Goal: Task Accomplishment & Management: Manage account settings

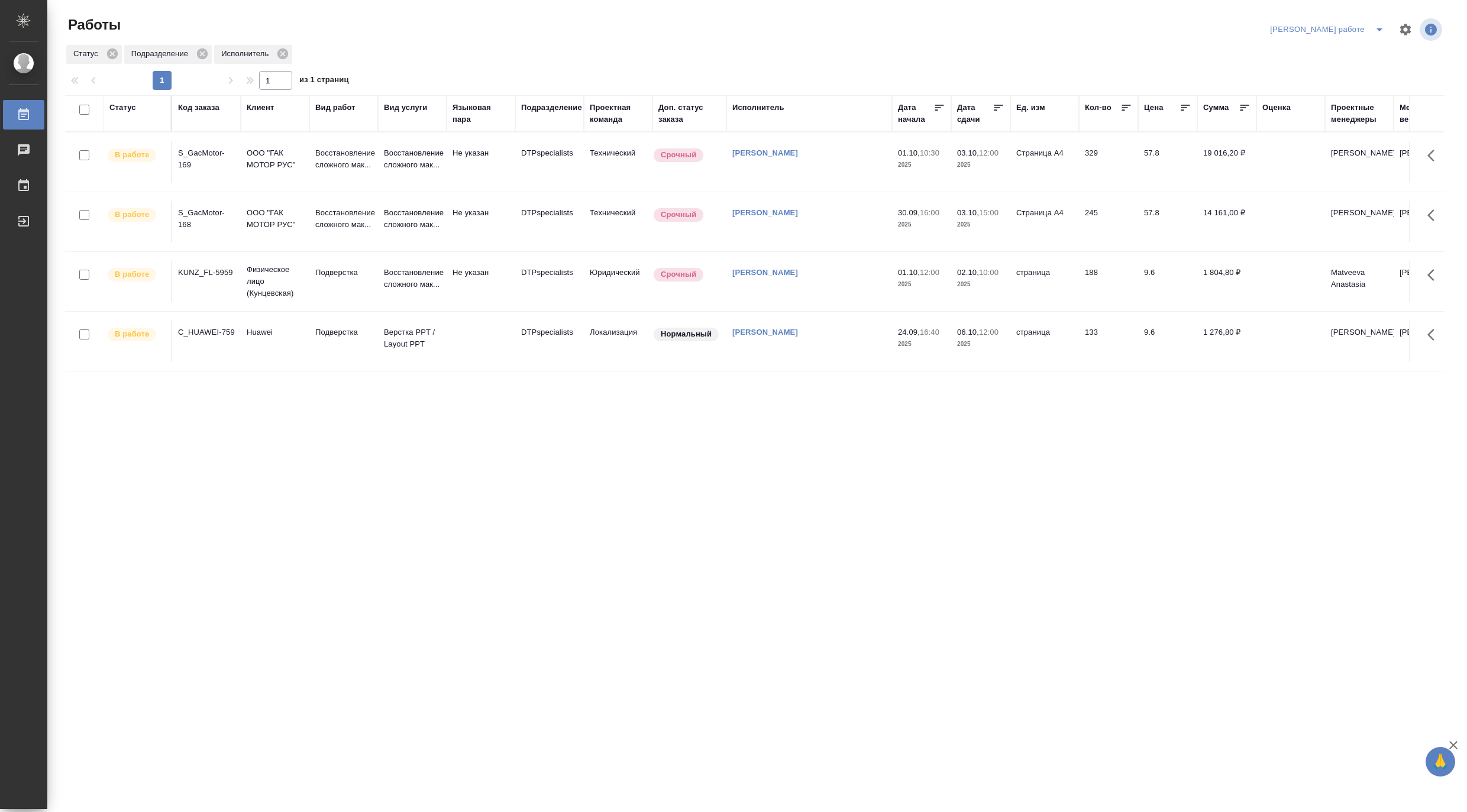
click at [1376, 23] on icon "split button" at bounding box center [1379, 29] width 14 height 14
click at [1336, 67] on li "Матвеева_назначено" at bounding box center [1337, 72] width 107 height 19
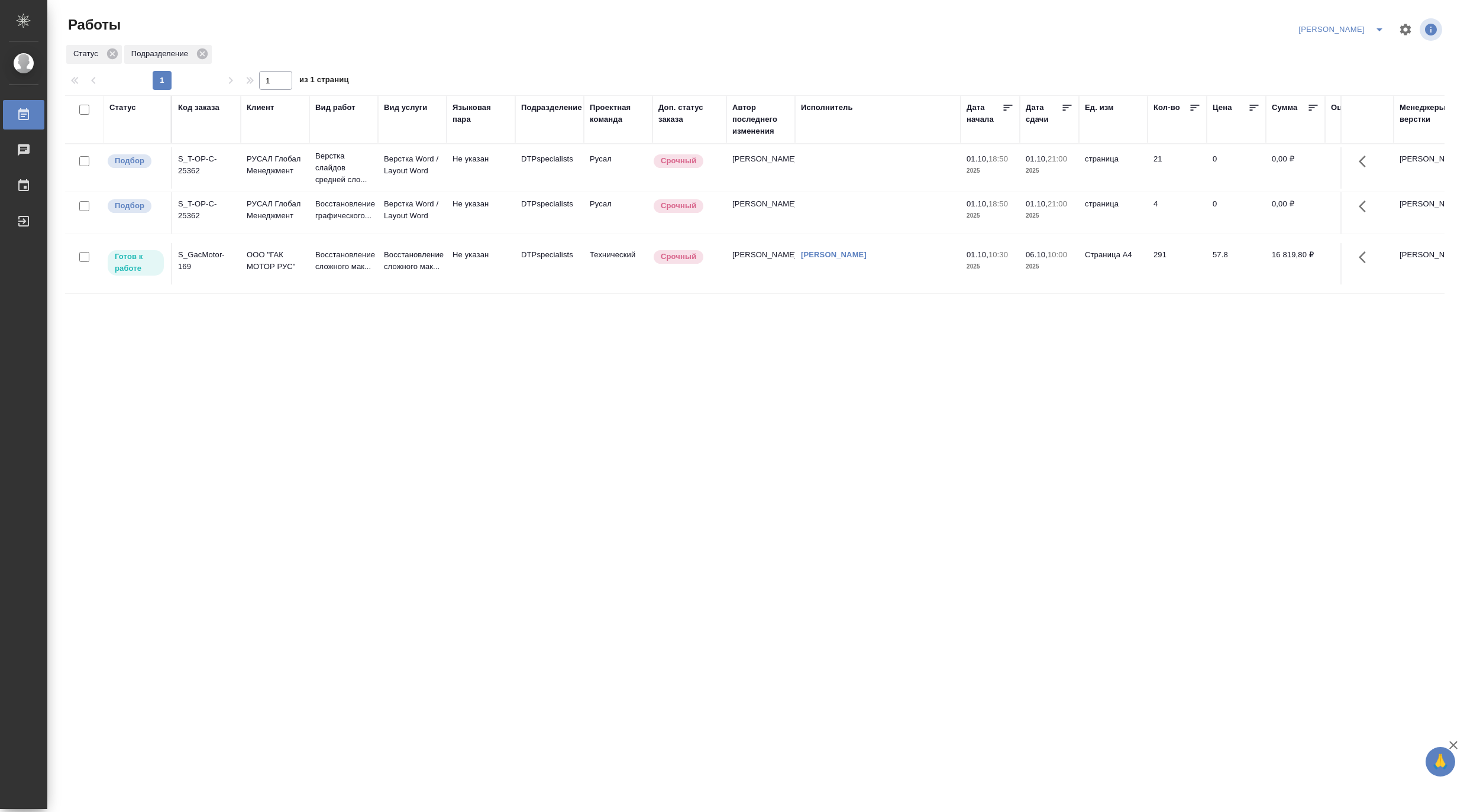
click at [379, 179] on td "Верстка Word / Layout Word" at bounding box center [413, 168] width 69 height 42
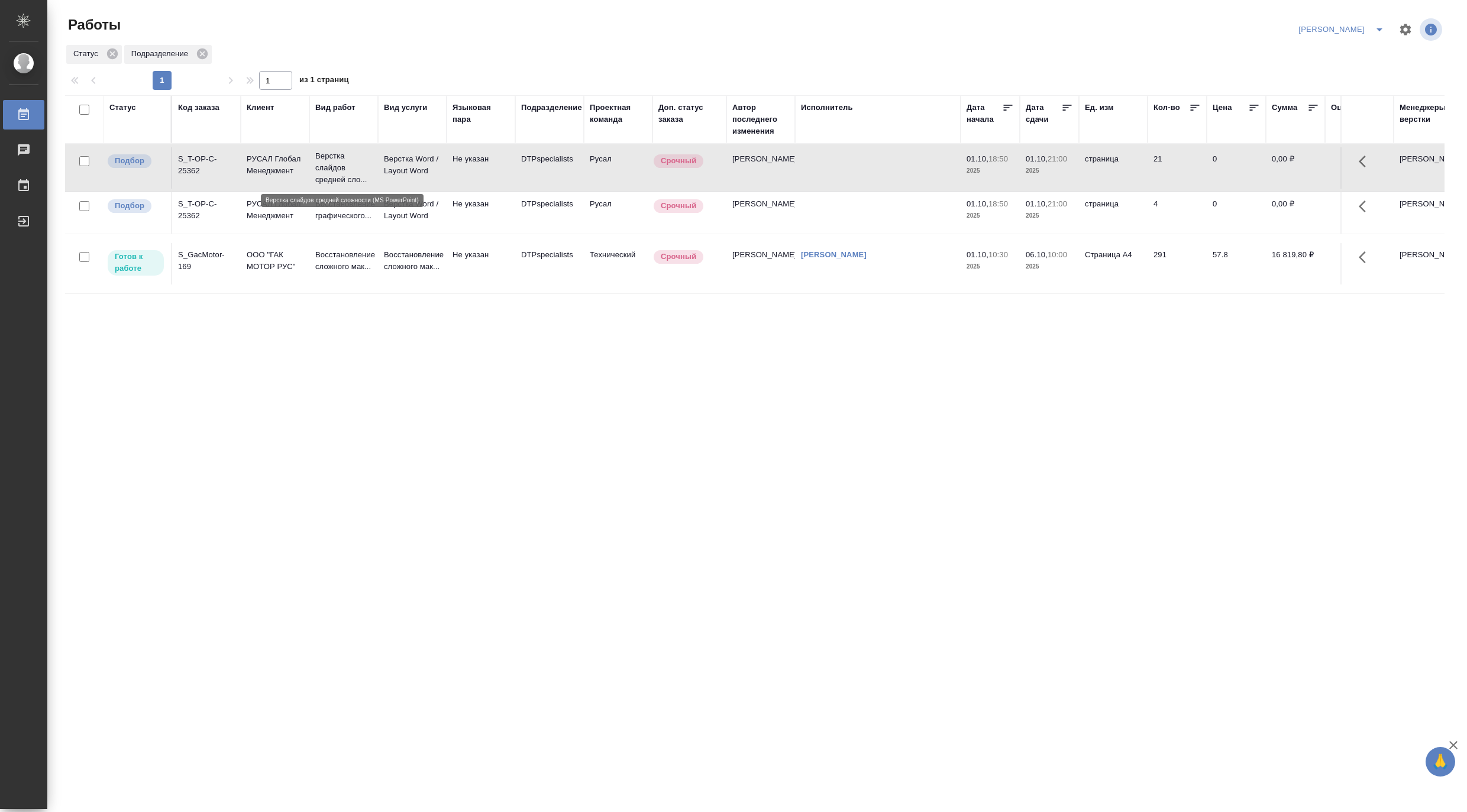
click at [342, 172] on p "Верстка слайдов средней сло..." at bounding box center [344, 168] width 57 height 36
click at [411, 213] on p "Верстка Word / Layout Word" at bounding box center [413, 210] width 57 height 24
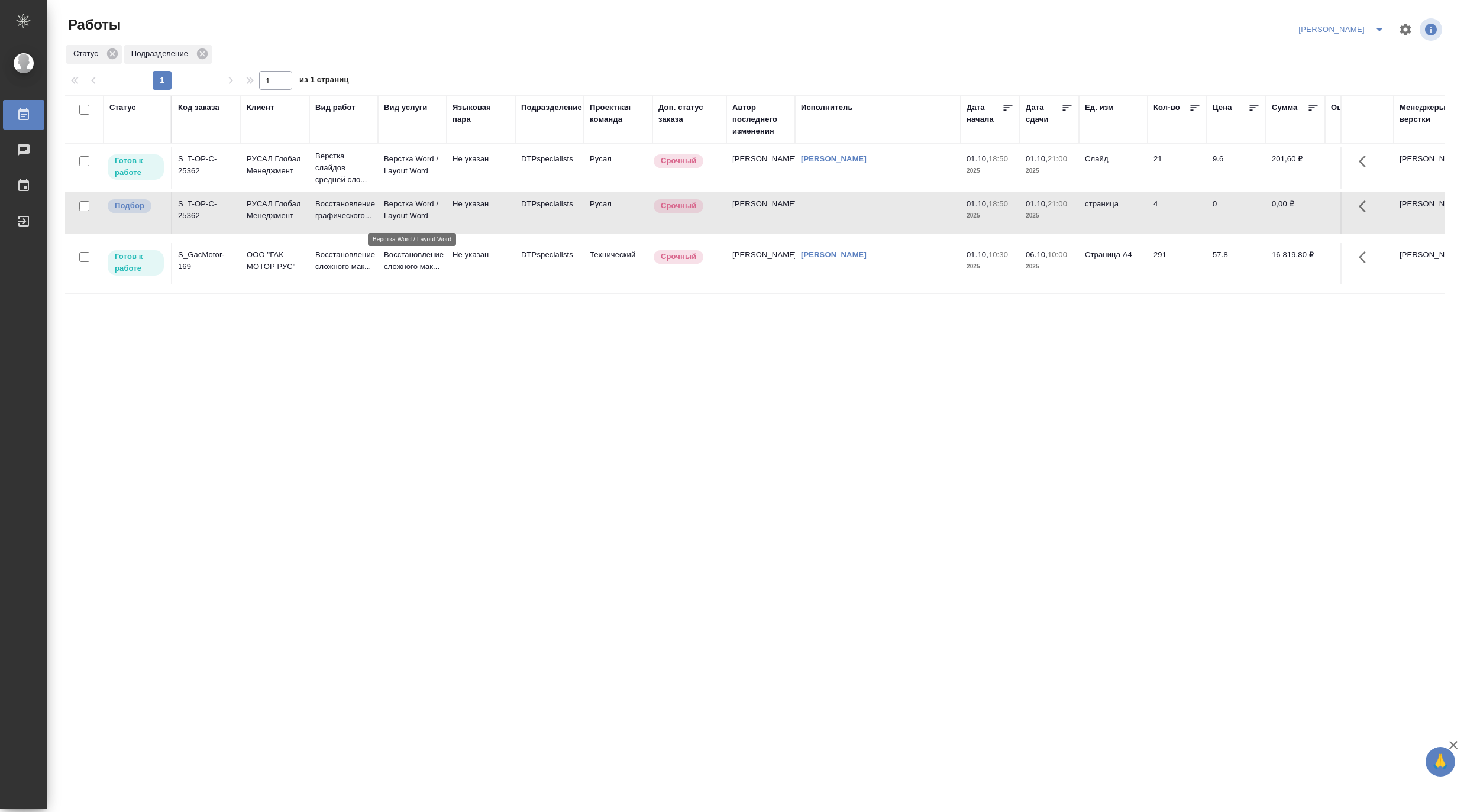
click at [411, 213] on p "Верстка Word / Layout Word" at bounding box center [413, 210] width 57 height 24
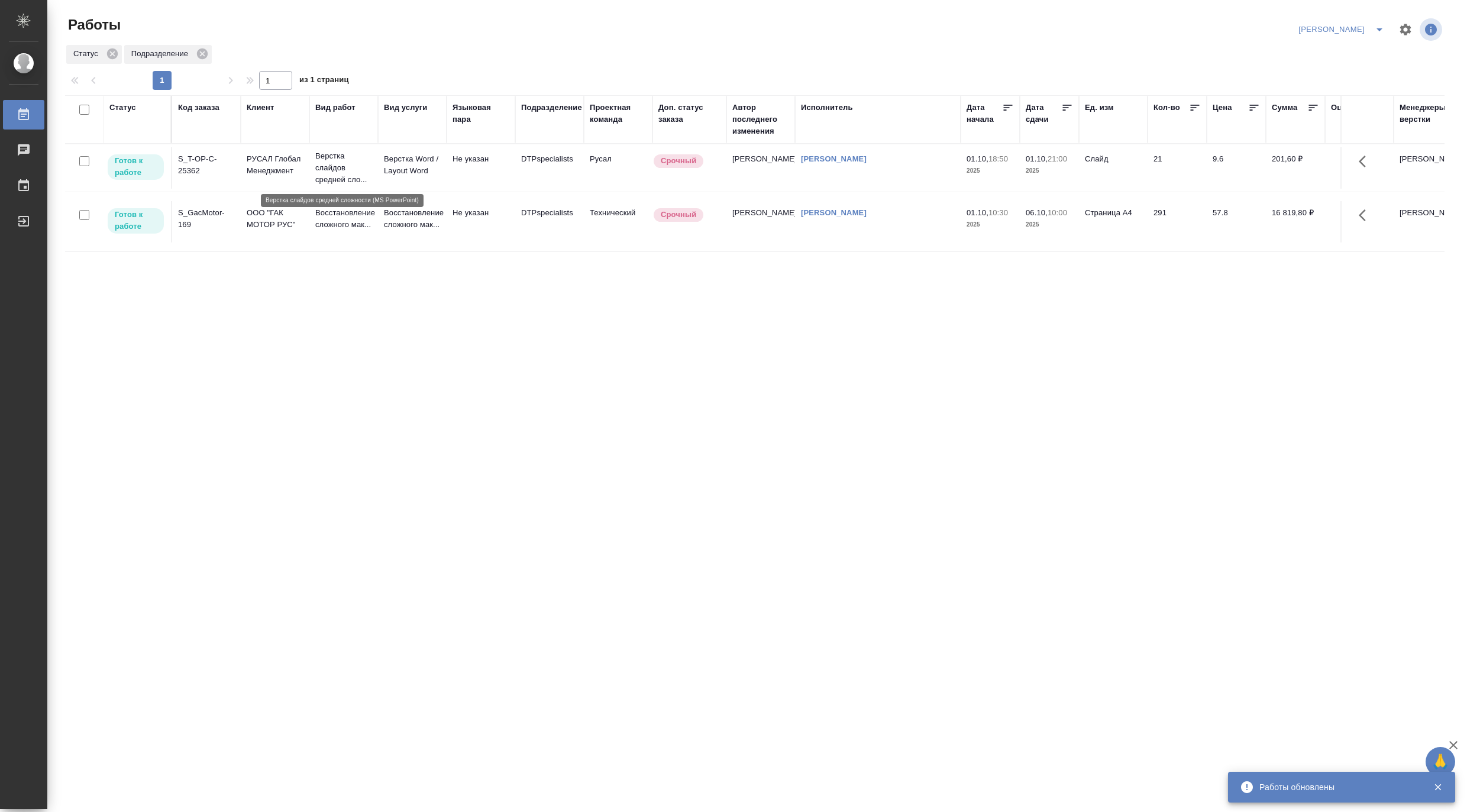
click at [352, 178] on p "Верстка слайдов средней сло..." at bounding box center [344, 168] width 57 height 36
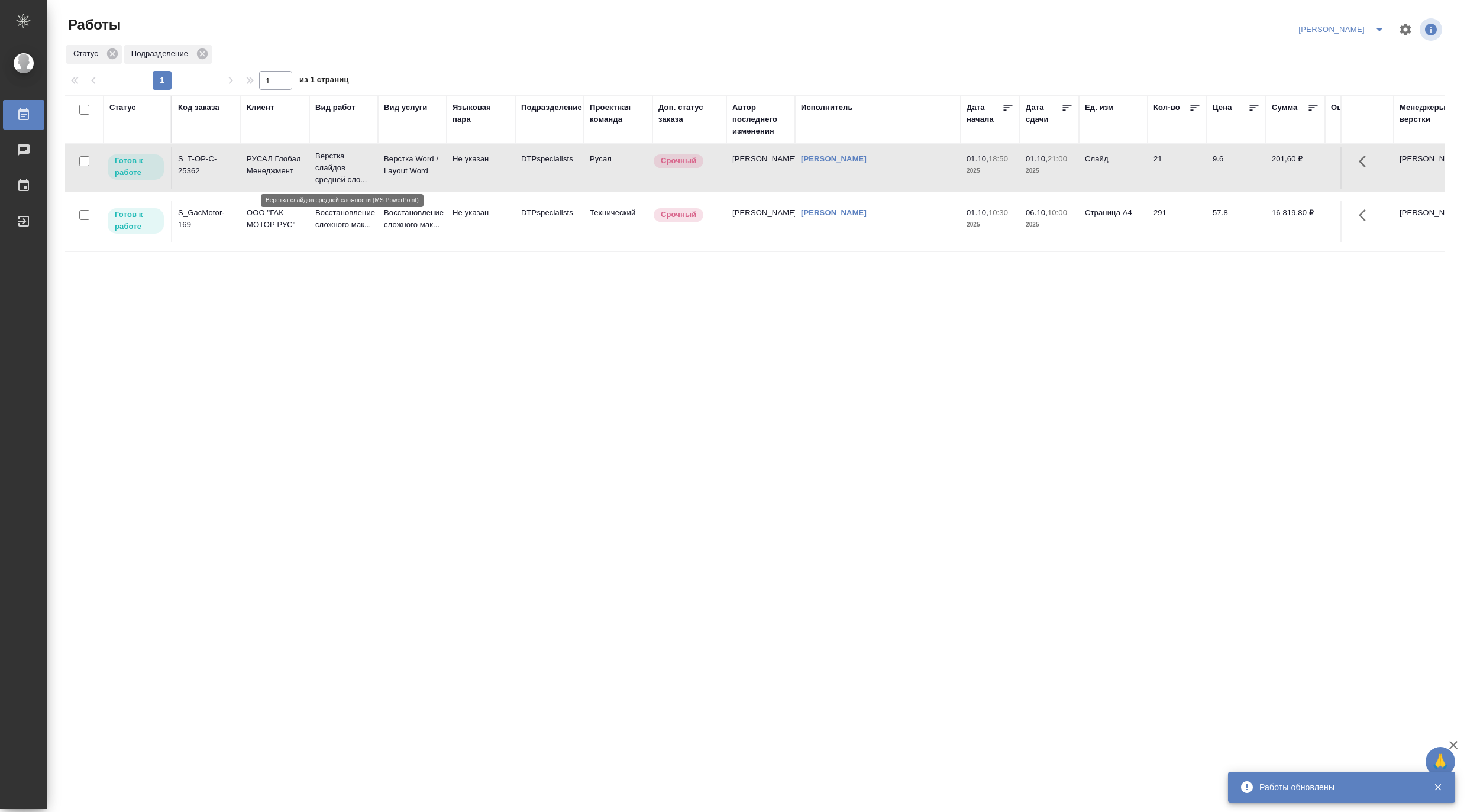
click at [352, 178] on p "Верстка слайдов средней сло..." at bounding box center [344, 168] width 57 height 36
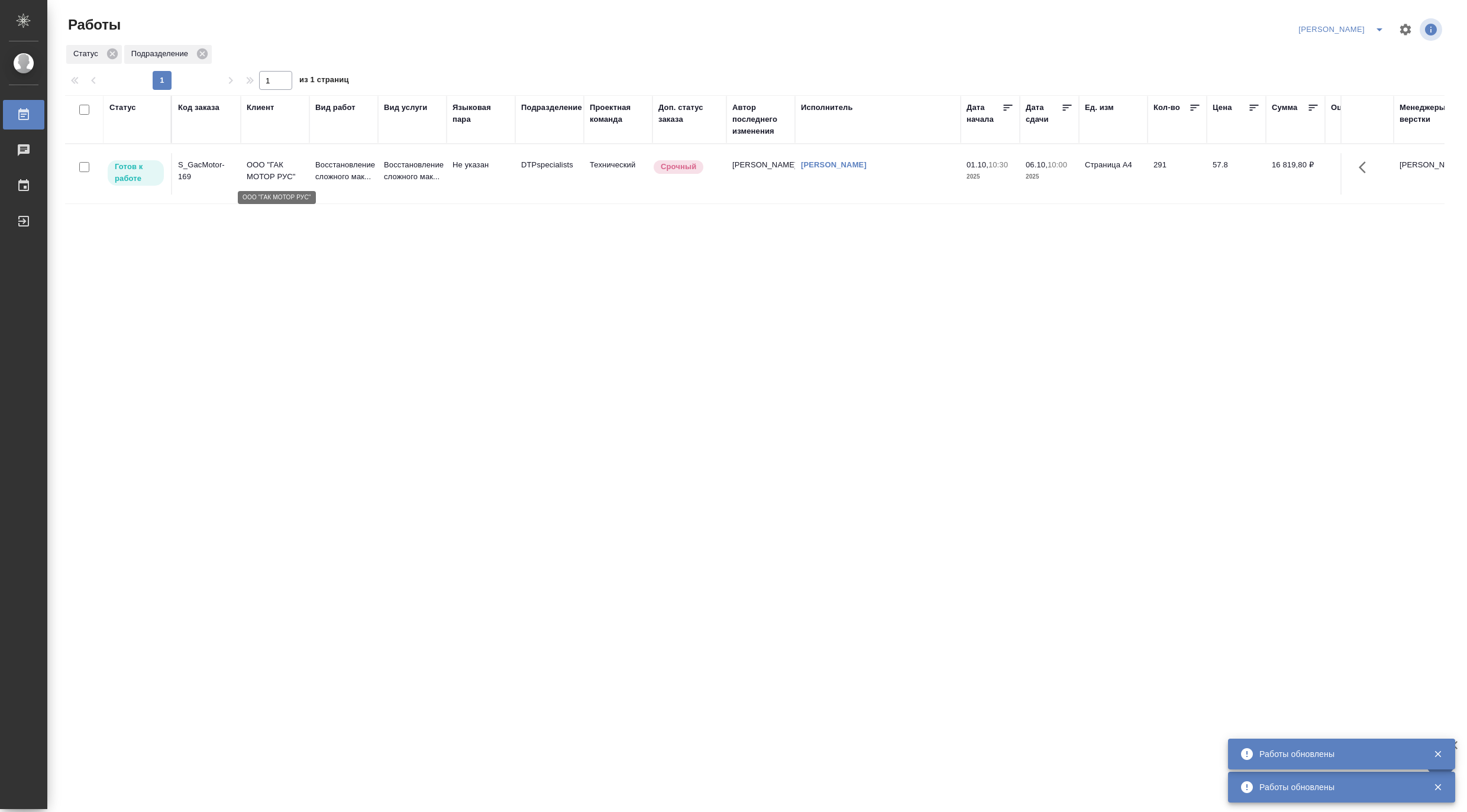
click at [266, 179] on p "ООО "ГАК МОТОР РУС"" at bounding box center [275, 171] width 57 height 24
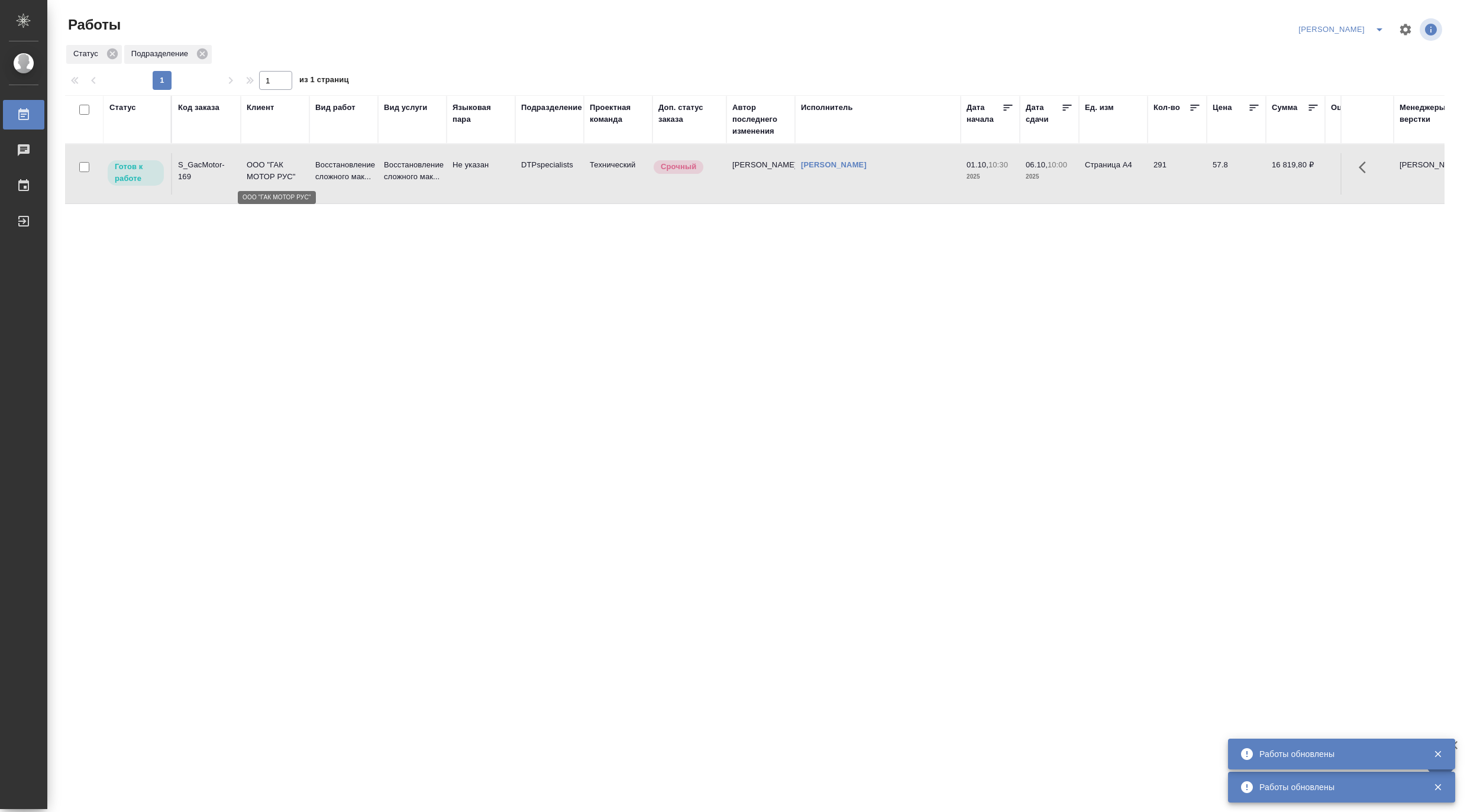
click at [266, 179] on p "ООО "ГАК МОТОР РУС"" at bounding box center [275, 171] width 57 height 24
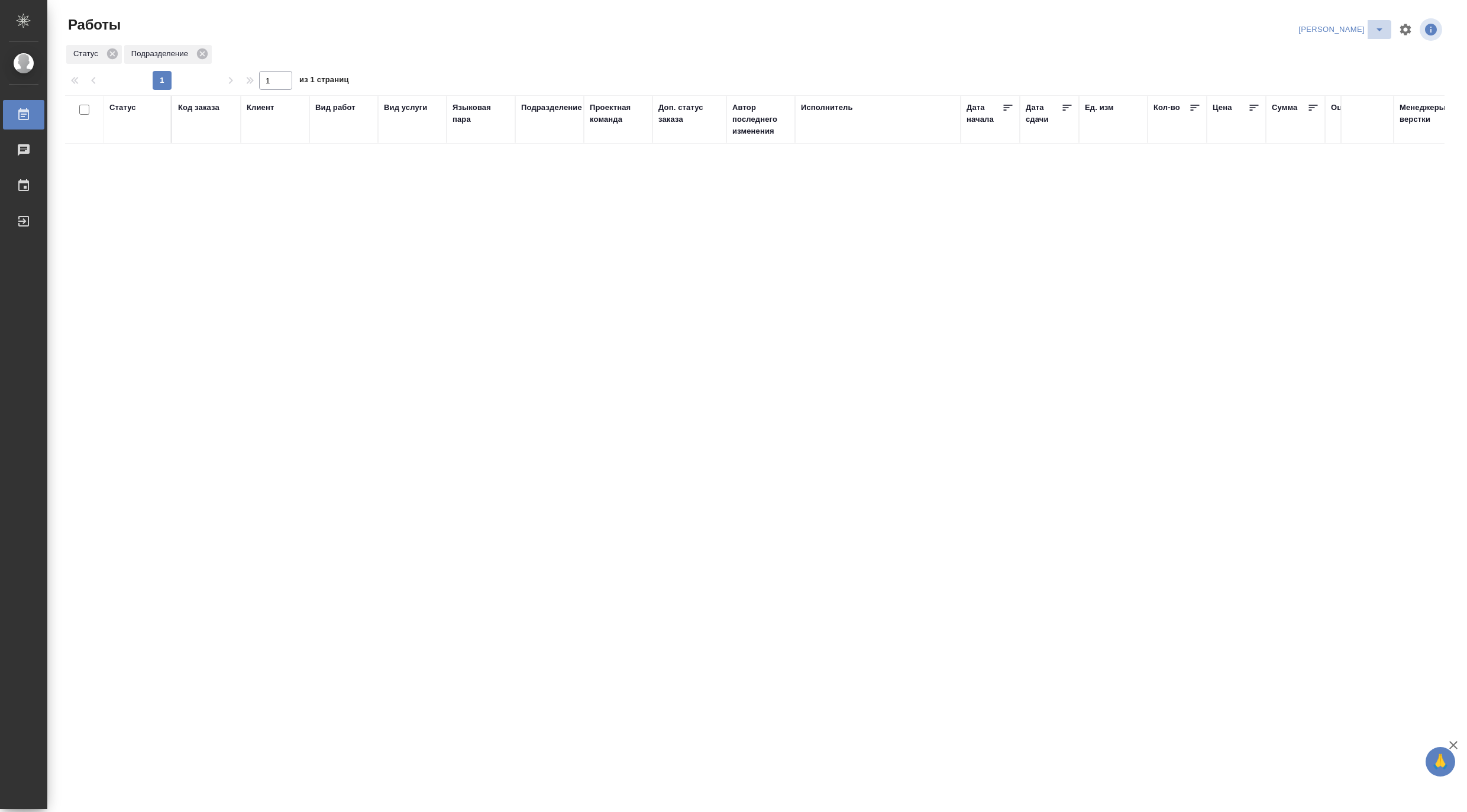
click at [1384, 23] on icon "split button" at bounding box center [1379, 29] width 14 height 14
click at [1341, 49] on li "Матвеева_В работе" at bounding box center [1334, 53] width 113 height 19
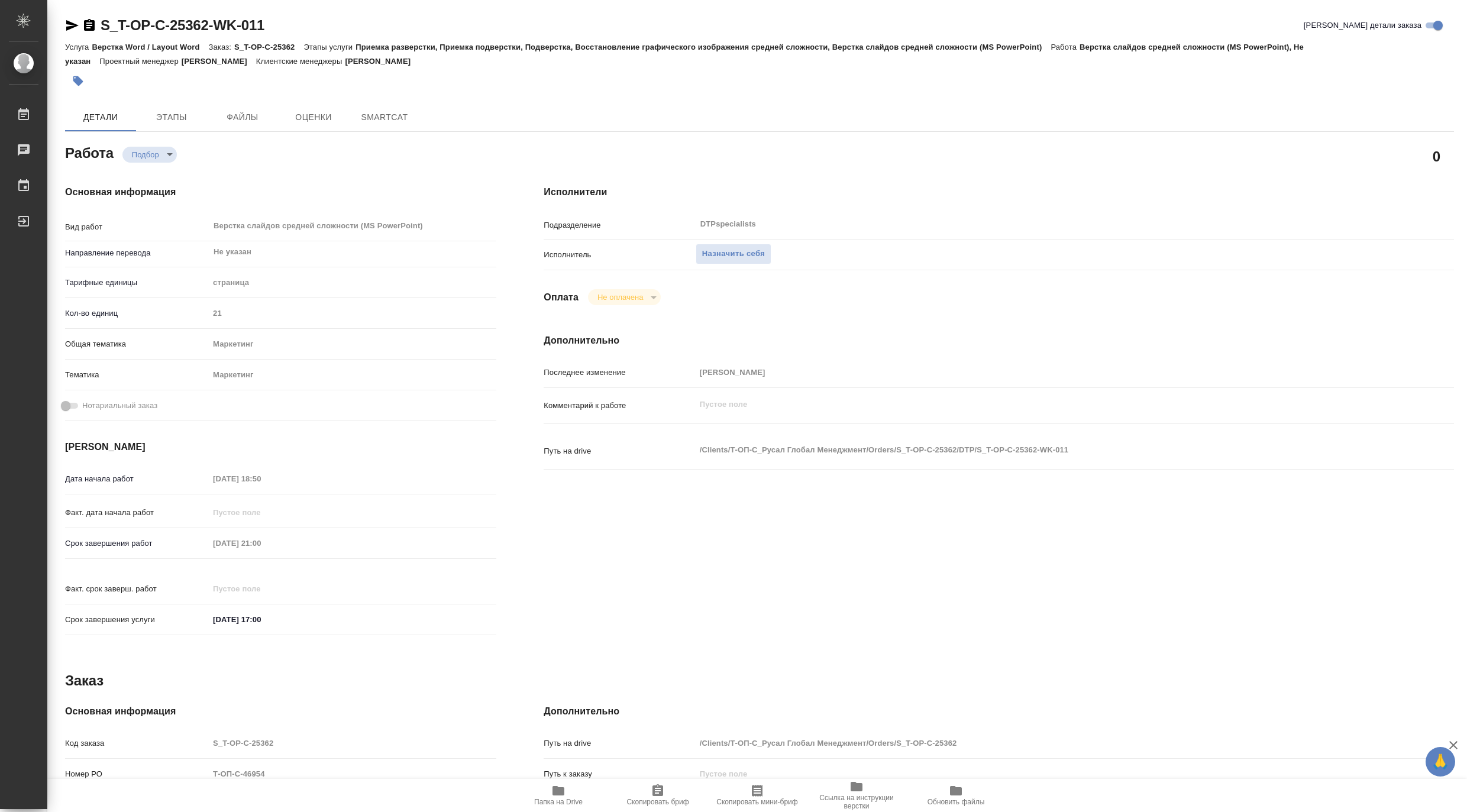
type textarea "x"
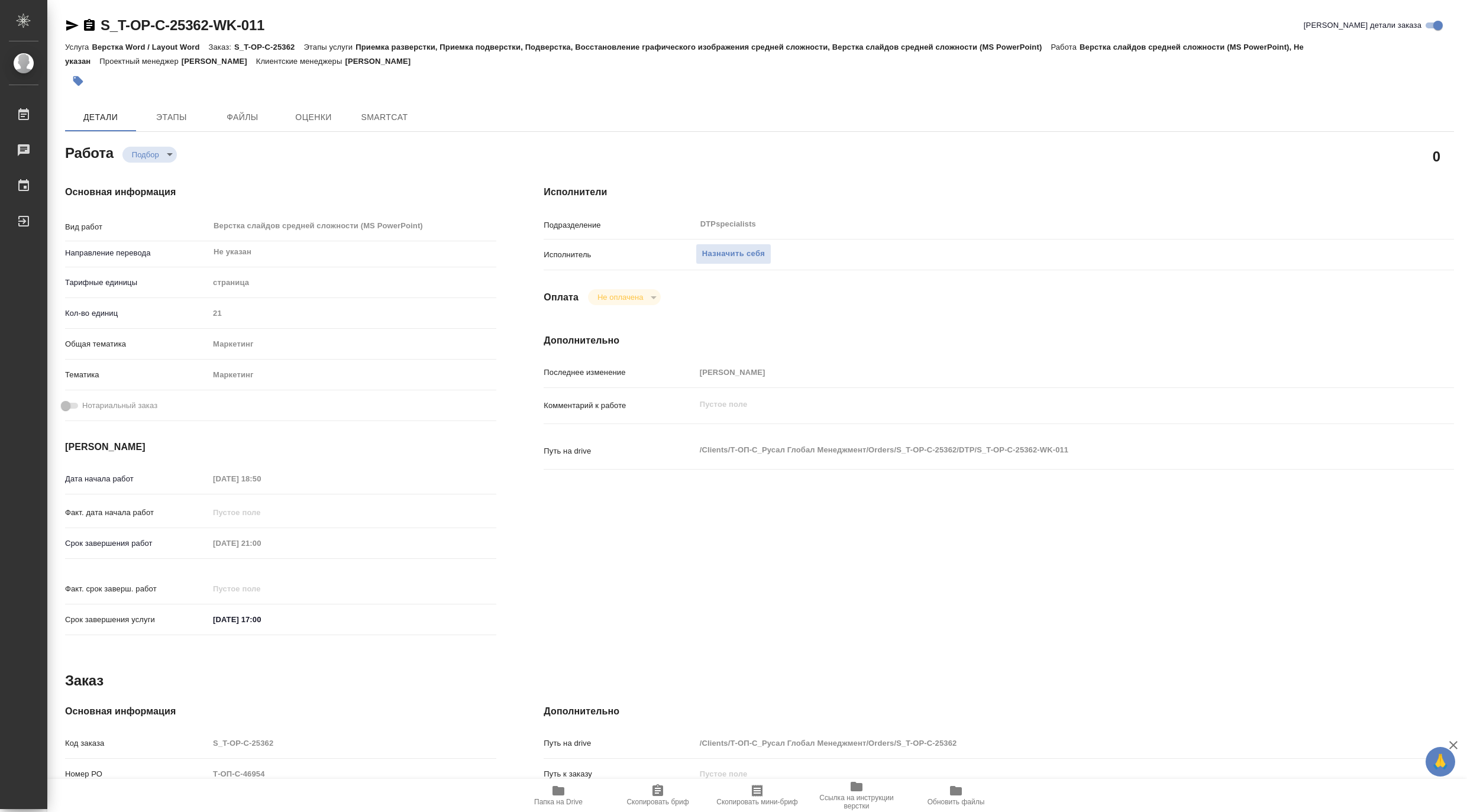
type textarea "x"
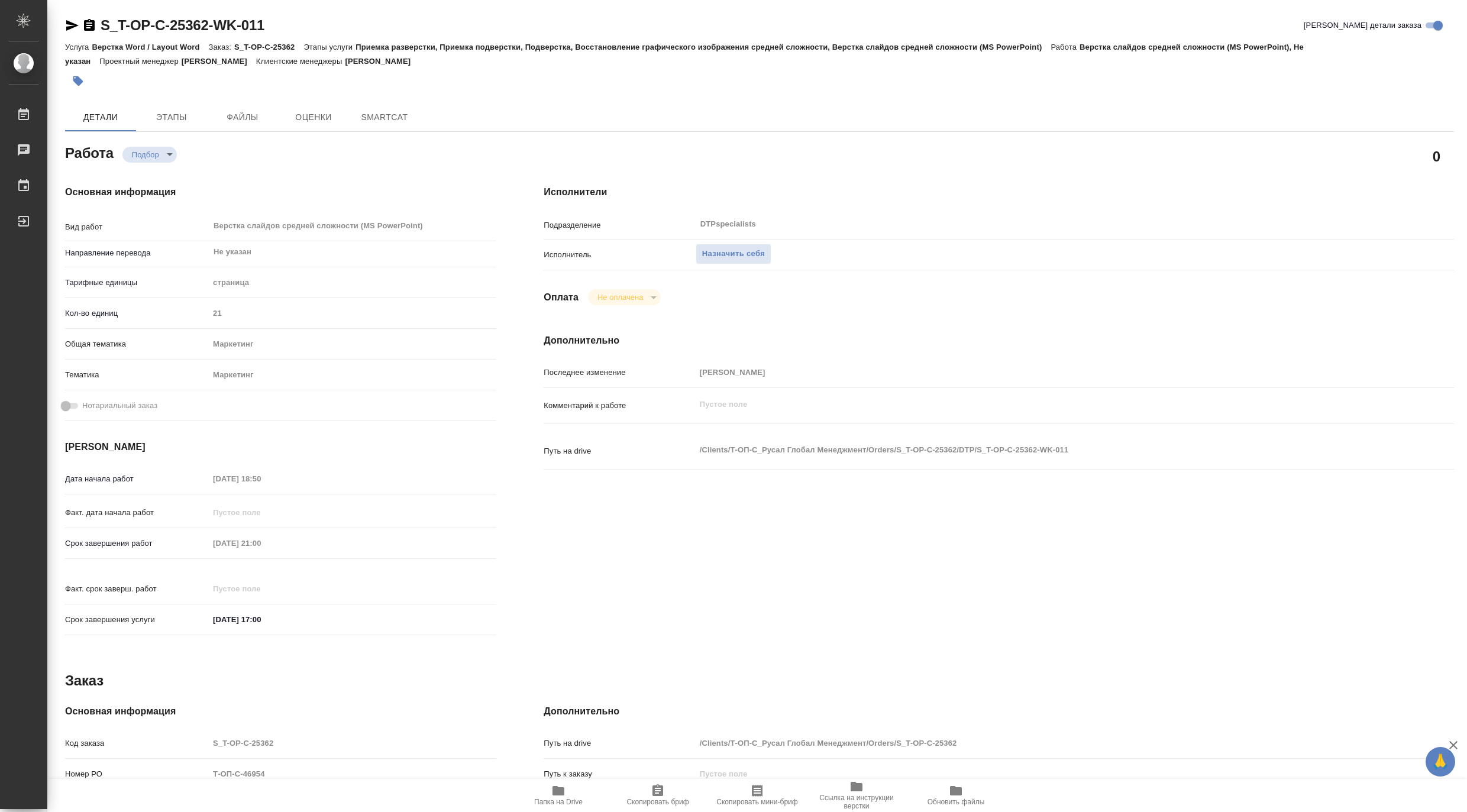
type textarea "x"
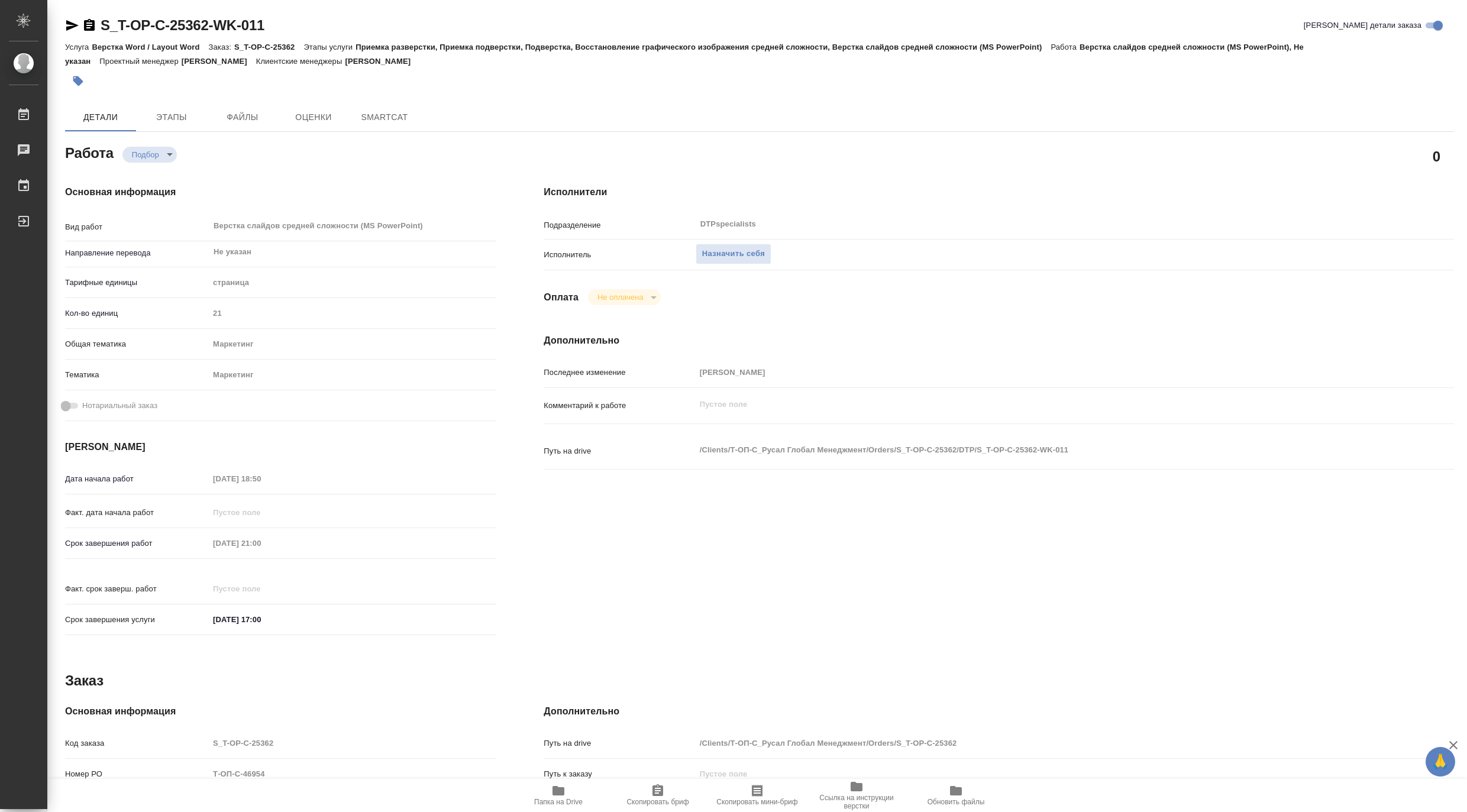
type textarea "x"
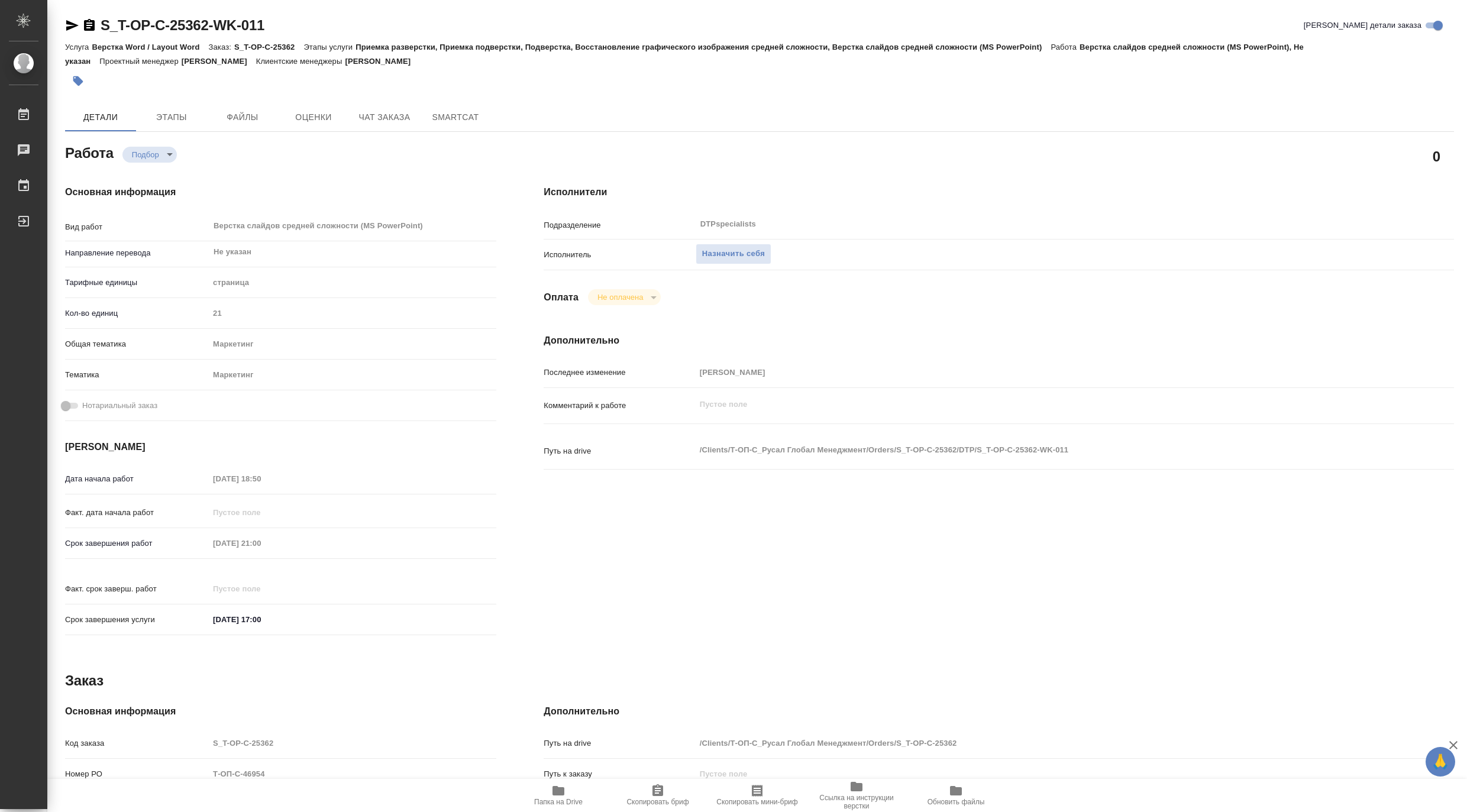
click at [548, 803] on span "Папка на Drive" at bounding box center [558, 802] width 48 height 9
type textarea "x"
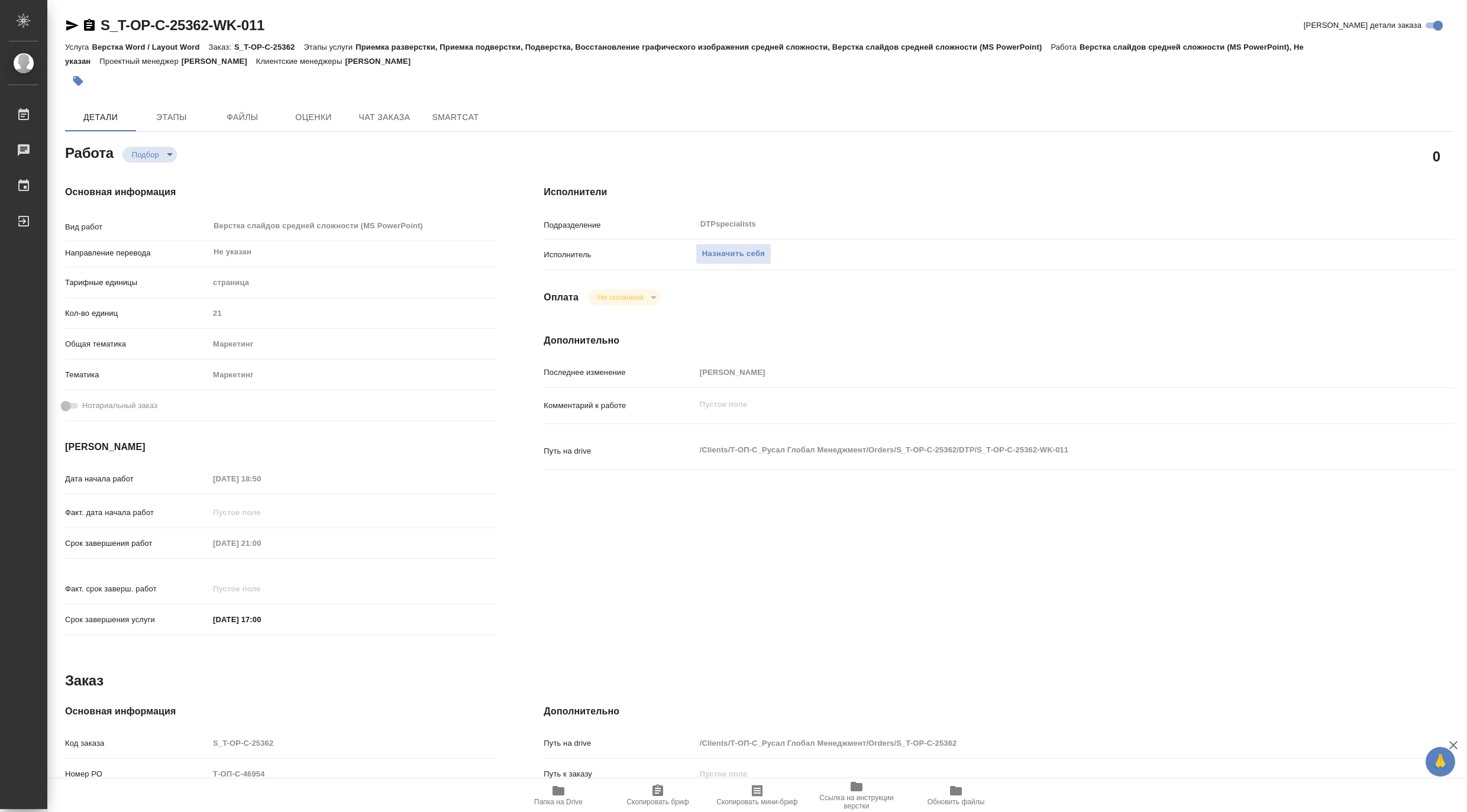
type textarea "x"
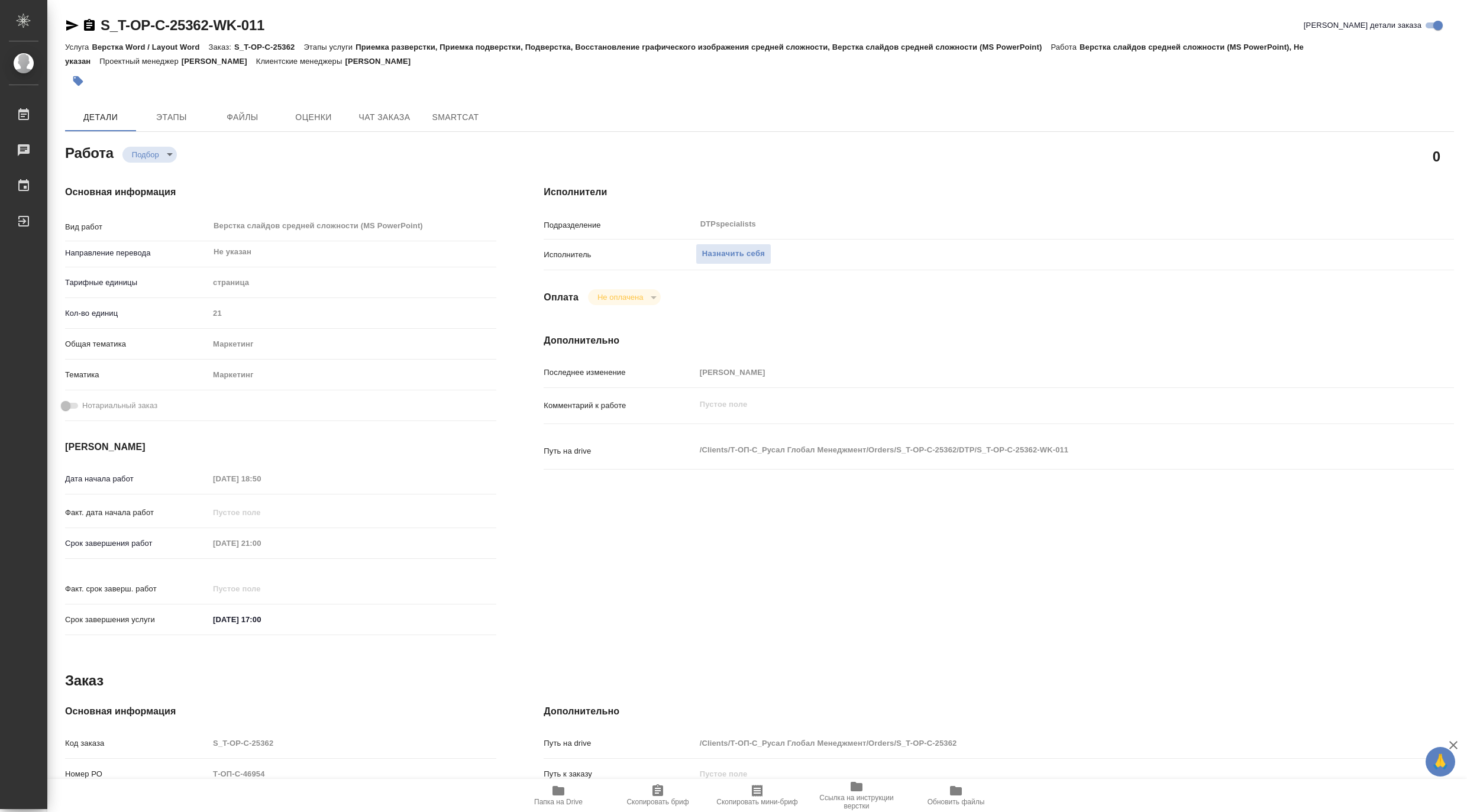
type textarea "x"
click at [734, 252] on span "Назначить себя" at bounding box center [733, 254] width 63 height 14
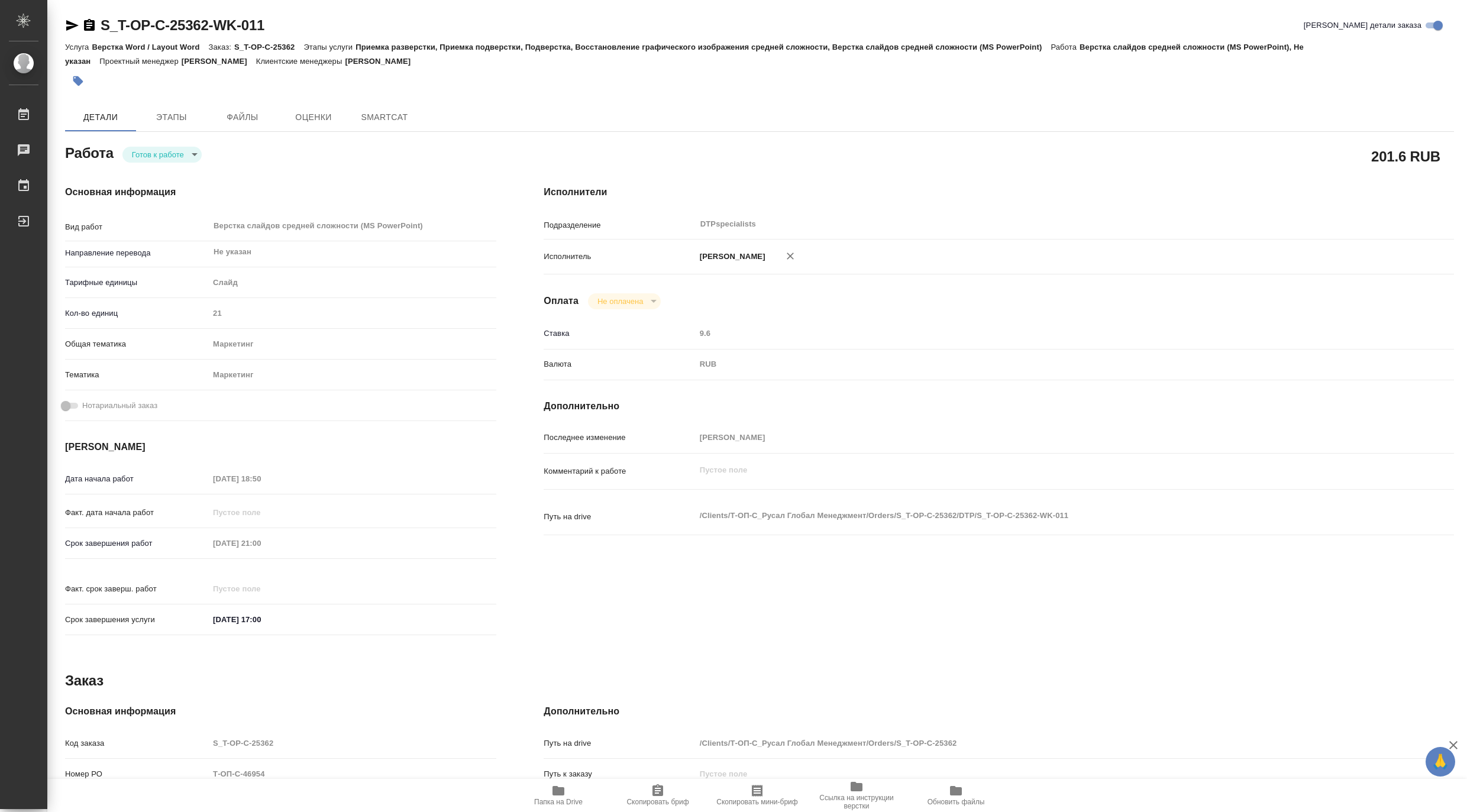
type textarea "x"
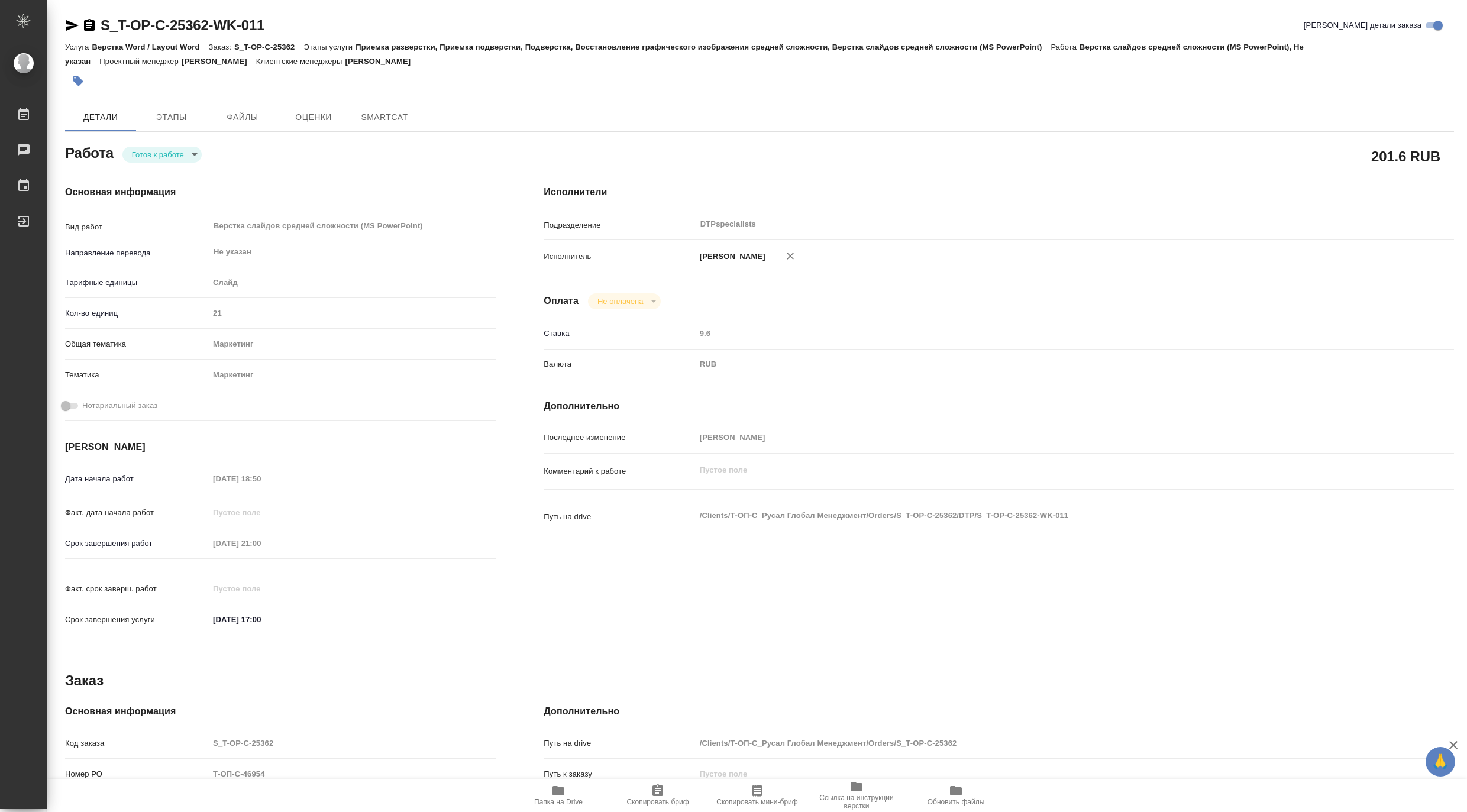
type textarea "x"
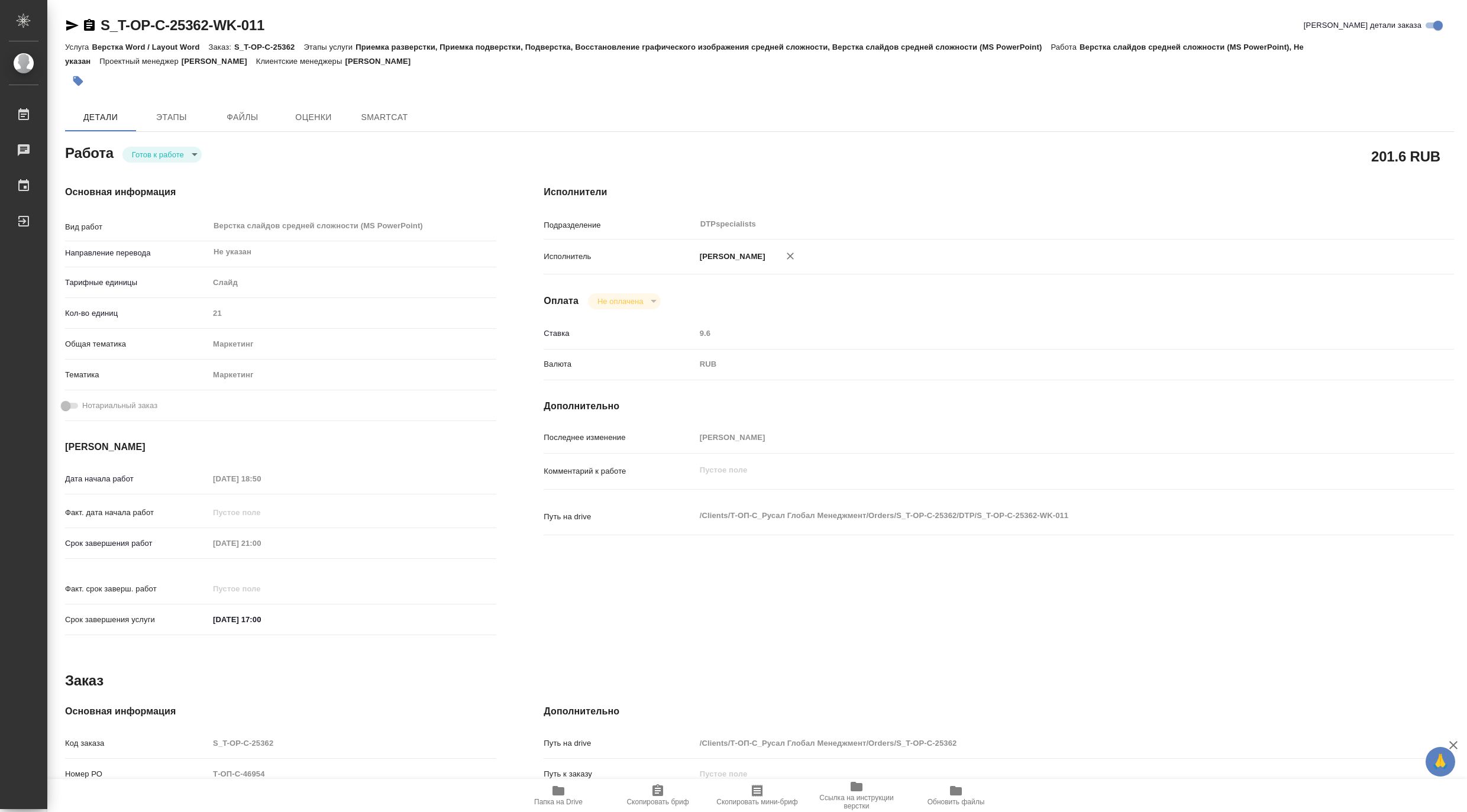
type textarea "x"
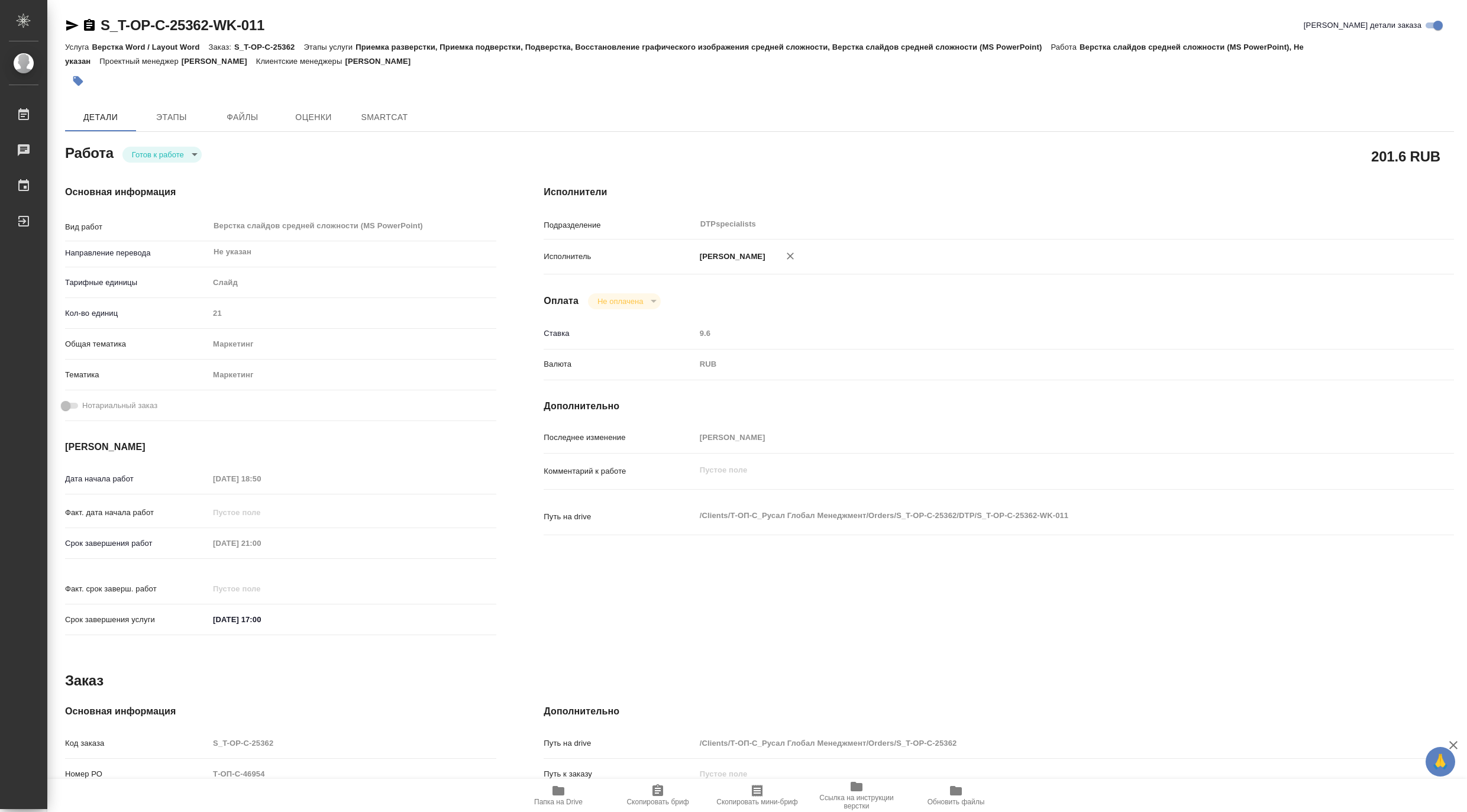
type textarea "x"
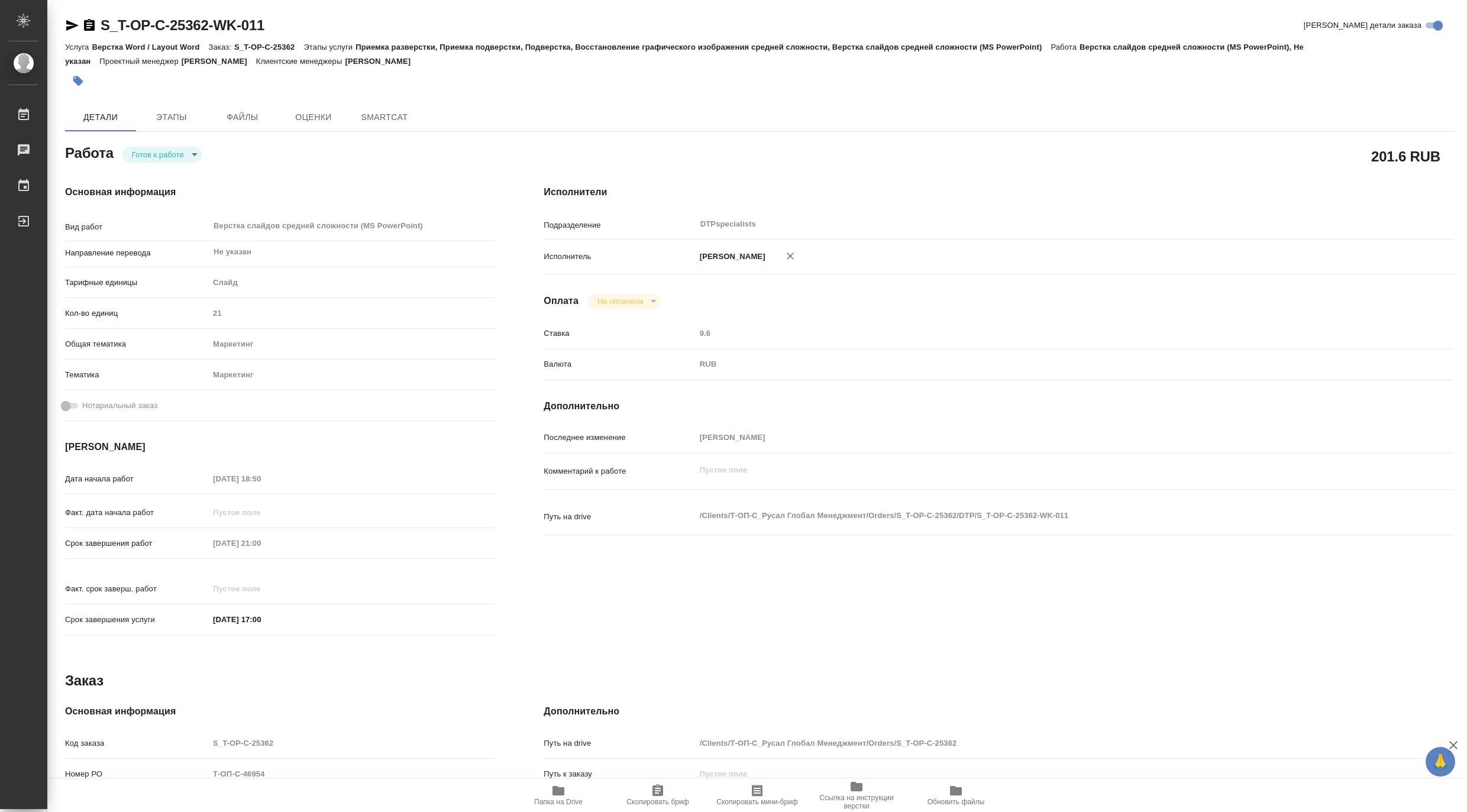
type textarea "x"
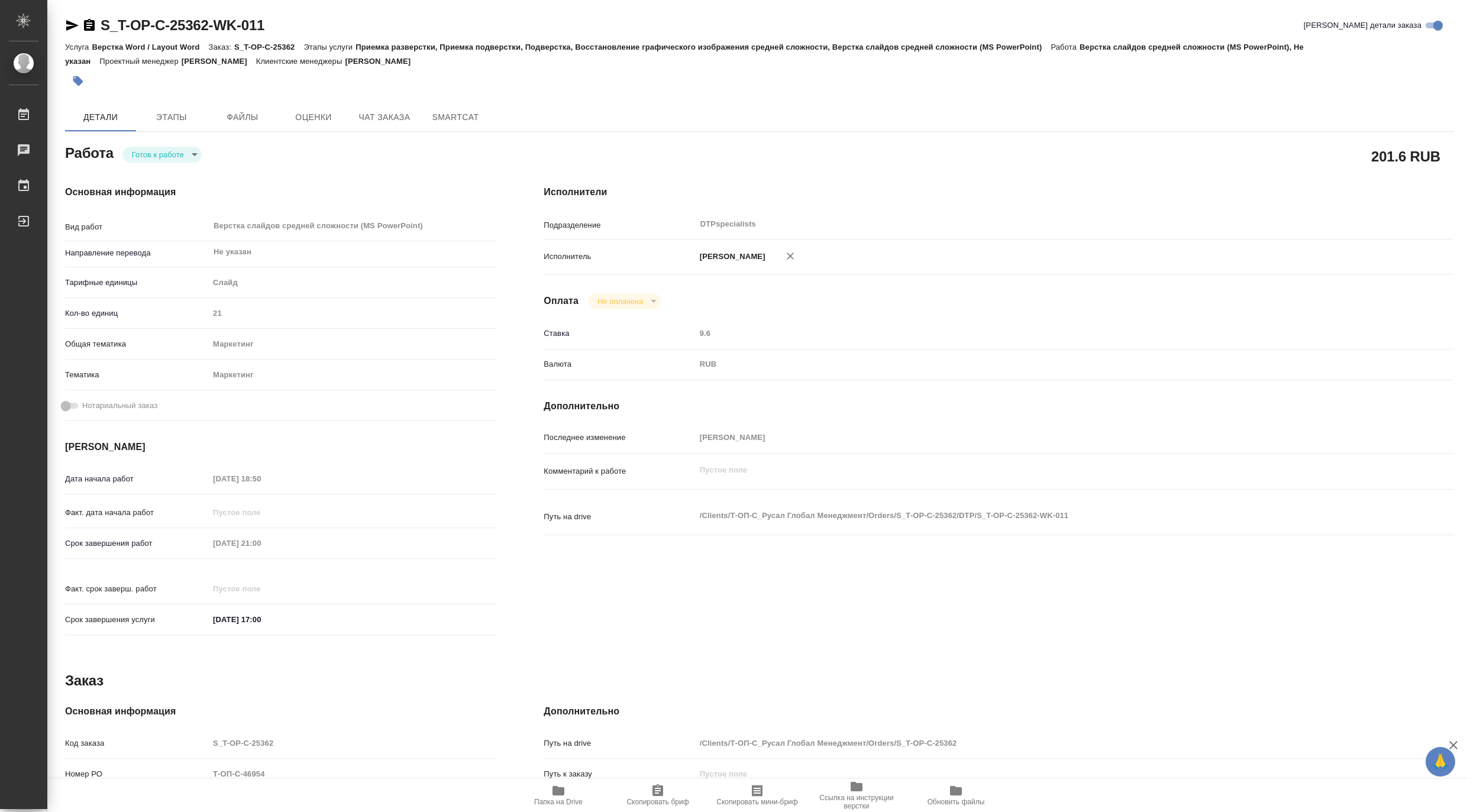
type textarea "x"
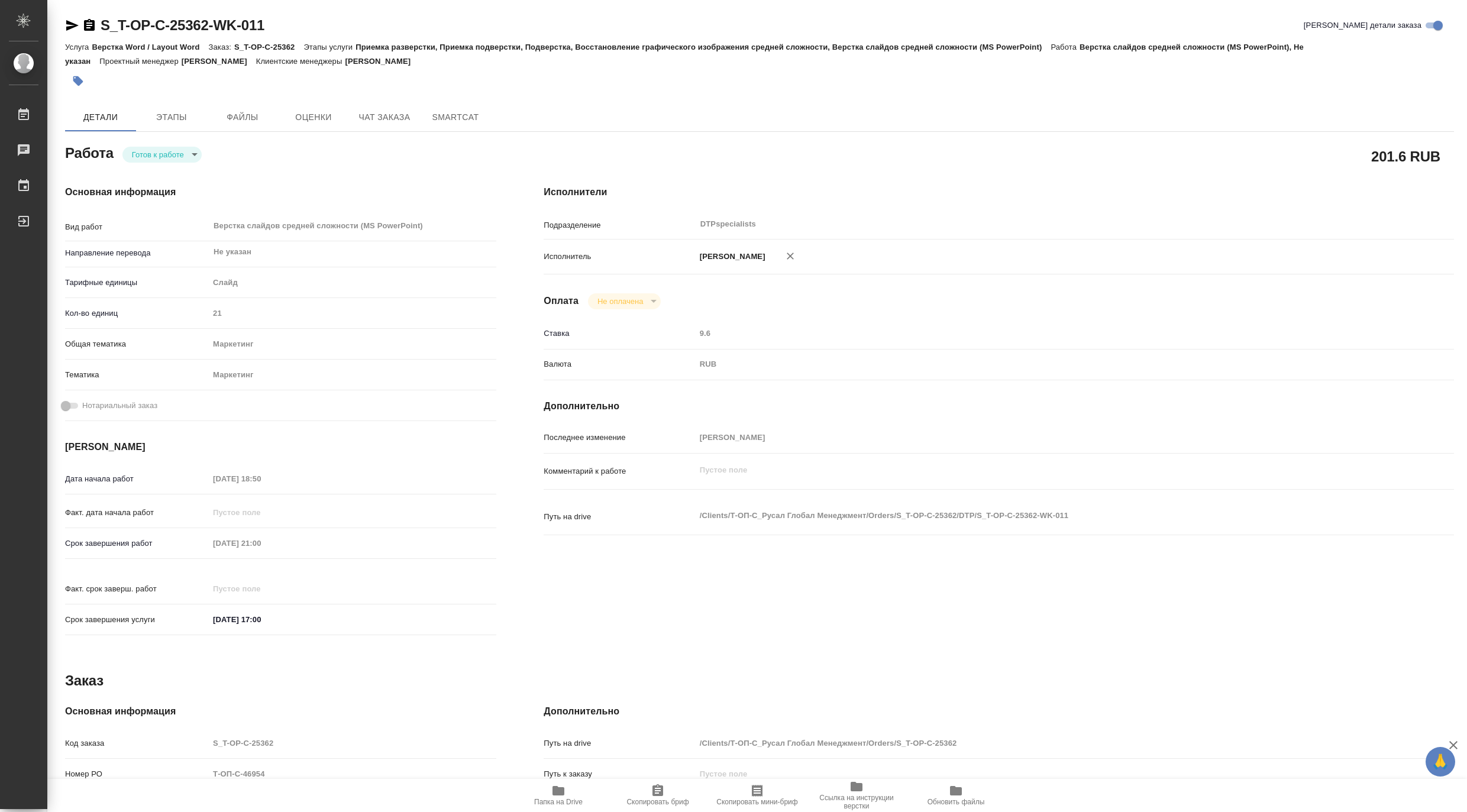
type textarea "x"
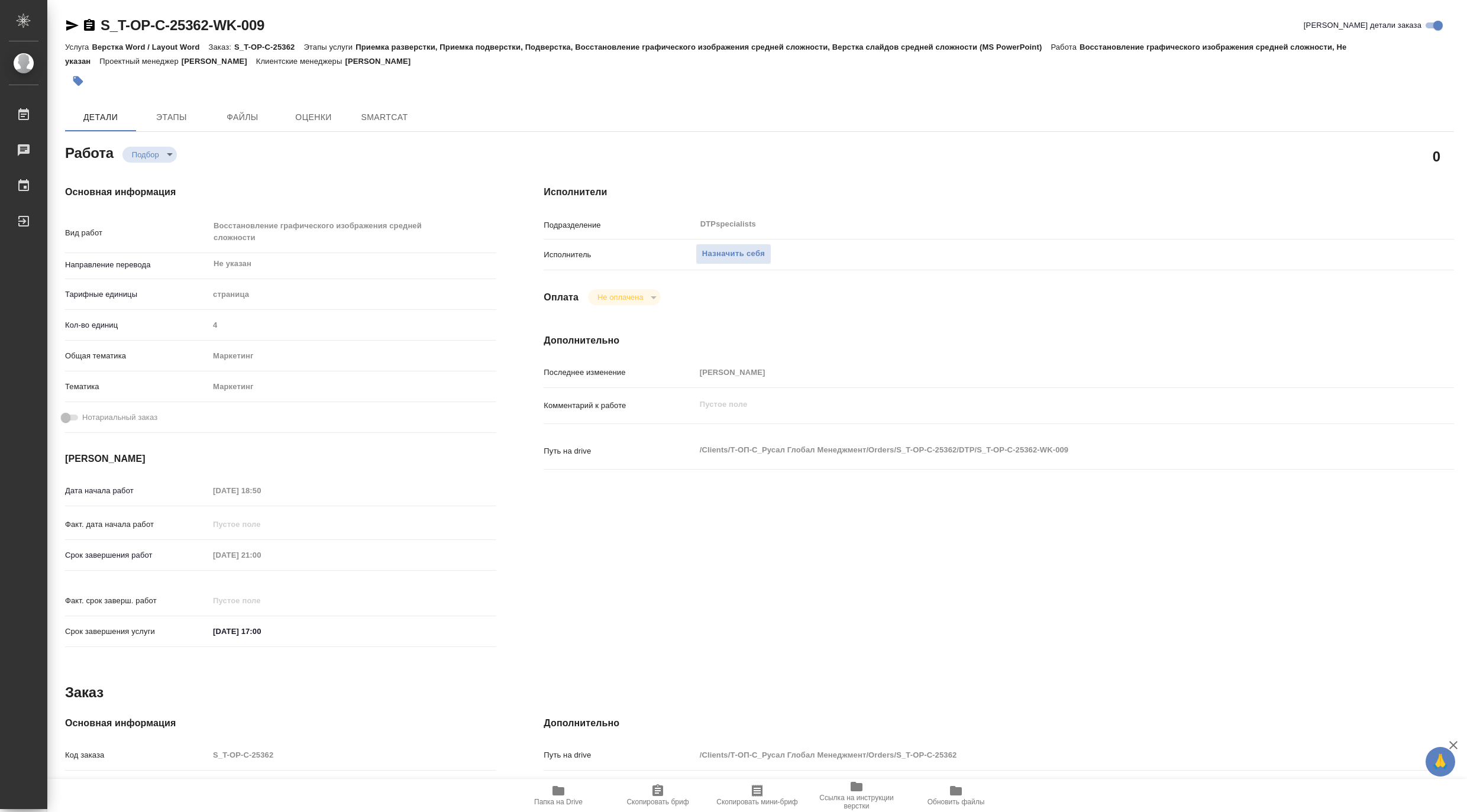
type textarea "x"
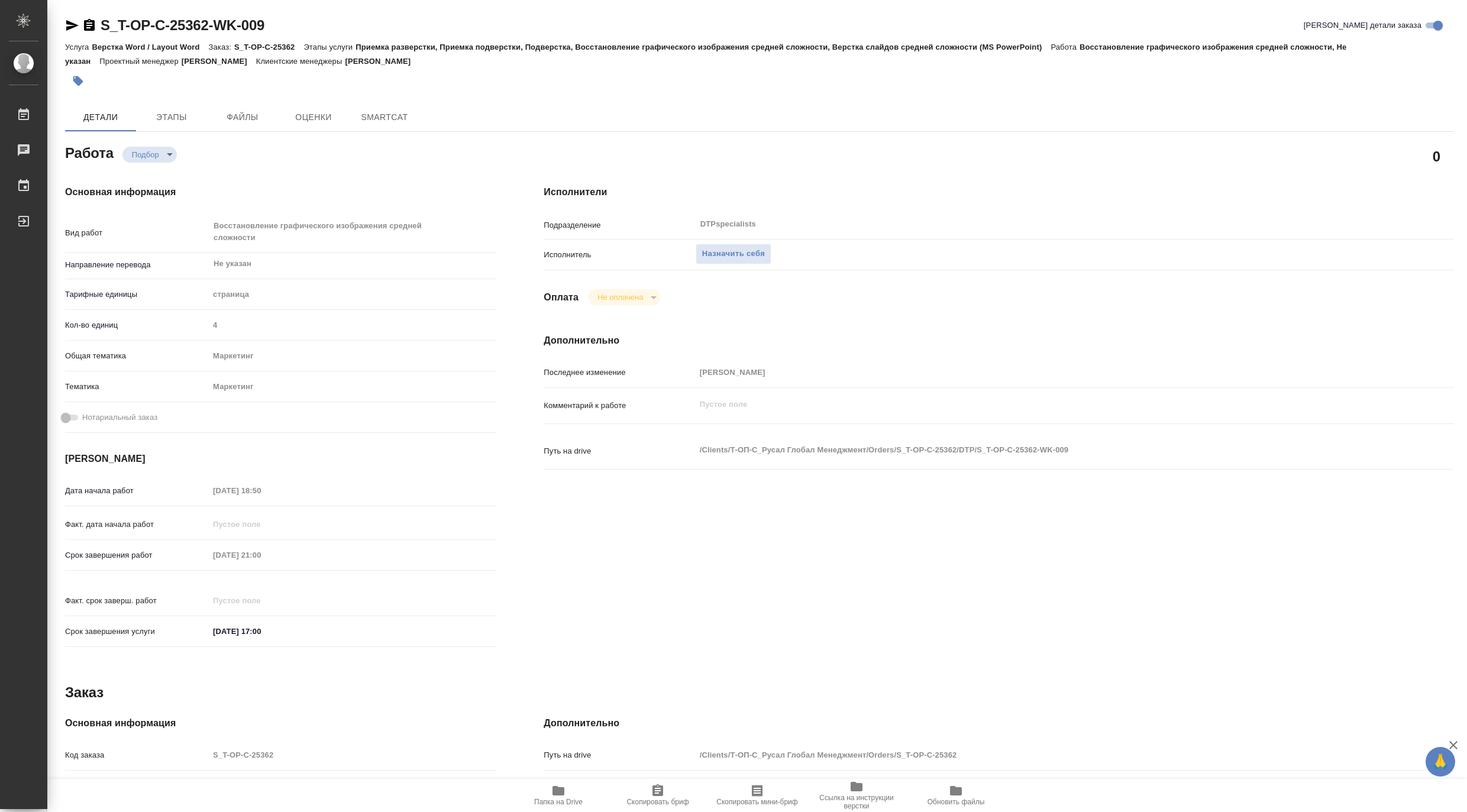
type textarea "x"
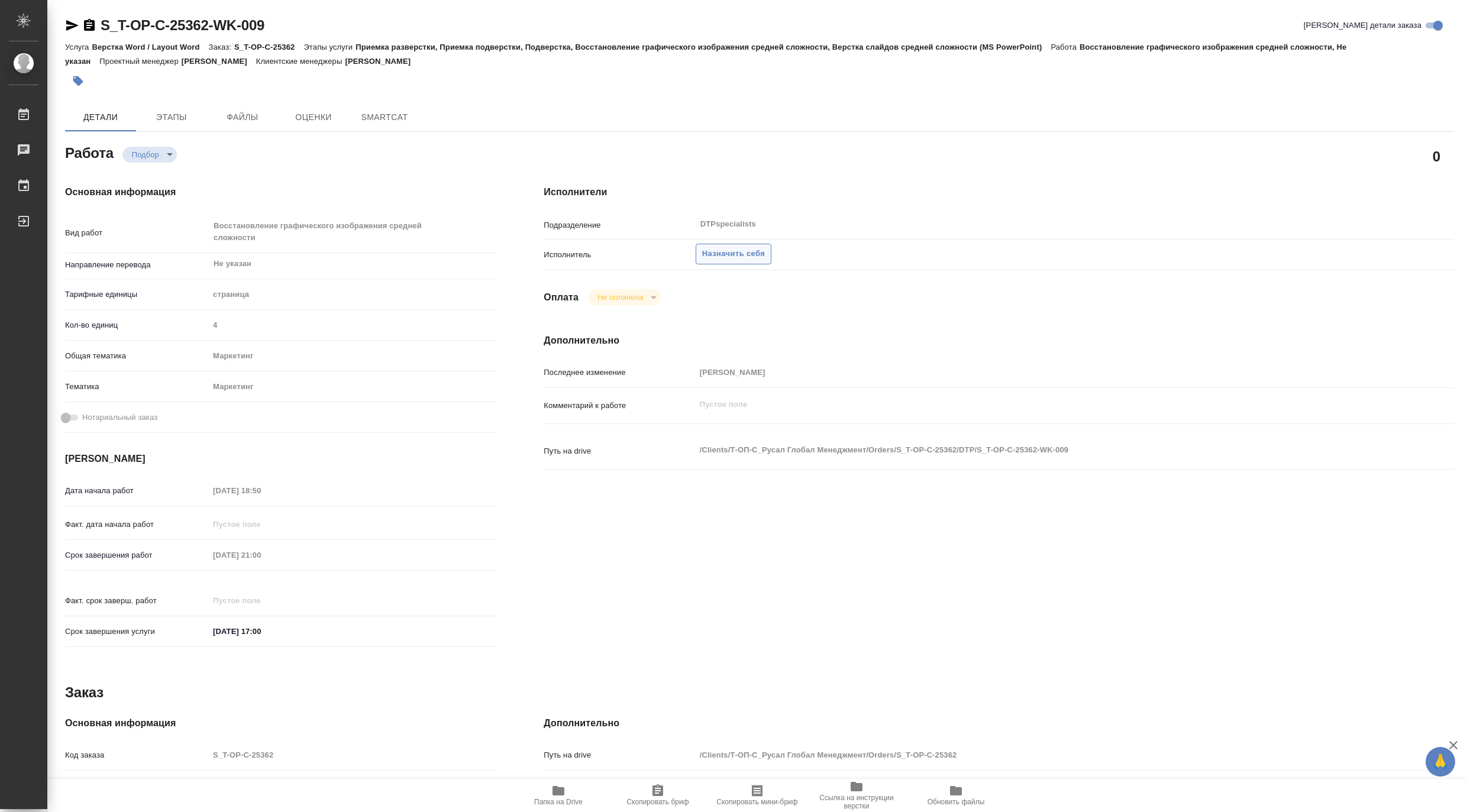
click at [725, 250] on span "Назначить себя" at bounding box center [733, 254] width 63 height 14
type textarea "x"
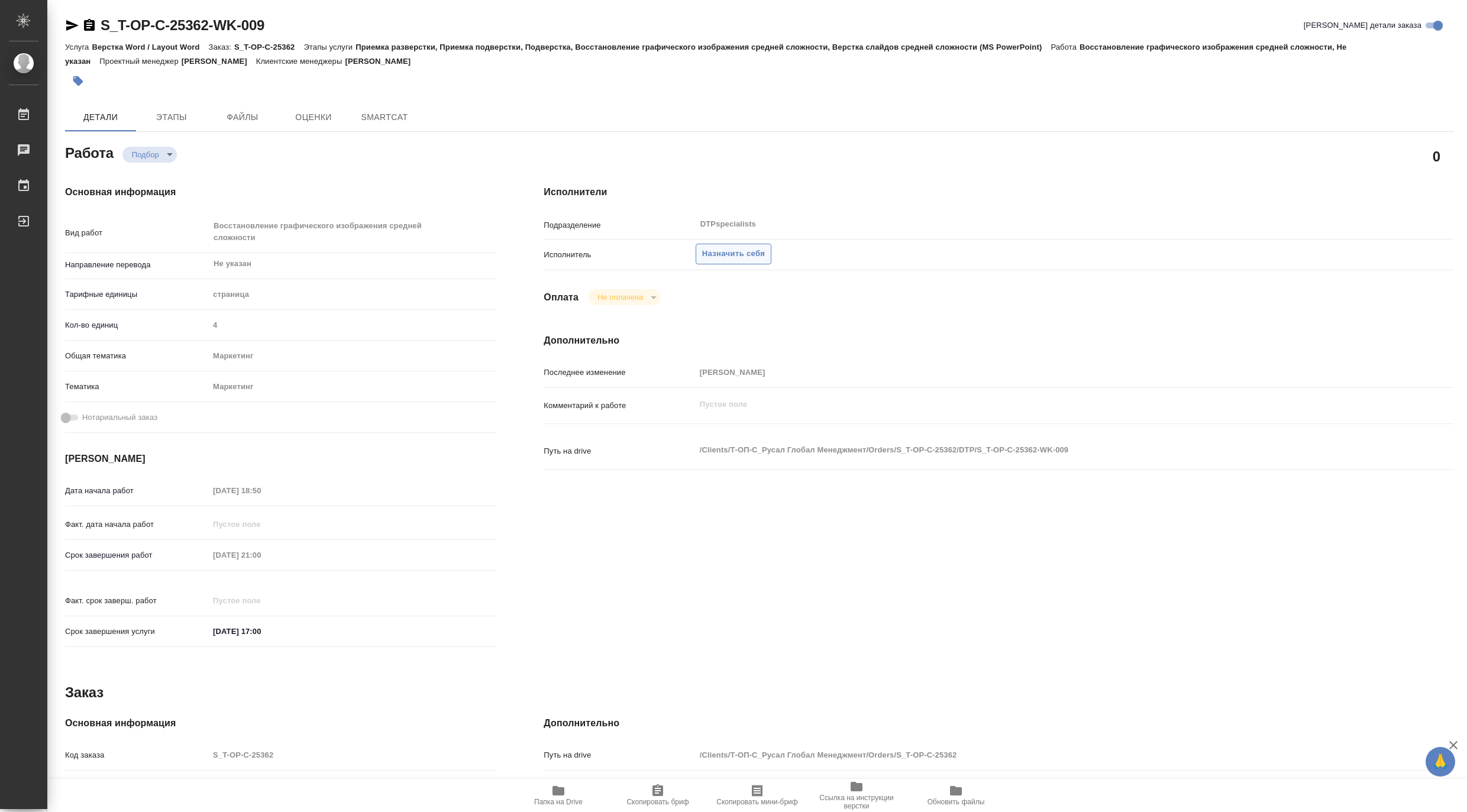
type textarea "x"
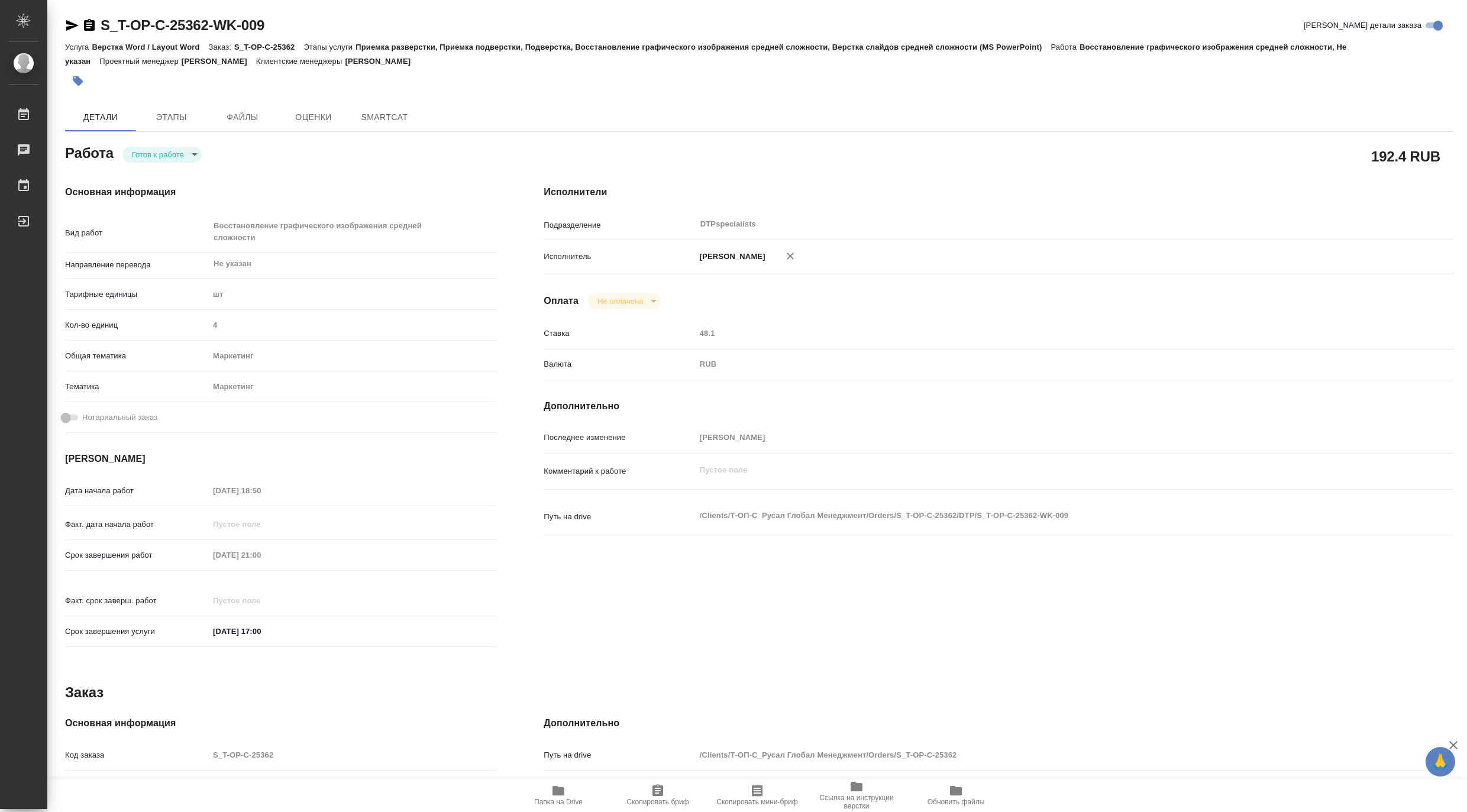
type textarea "x"
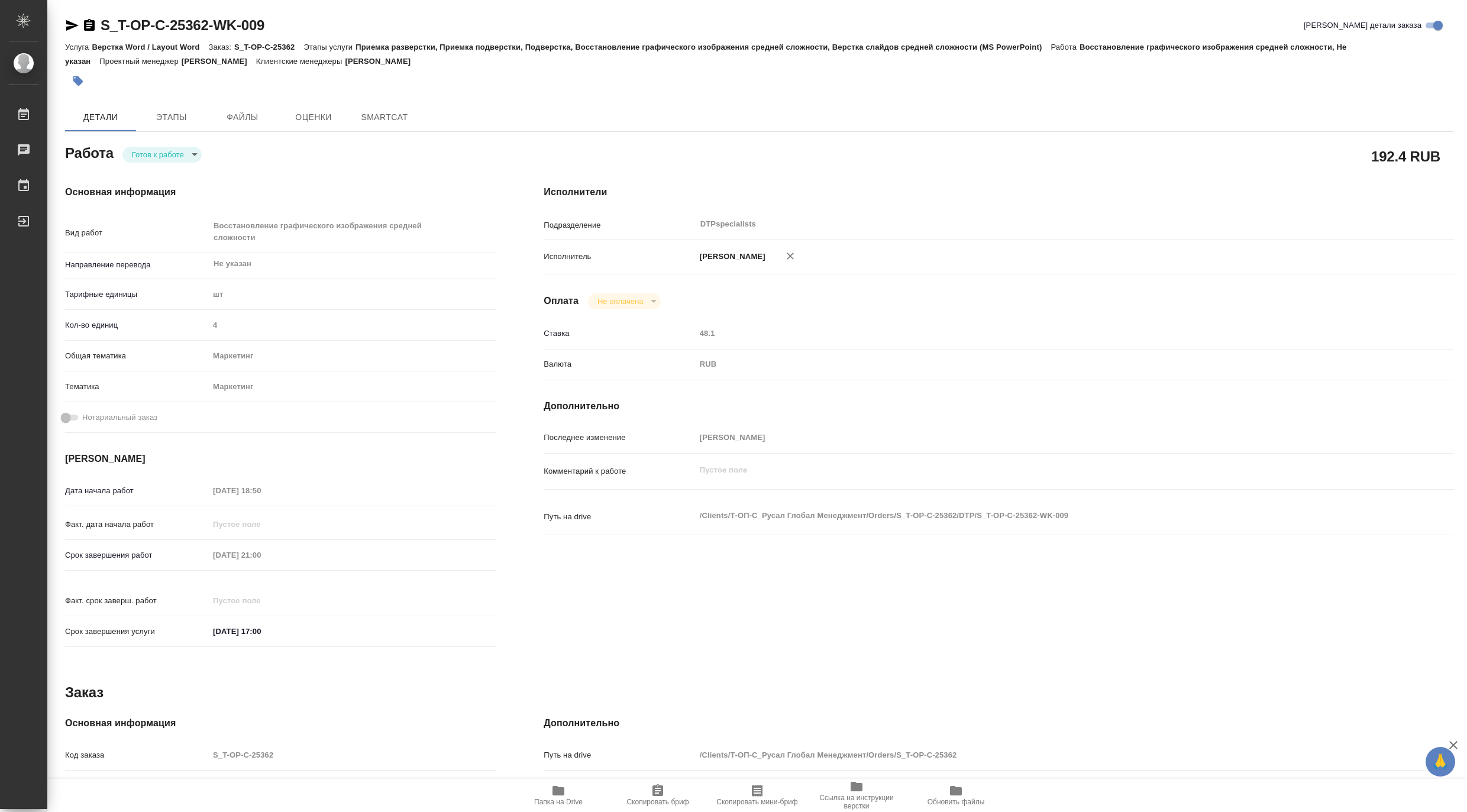
type textarea "x"
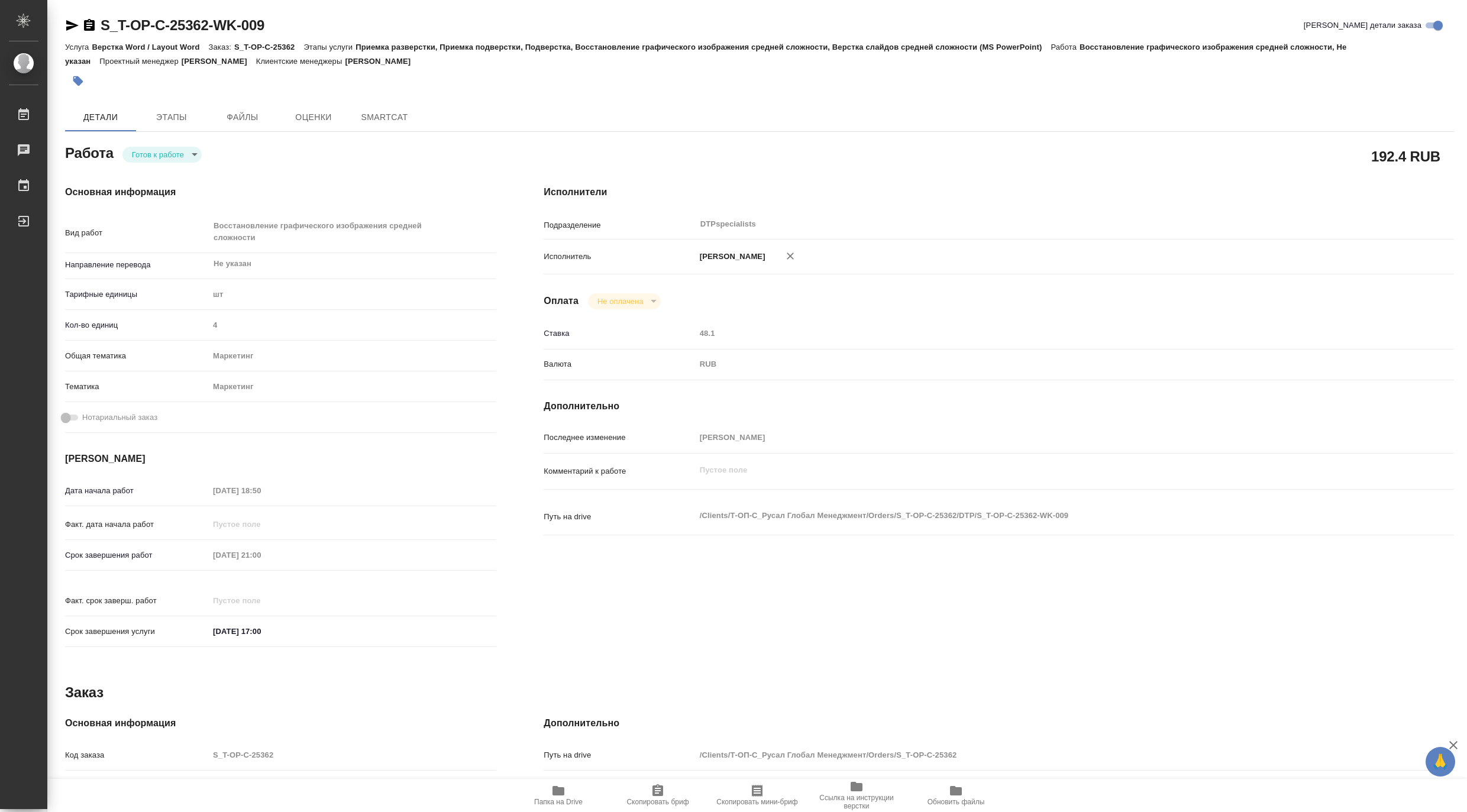
type textarea "x"
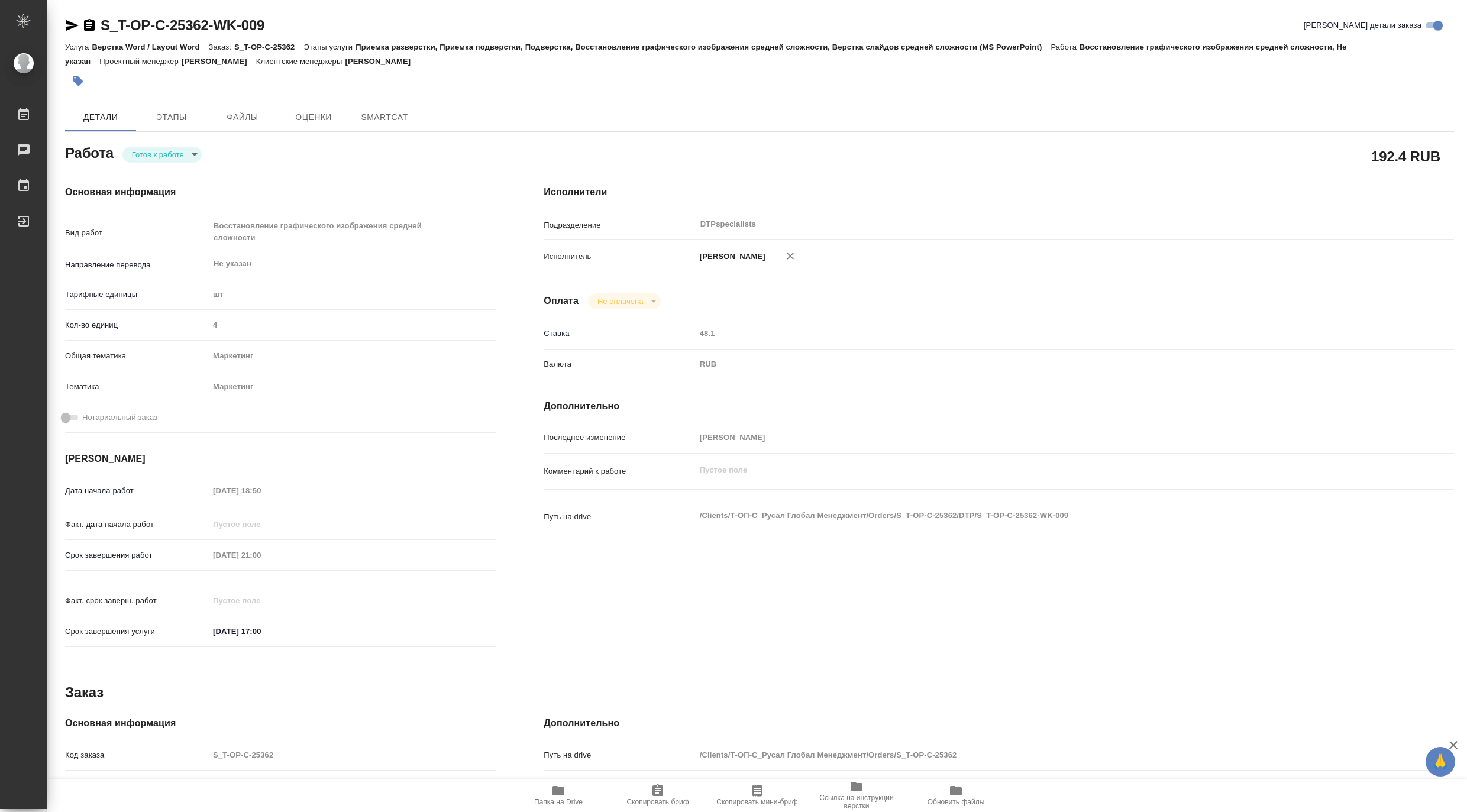
type textarea "x"
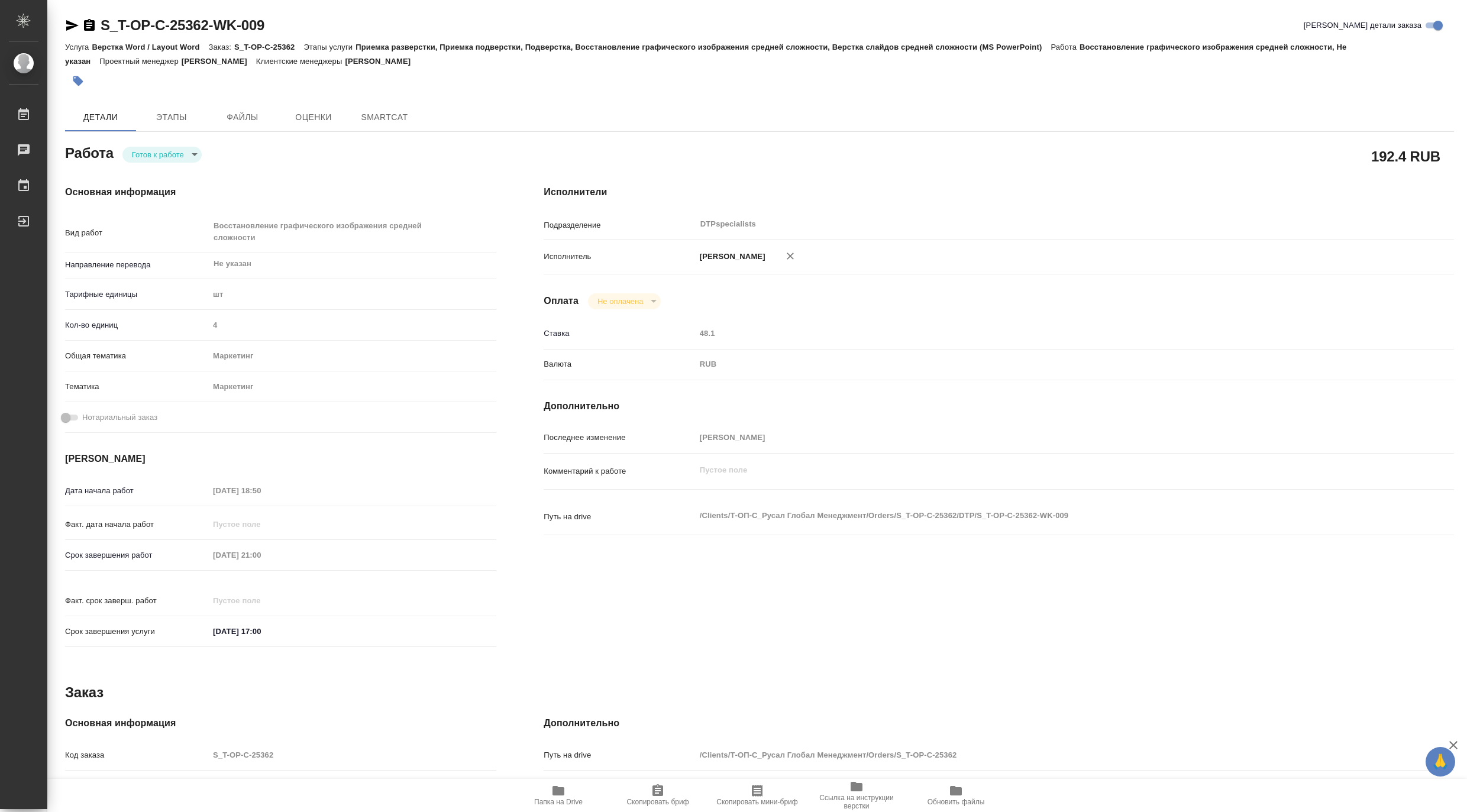
type textarea "x"
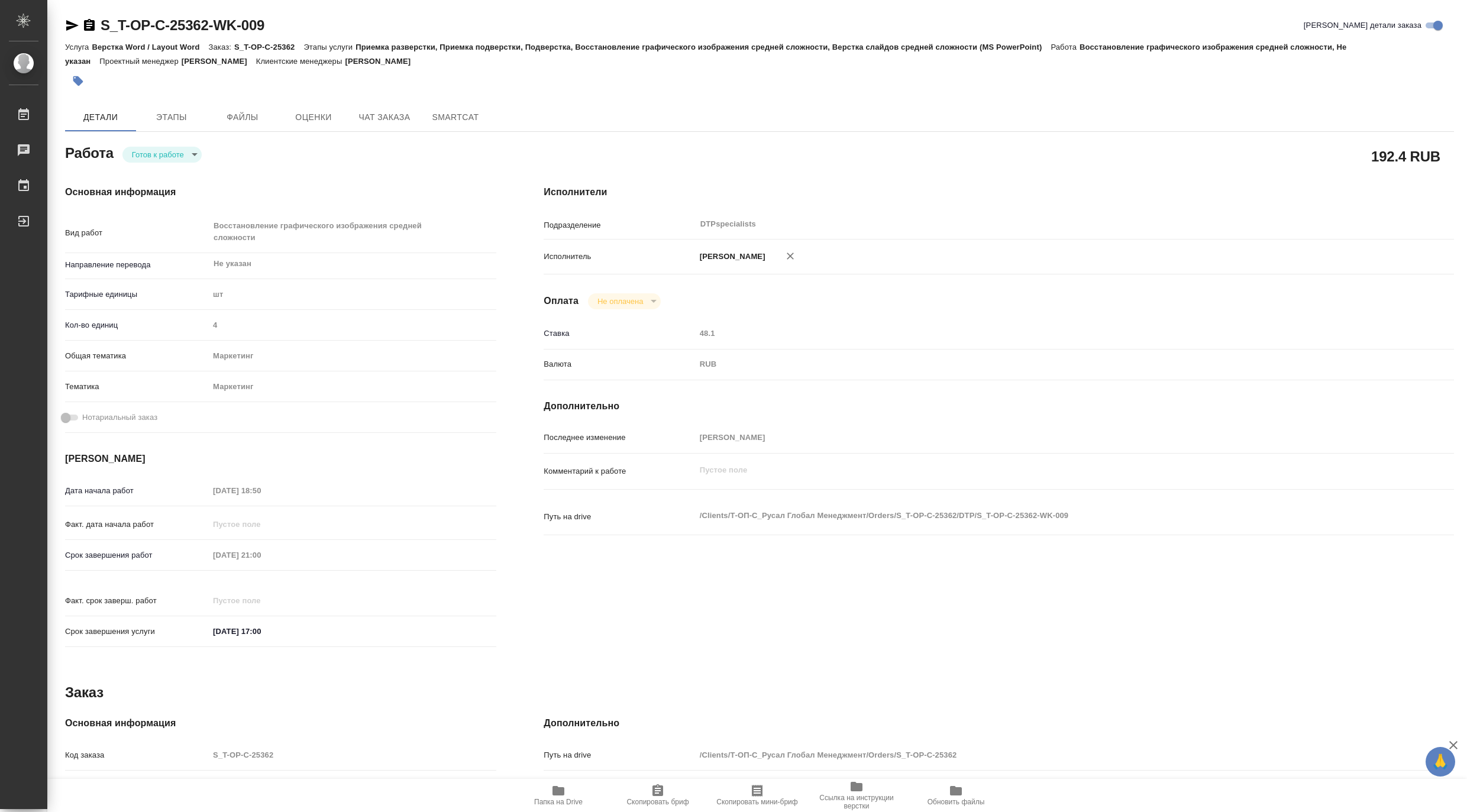
type textarea "x"
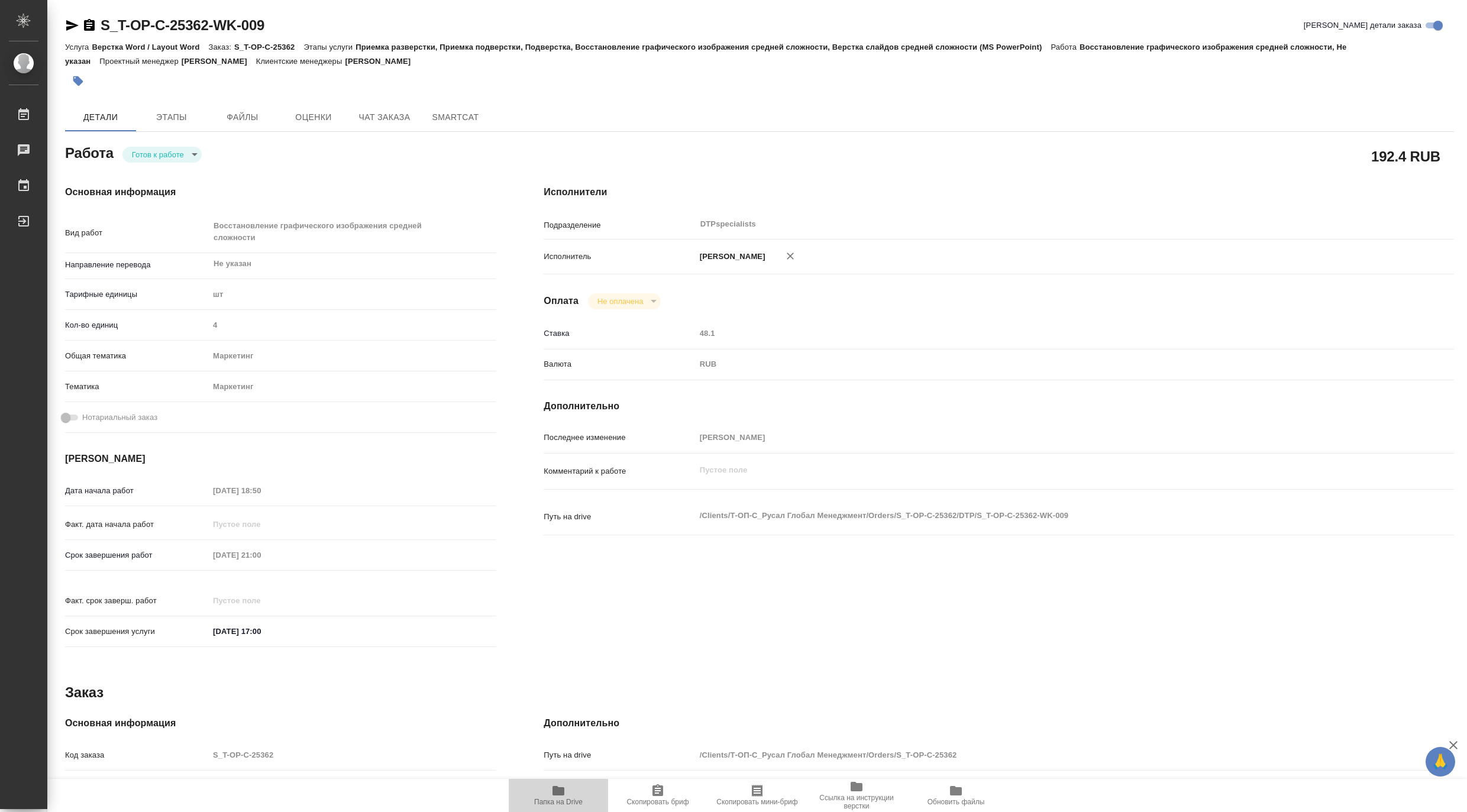
click at [560, 799] on span "Папка на Drive" at bounding box center [558, 802] width 48 height 9
type textarea "x"
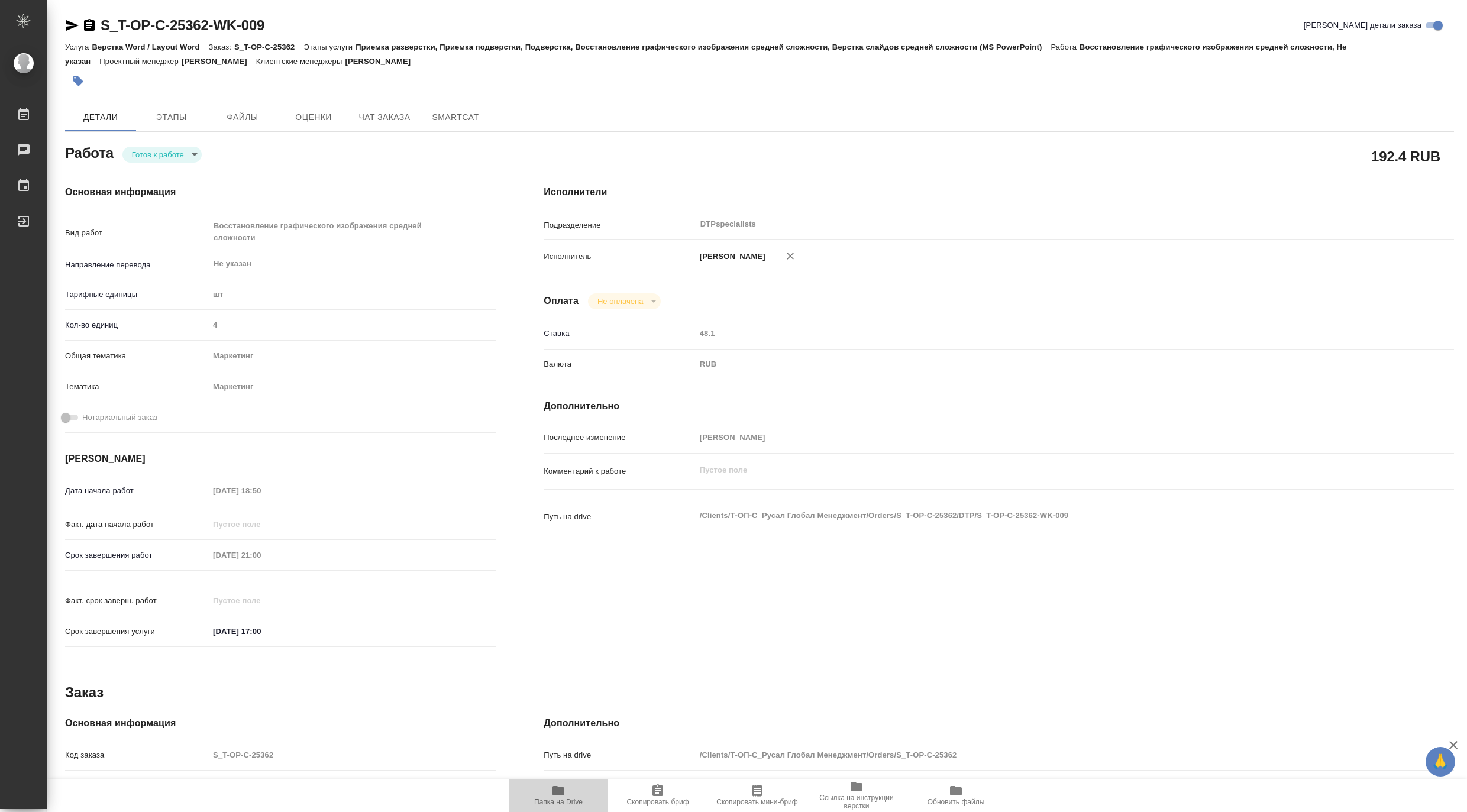
type textarea "x"
click at [160, 154] on body "🙏 .cls-1 fill:#fff; AWATERA Matveeva Maria Работы 0 Чаты График Выйти S_T-OP-C-…" at bounding box center [733, 406] width 1467 height 812
click at [150, 155] on button "В работе" at bounding box center [150, 154] width 39 height 13
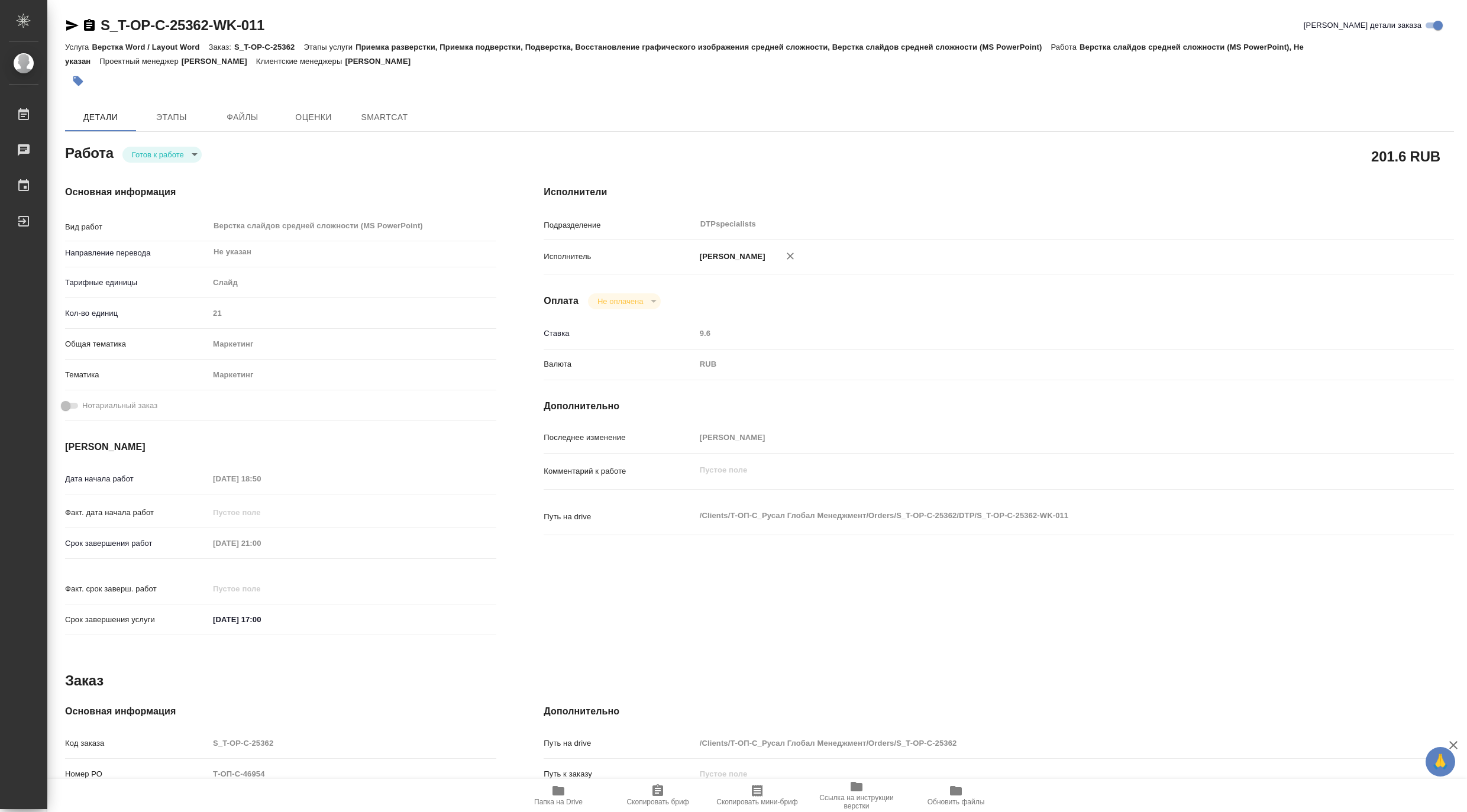
type textarea "x"
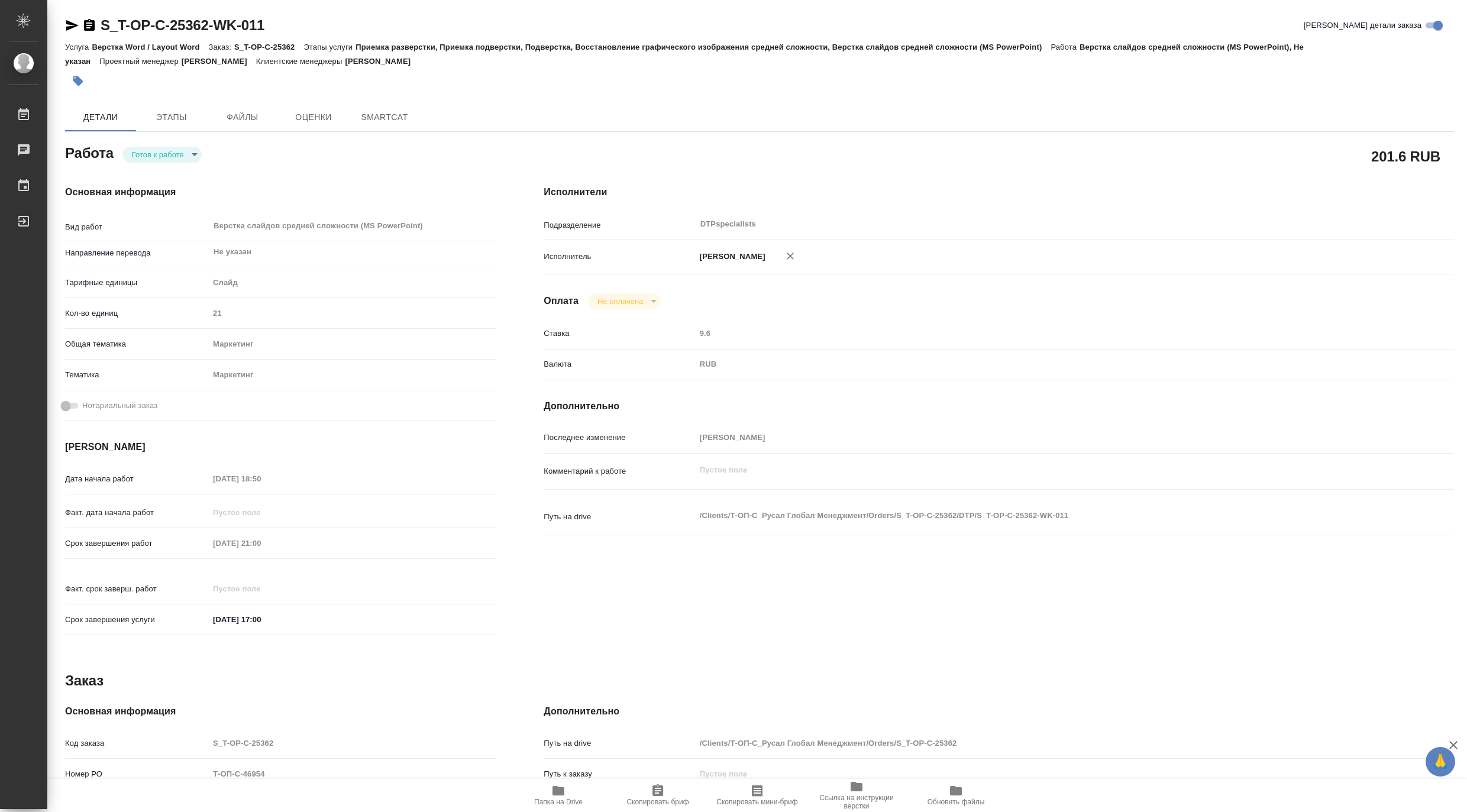
type textarea "x"
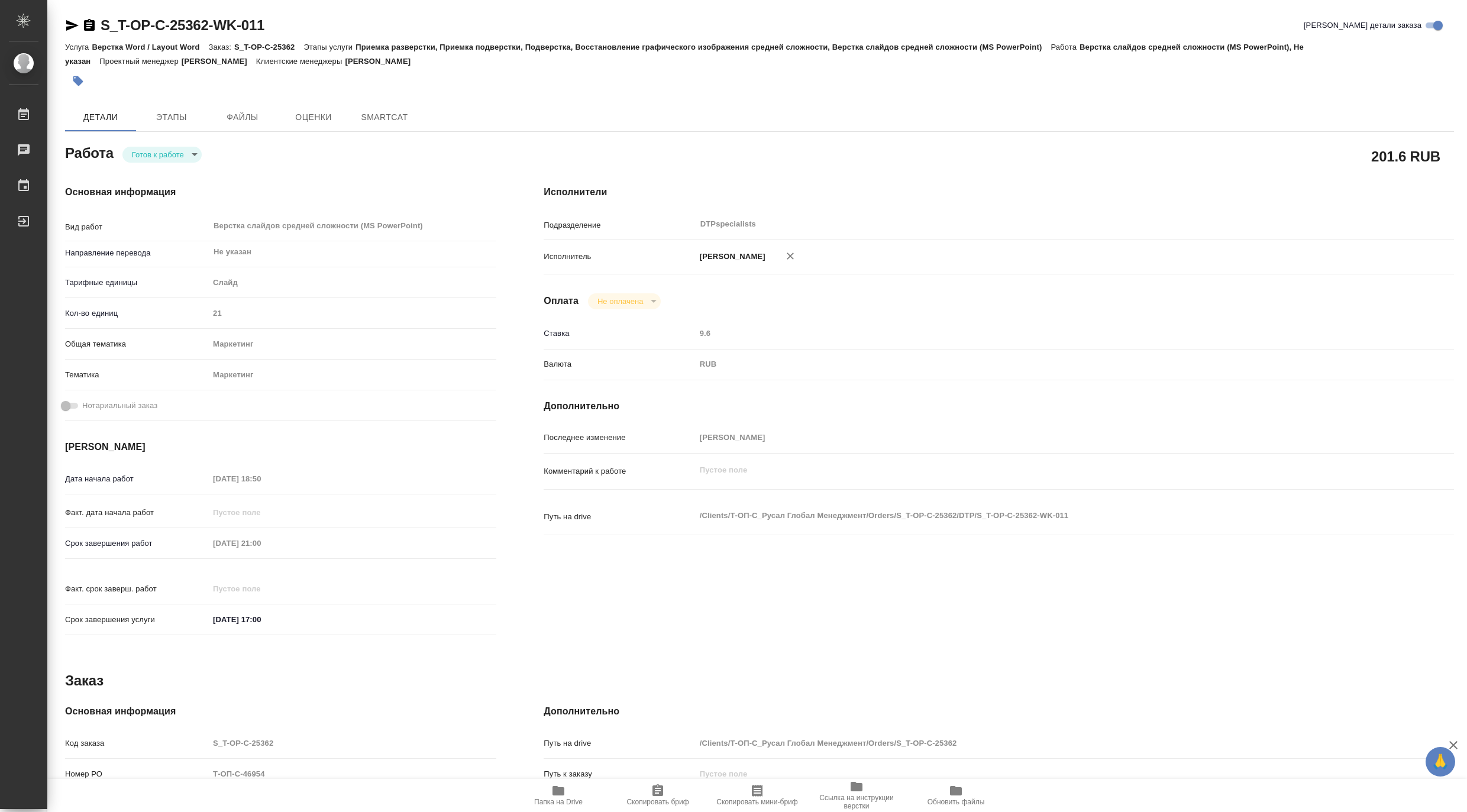
type textarea "x"
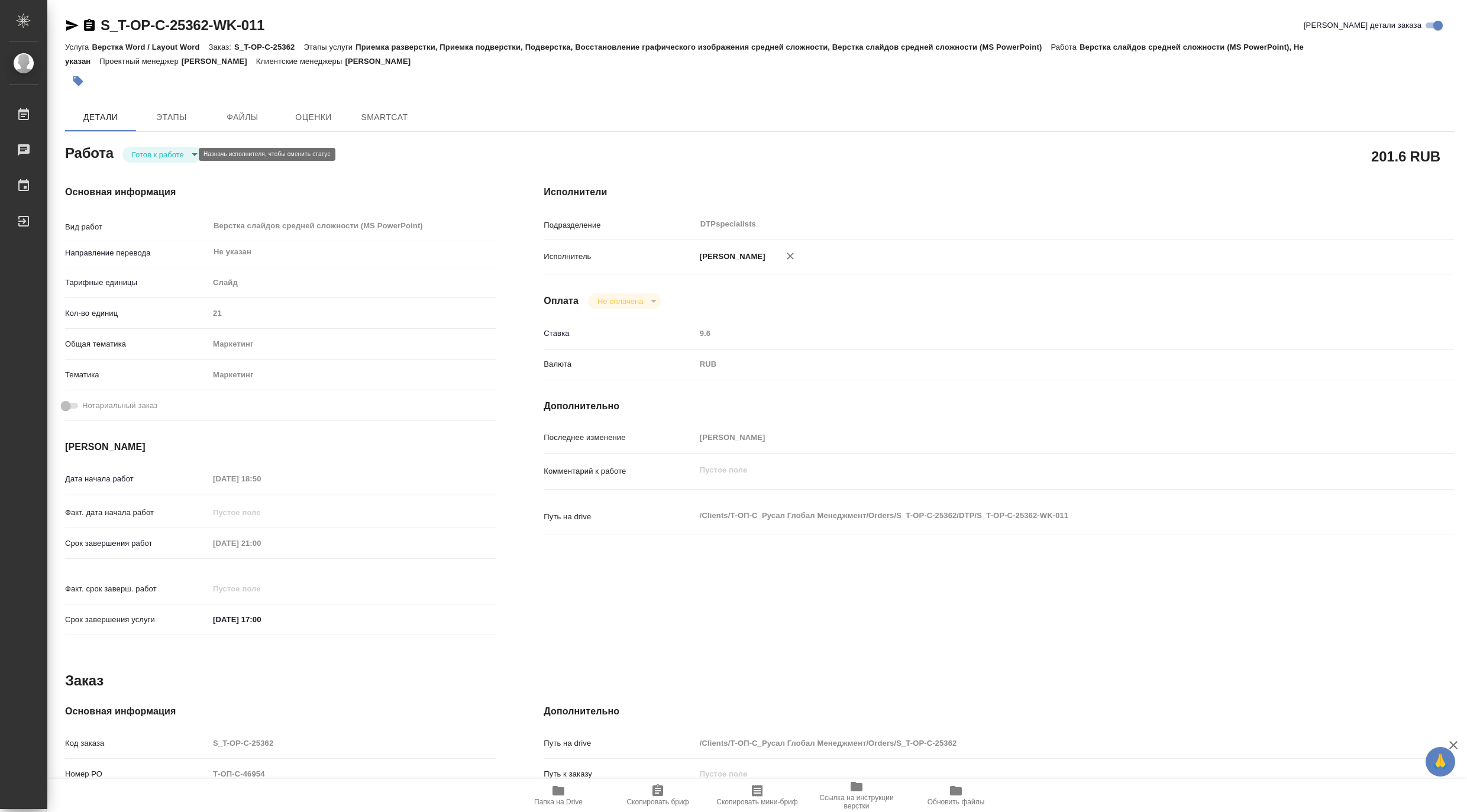
click at [150, 148] on body "🙏 .cls-1 fill:#fff; AWATERA [PERSON_NAME] Чаты График Выйти S_T-OP-C-25362-WK-0…" at bounding box center [733, 406] width 1467 height 812
type textarea "x"
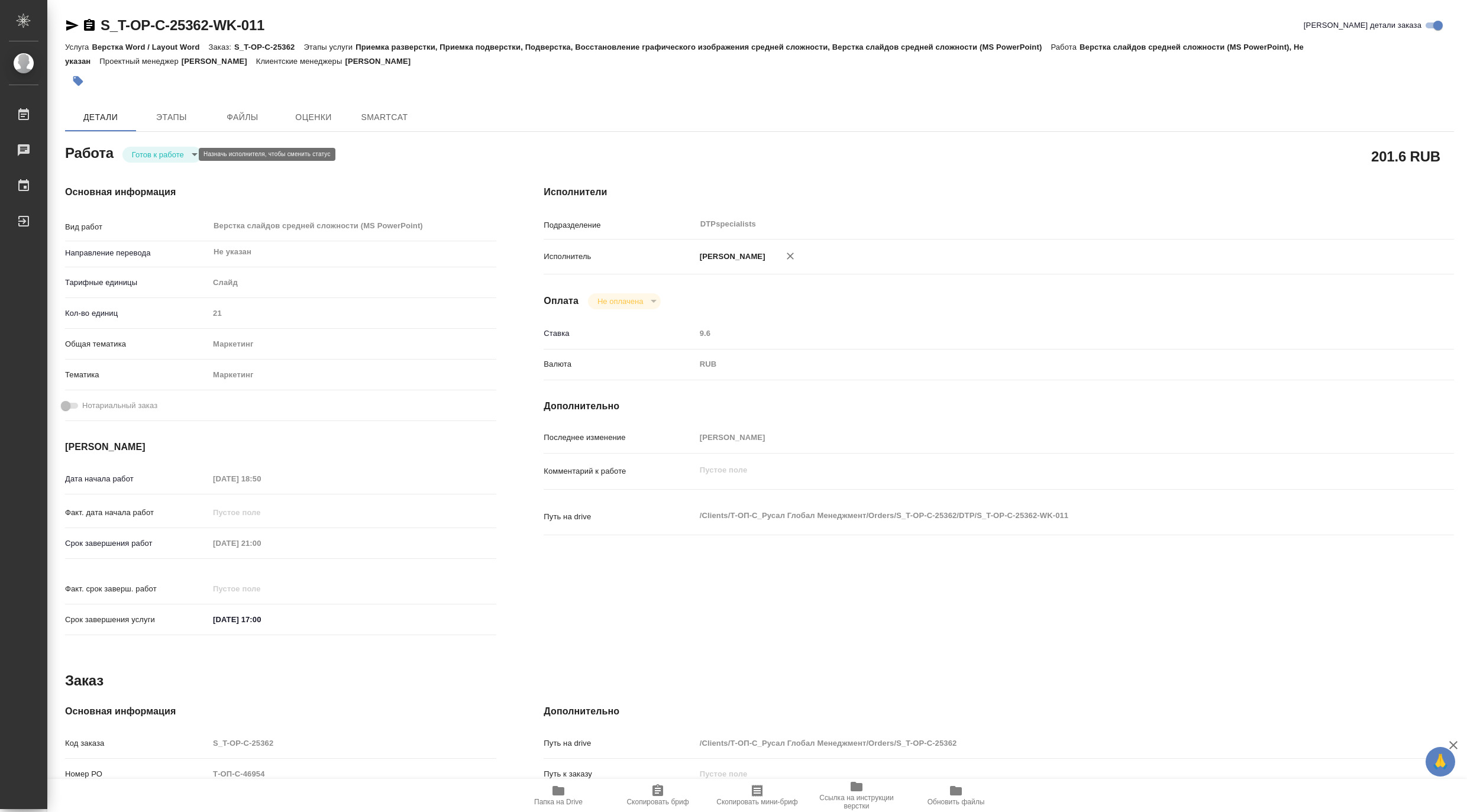
type textarea "x"
click at [150, 148] on button "В работе" at bounding box center [150, 154] width 39 height 13
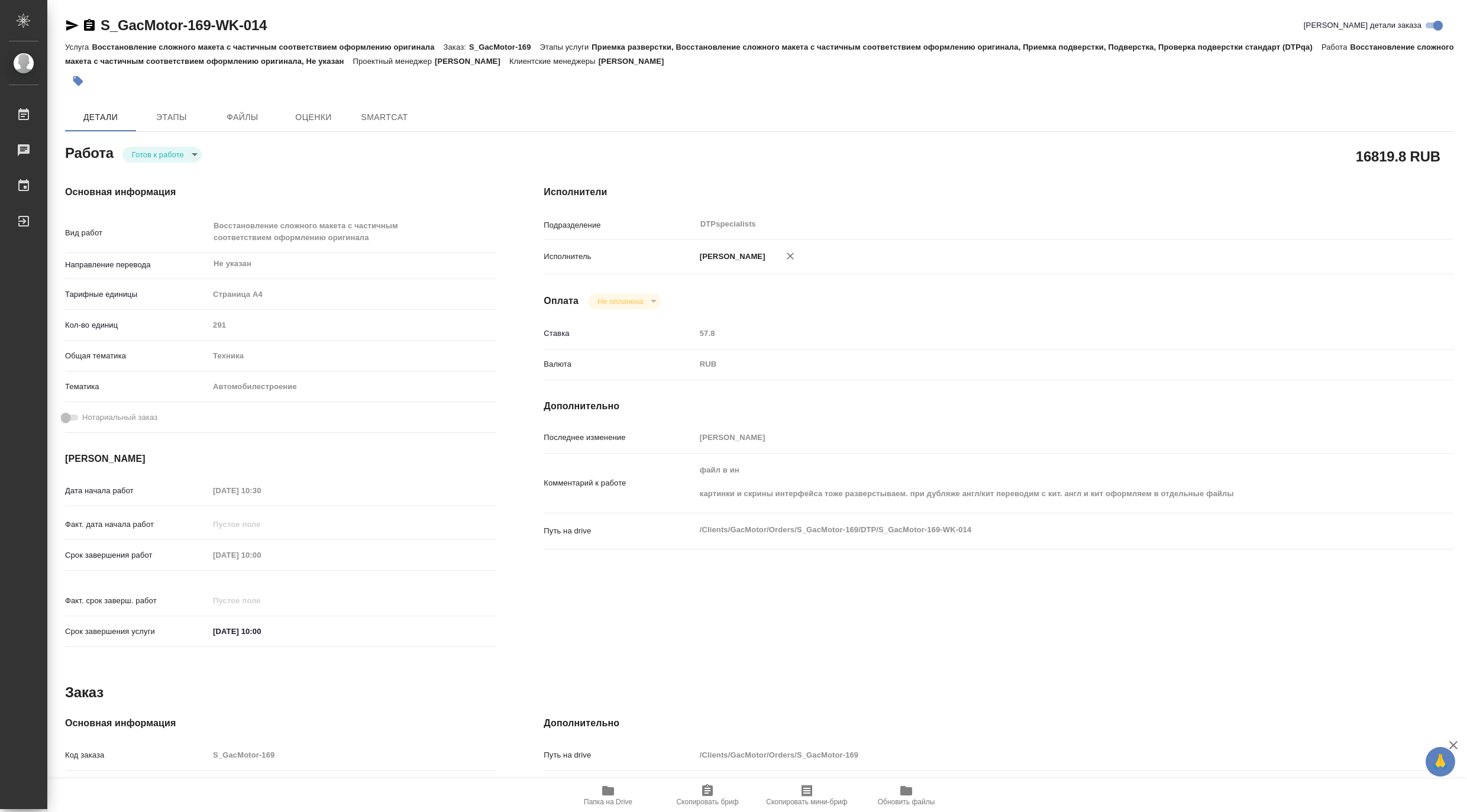
type textarea "x"
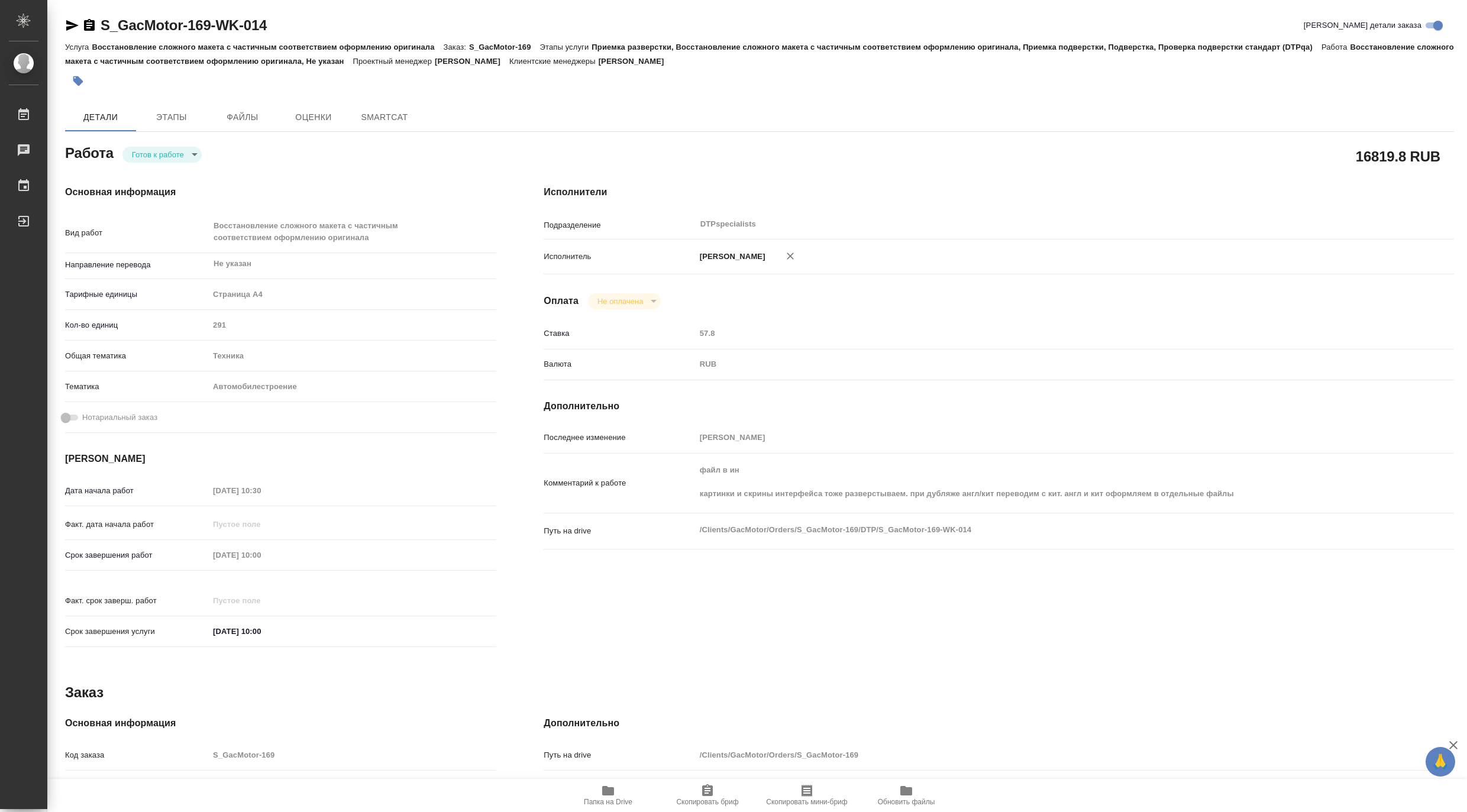
type textarea "x"
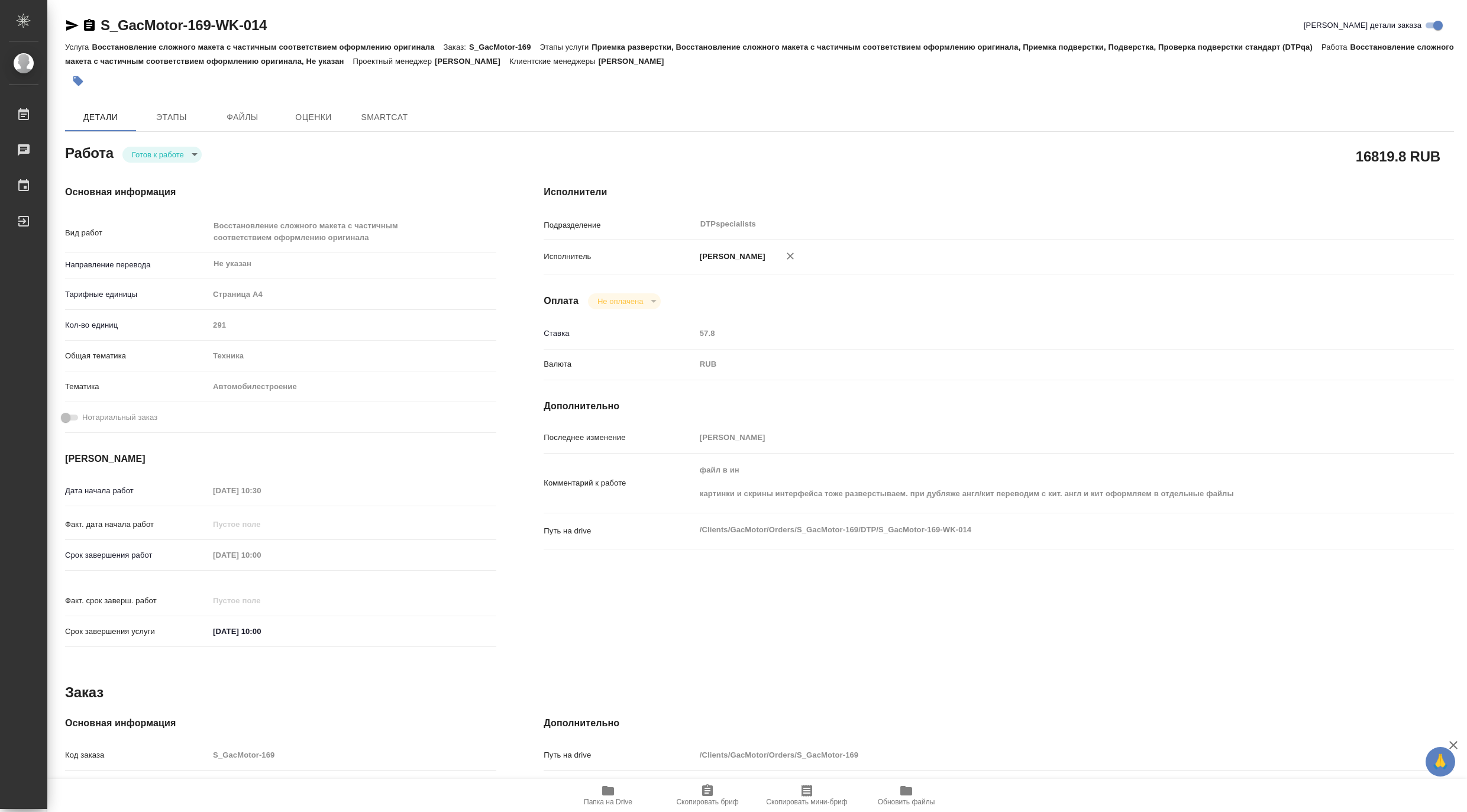
type textarea "x"
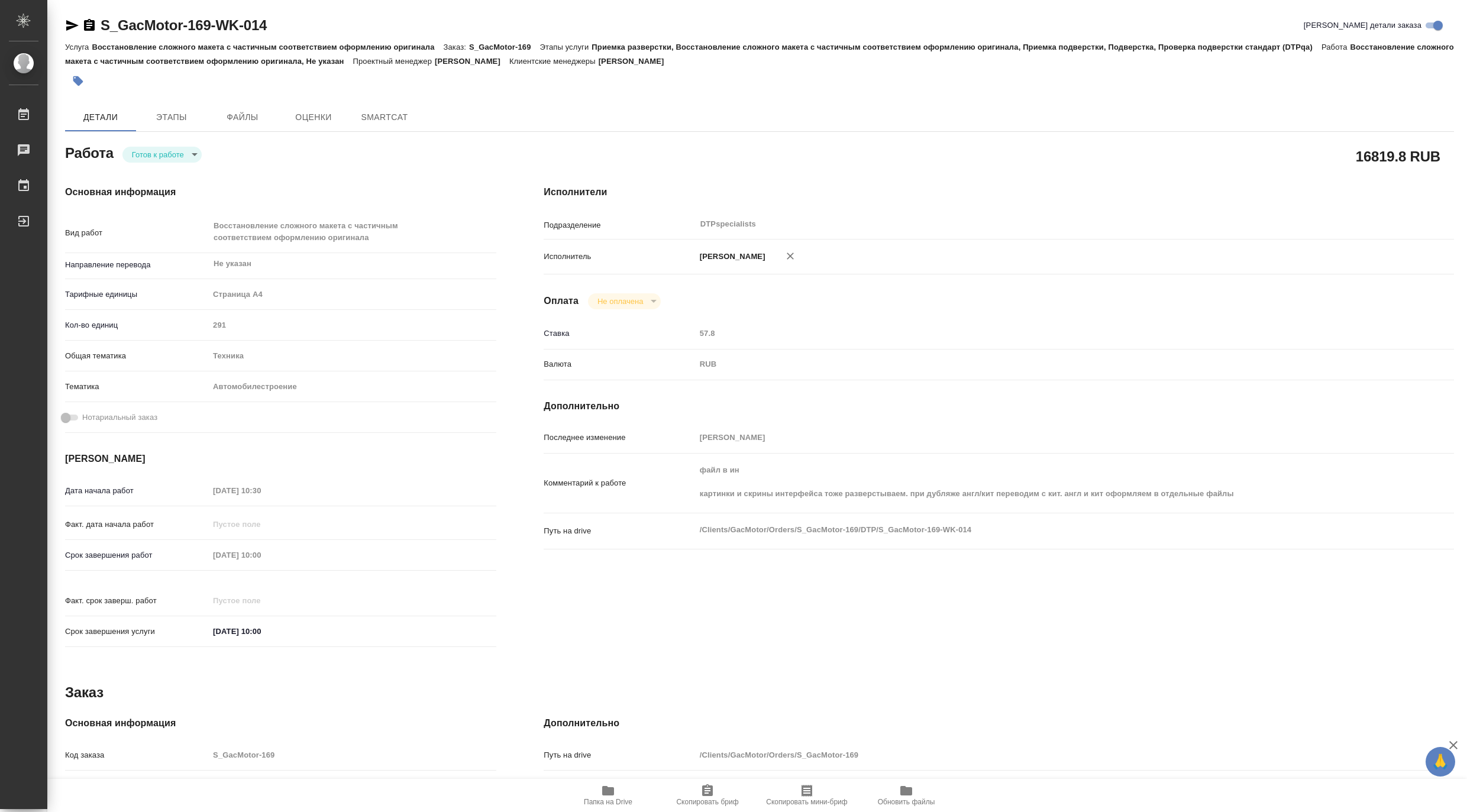
type textarea "x"
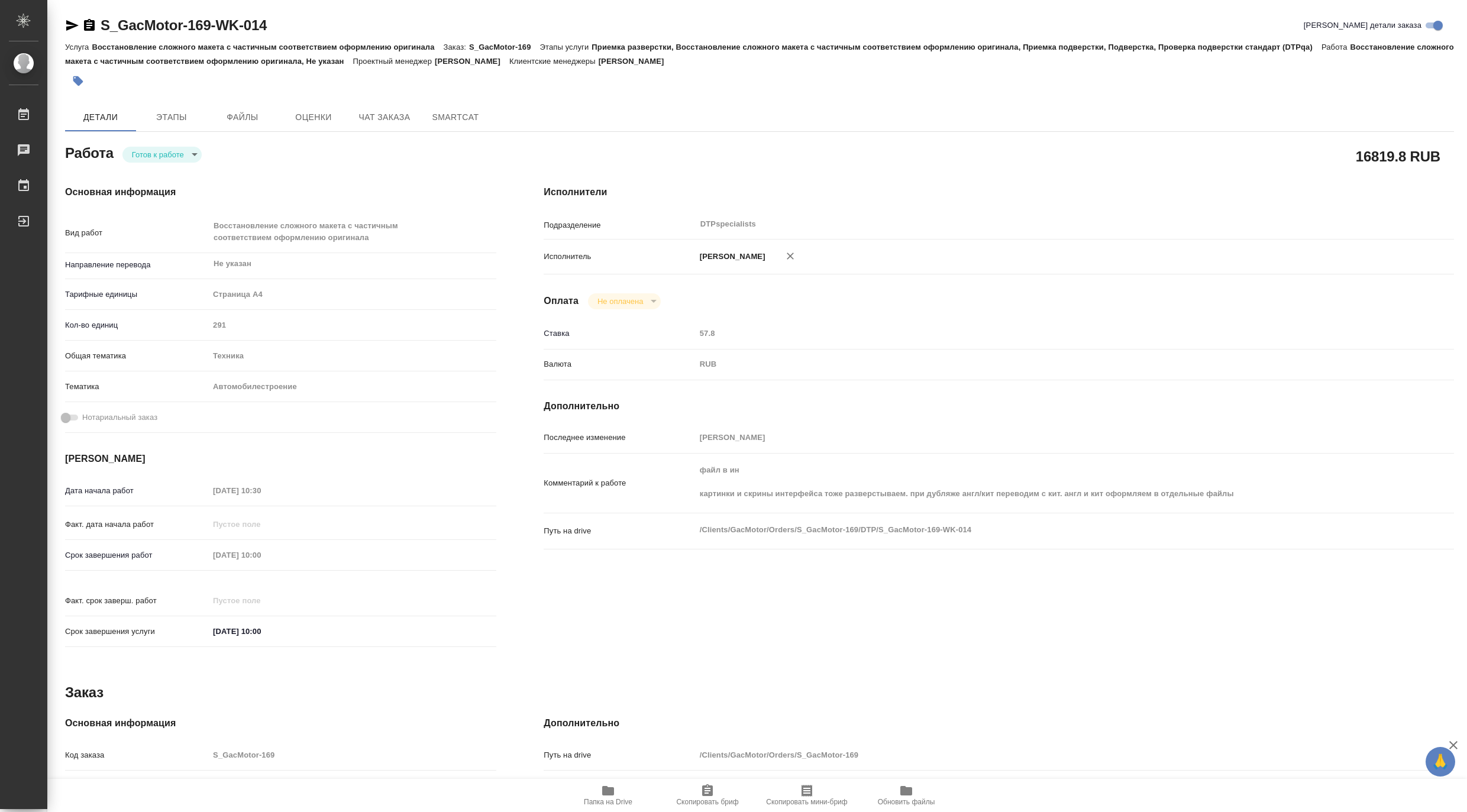
type textarea "x"
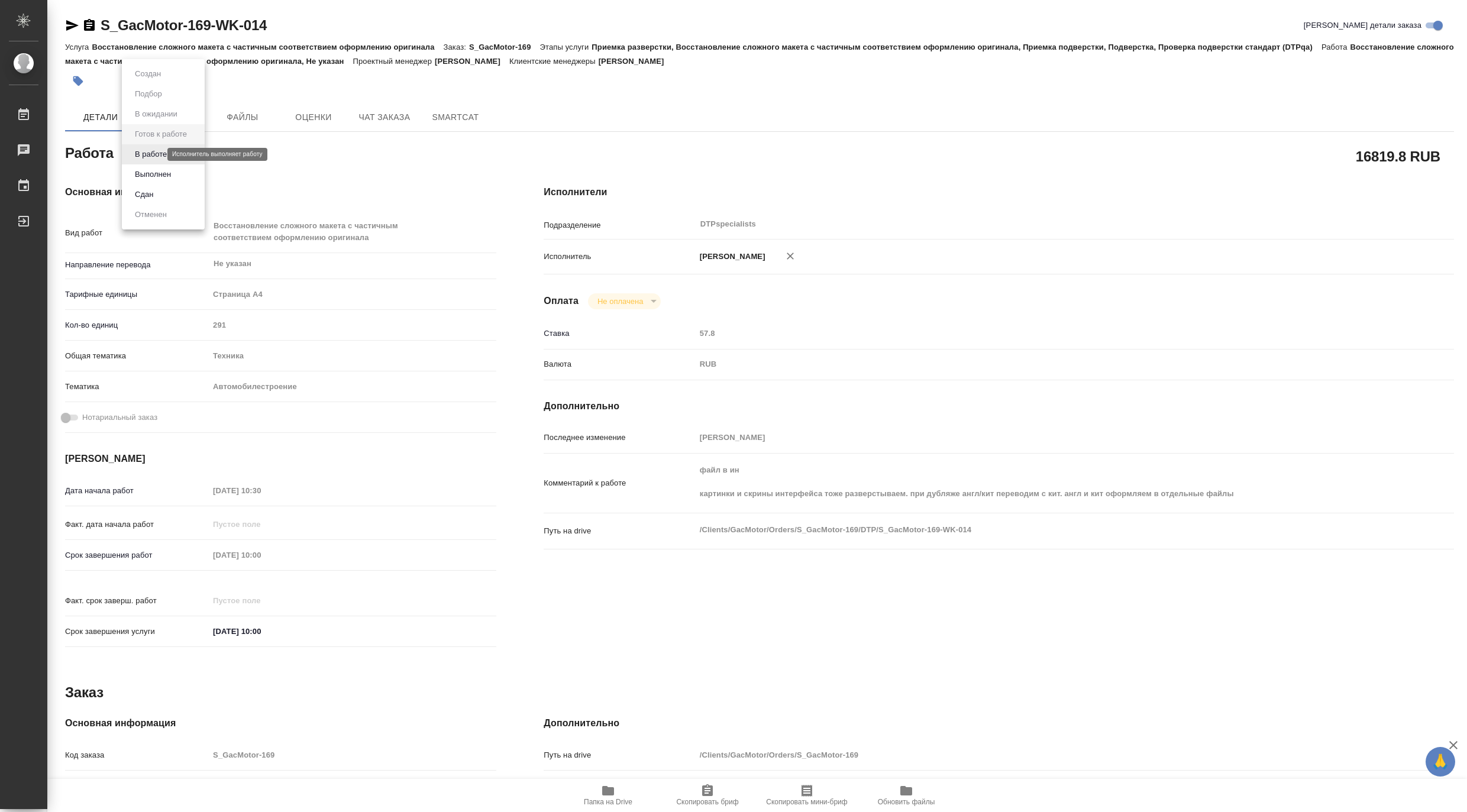
click at [136, 154] on body "🙏 .cls-1 fill:#fff; AWATERA [PERSON_NAME] Работы Чаты График Выйти S_GacMotor-1…" at bounding box center [733, 406] width 1467 height 812
click at [136, 154] on button "В работе" at bounding box center [150, 154] width 39 height 13
type textarea "x"
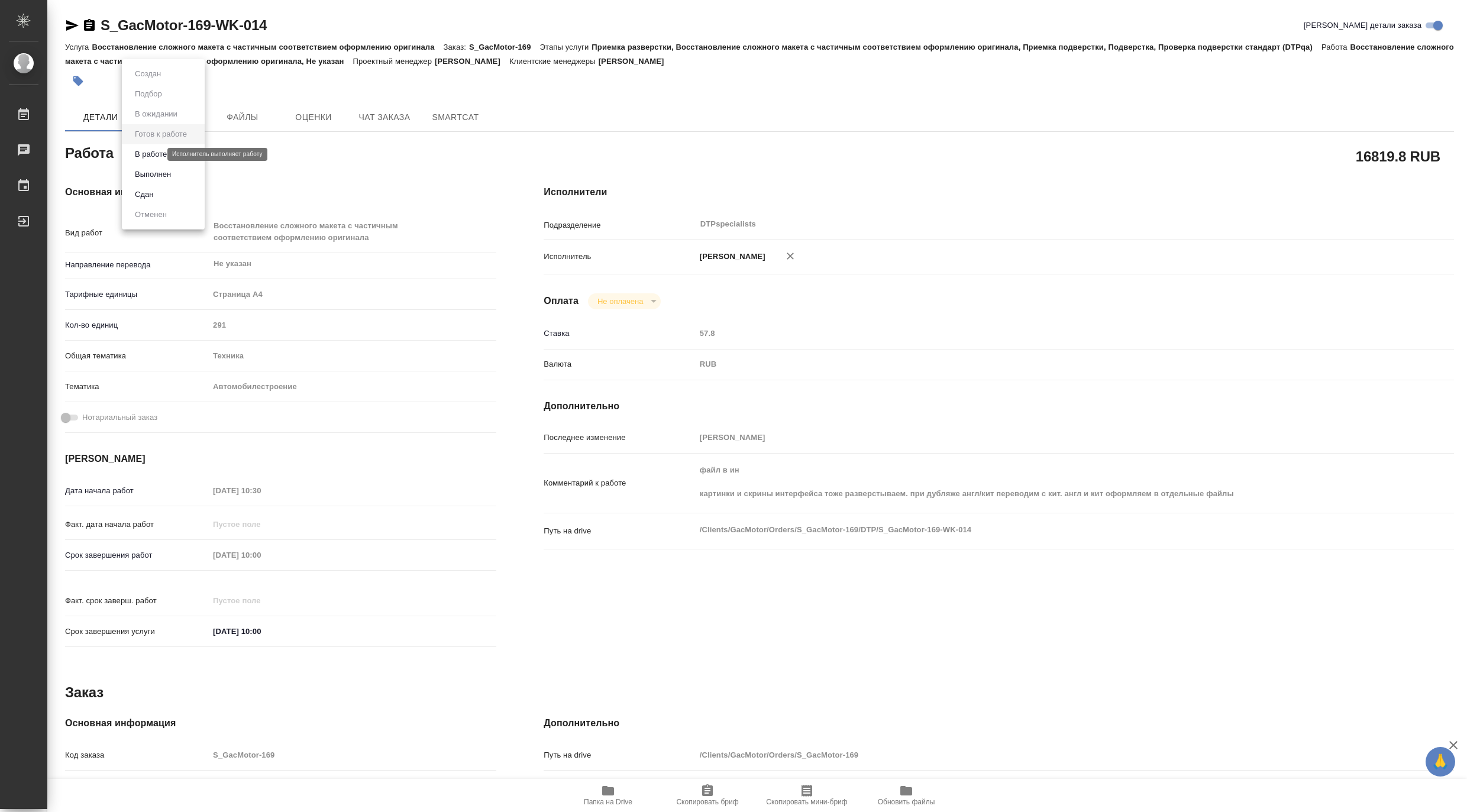
type textarea "x"
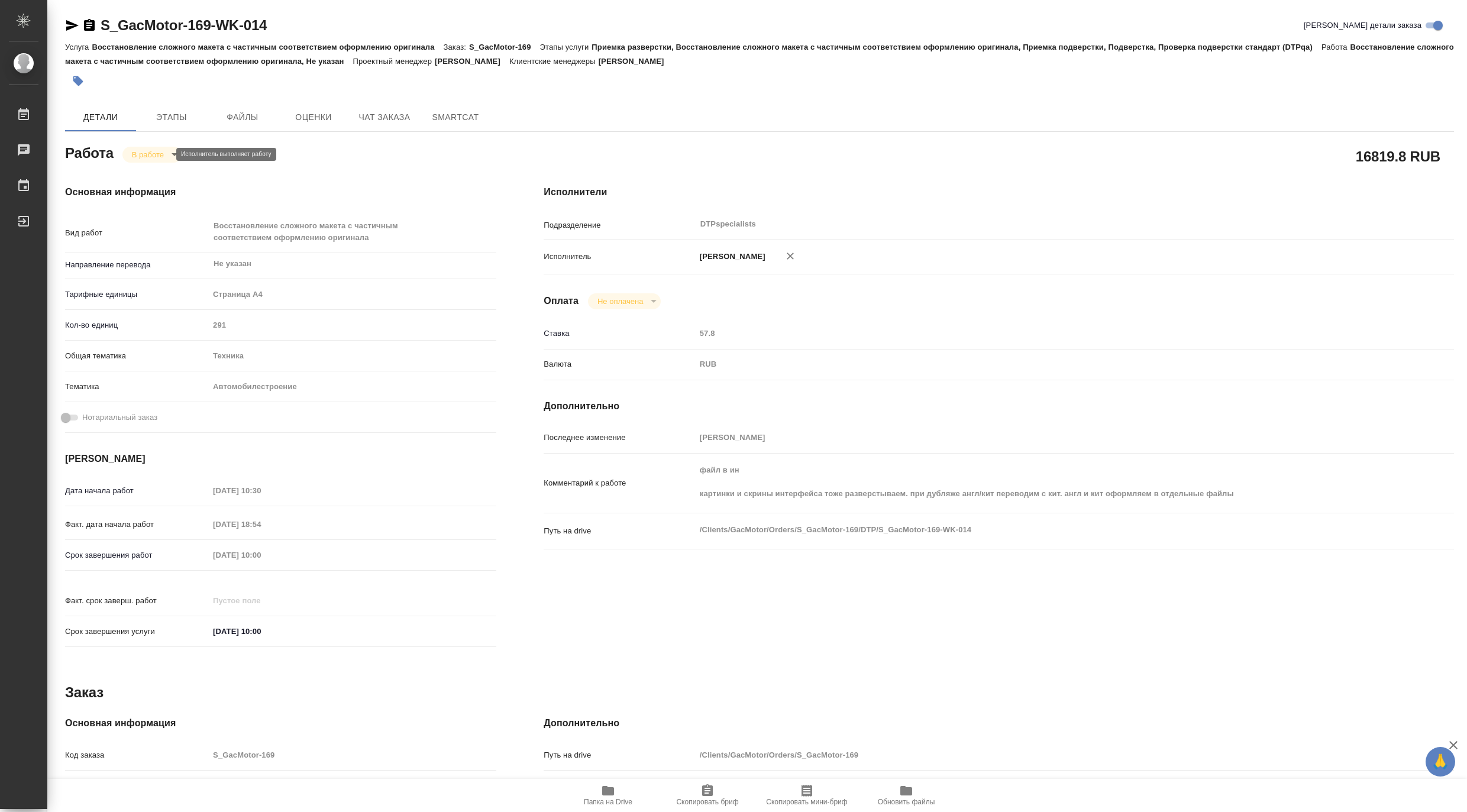
type textarea "x"
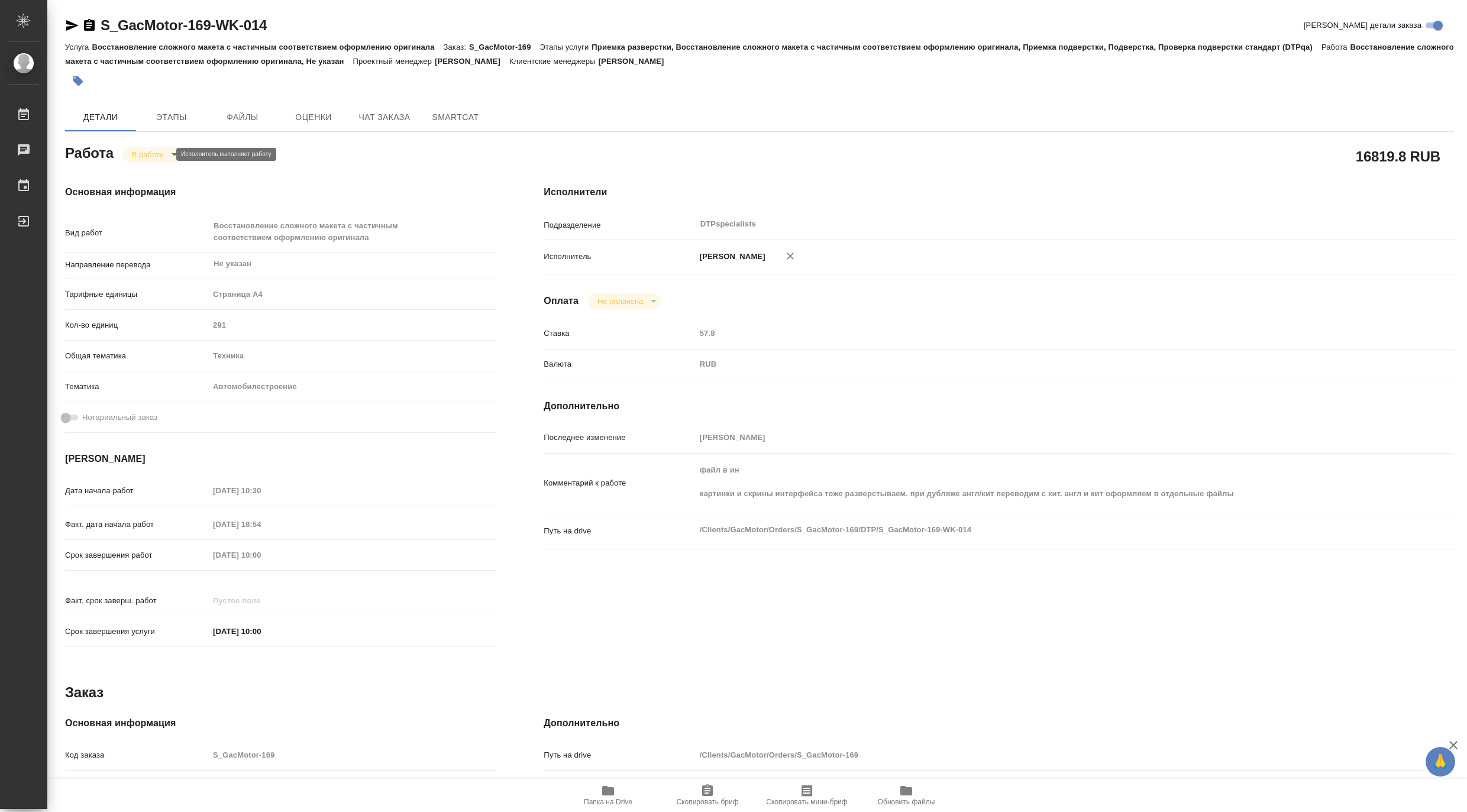
type textarea "x"
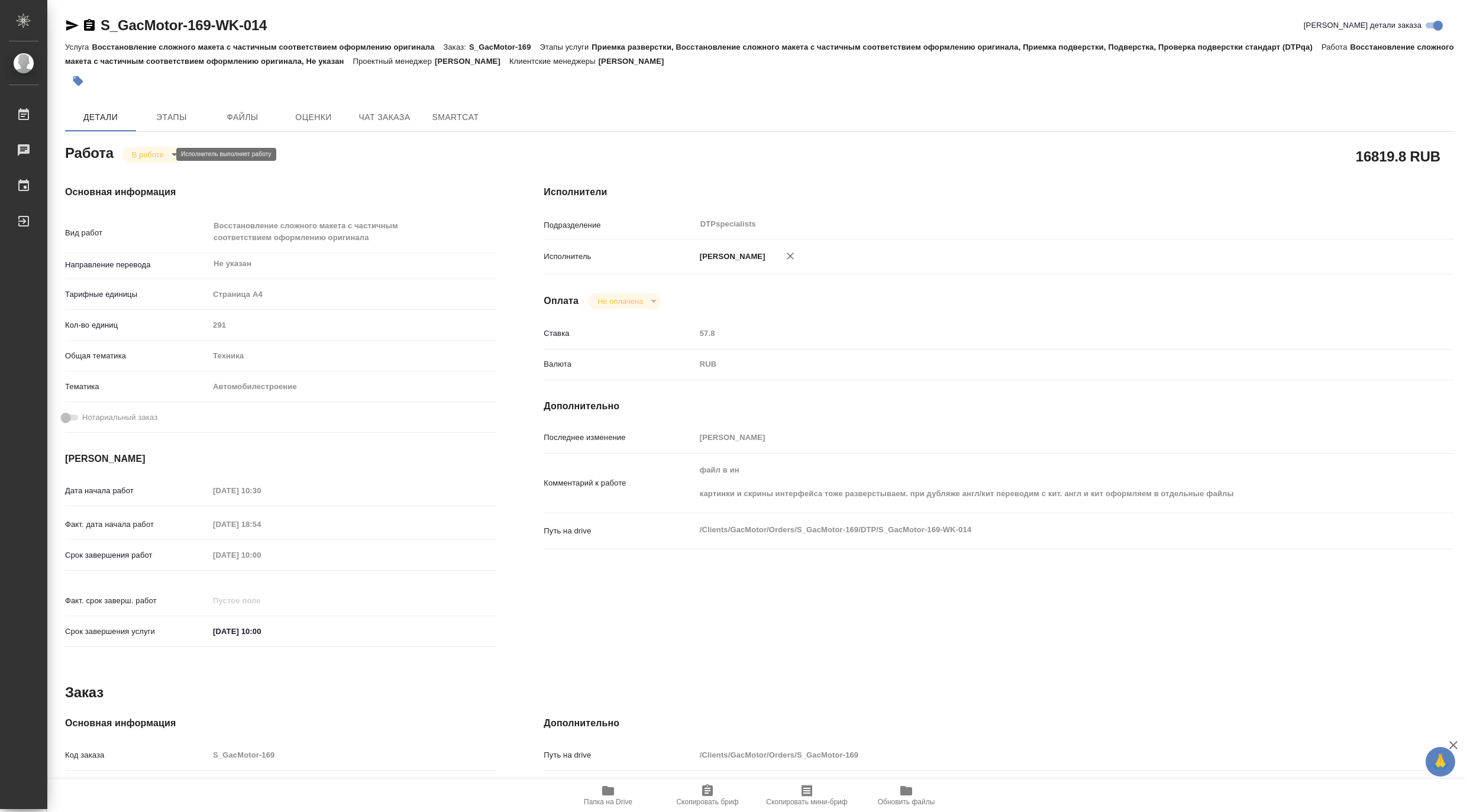
type textarea "x"
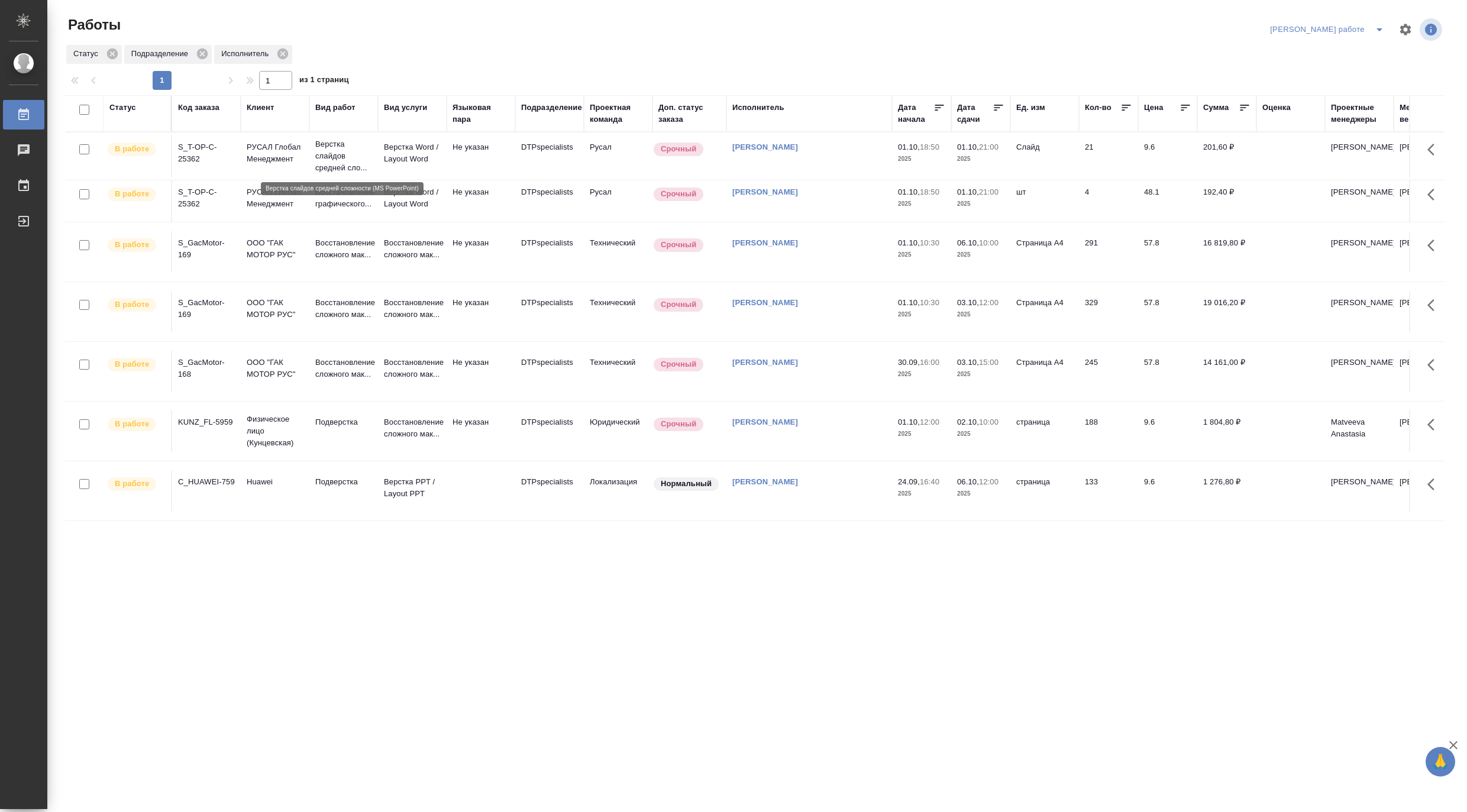
click at [338, 154] on p "Верстка слайдов средней сло..." at bounding box center [344, 156] width 57 height 36
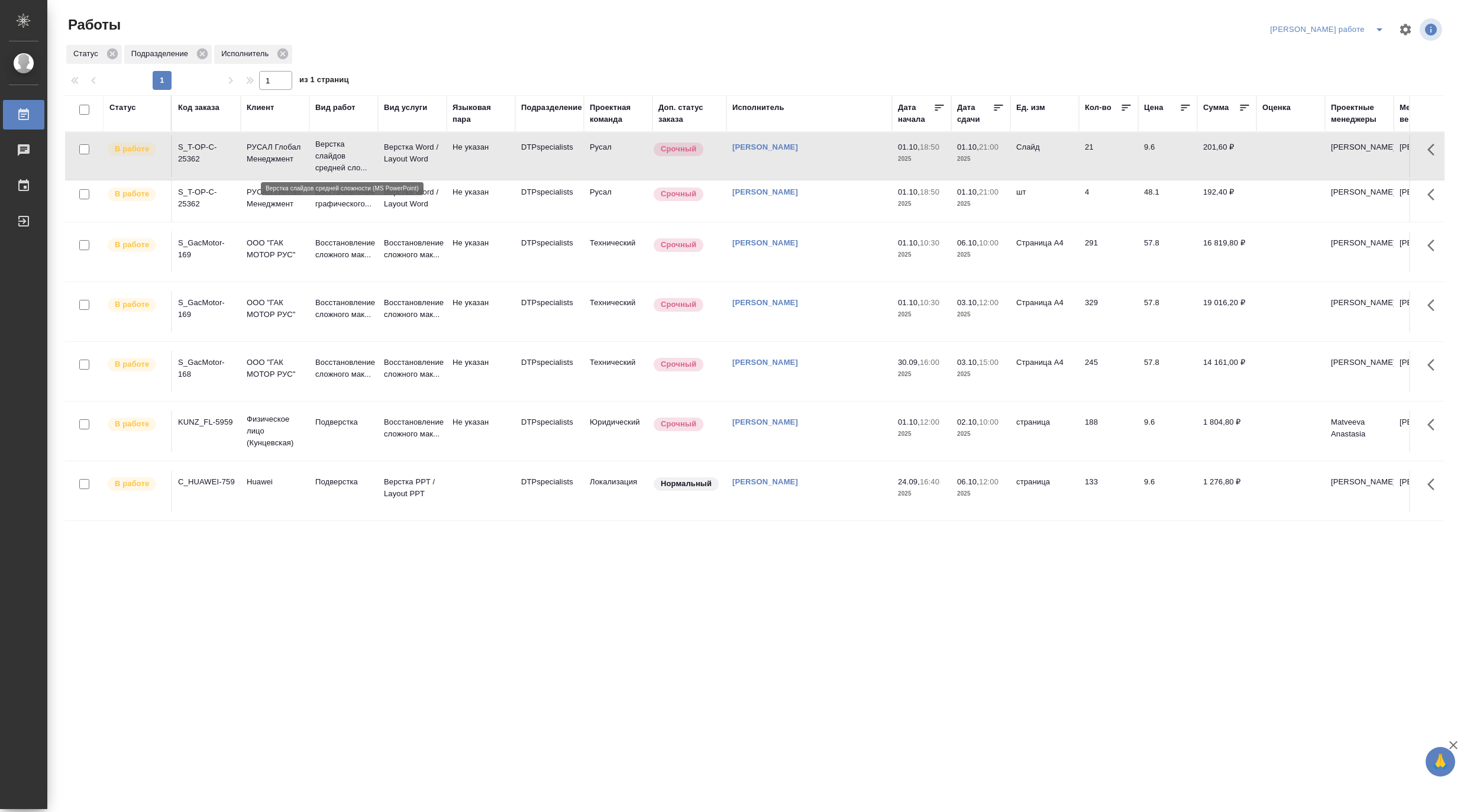
click at [338, 154] on p "Верстка слайдов средней сло..." at bounding box center [344, 156] width 57 height 36
click at [340, 150] on p "Верстка слайдов средней сло..." at bounding box center [344, 156] width 57 height 36
click at [406, 417] on p "Восстановление сложного мак..." at bounding box center [413, 429] width 57 height 24
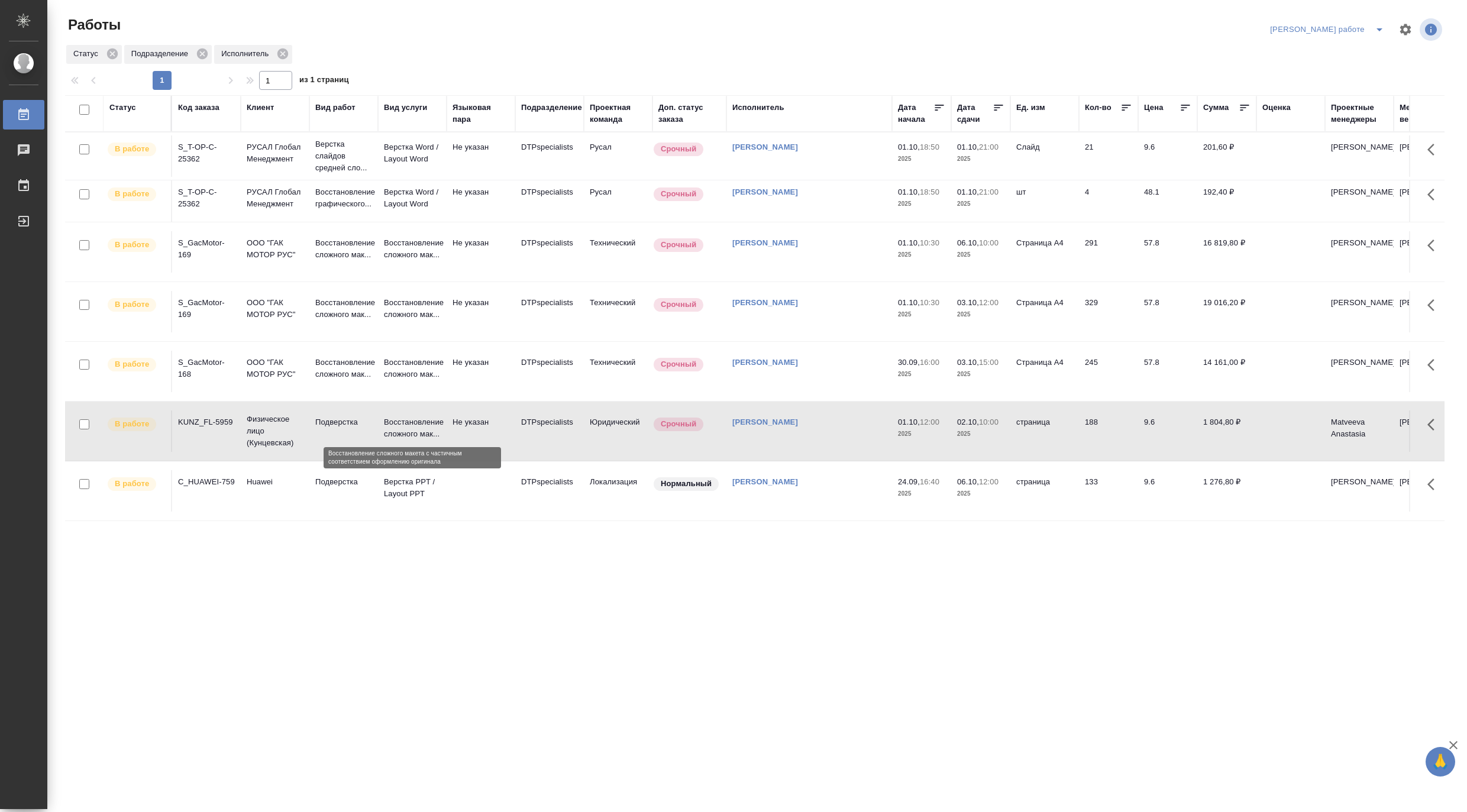
click at [406, 417] on p "Восстановление сложного мак..." at bounding box center [413, 429] width 57 height 24
click at [321, 156] on p "Верстка слайдов средней сло..." at bounding box center [344, 156] width 57 height 36
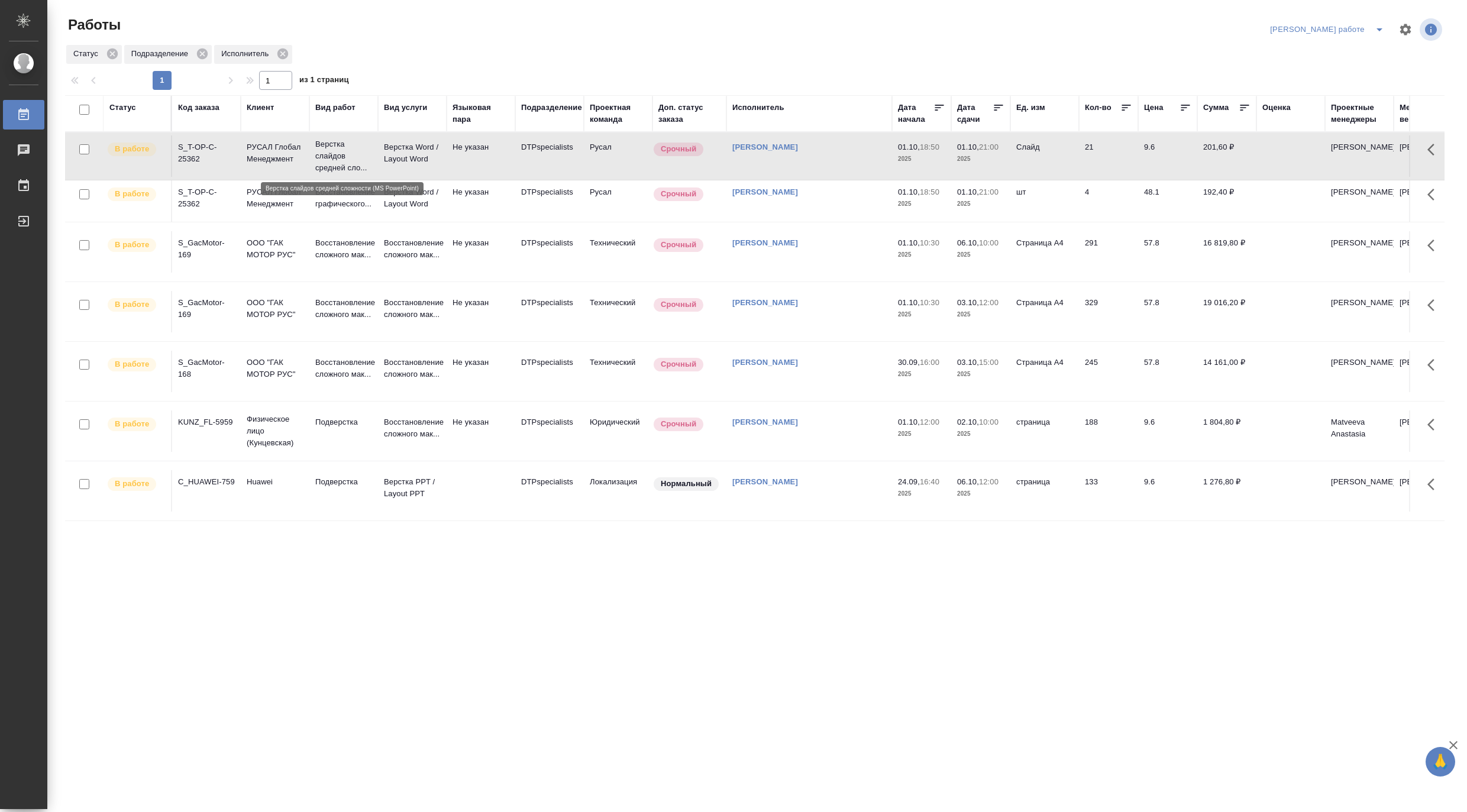
click at [321, 156] on p "Верстка слайдов средней сло..." at bounding box center [344, 156] width 57 height 36
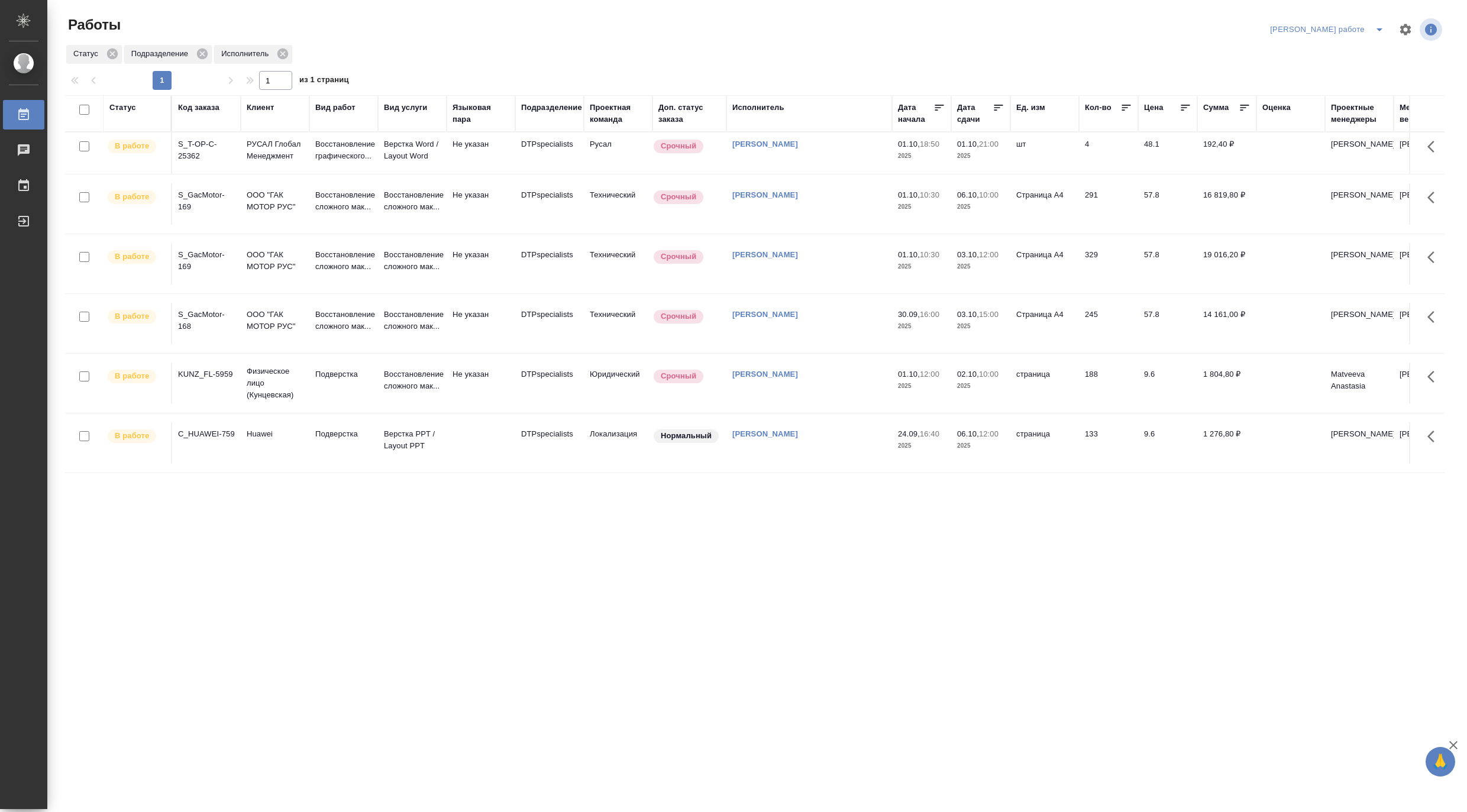
click at [337, 166] on td "Восстановление графического..." at bounding box center [344, 153] width 69 height 42
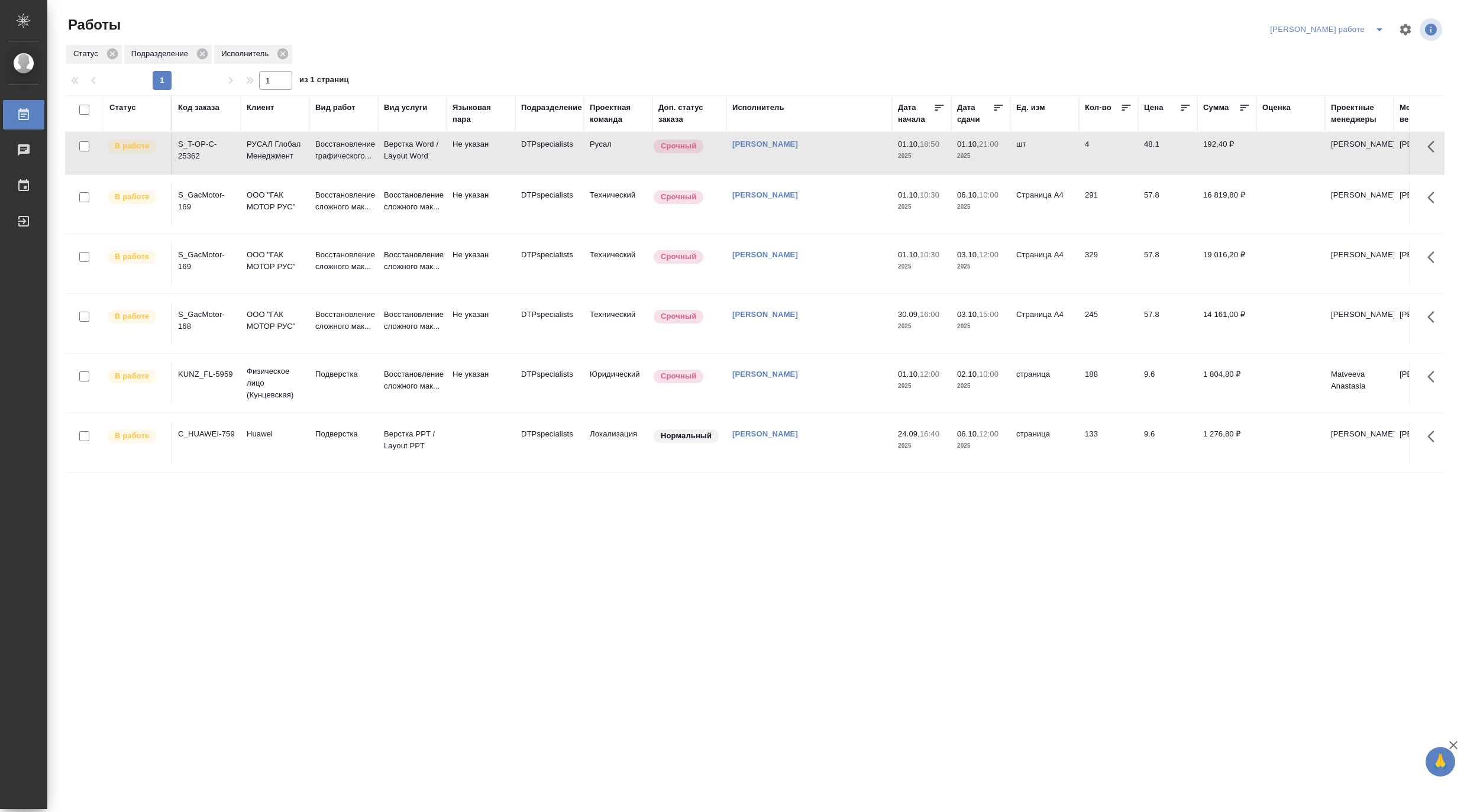
click at [337, 166] on td "Восстановление графического..." at bounding box center [344, 153] width 69 height 42
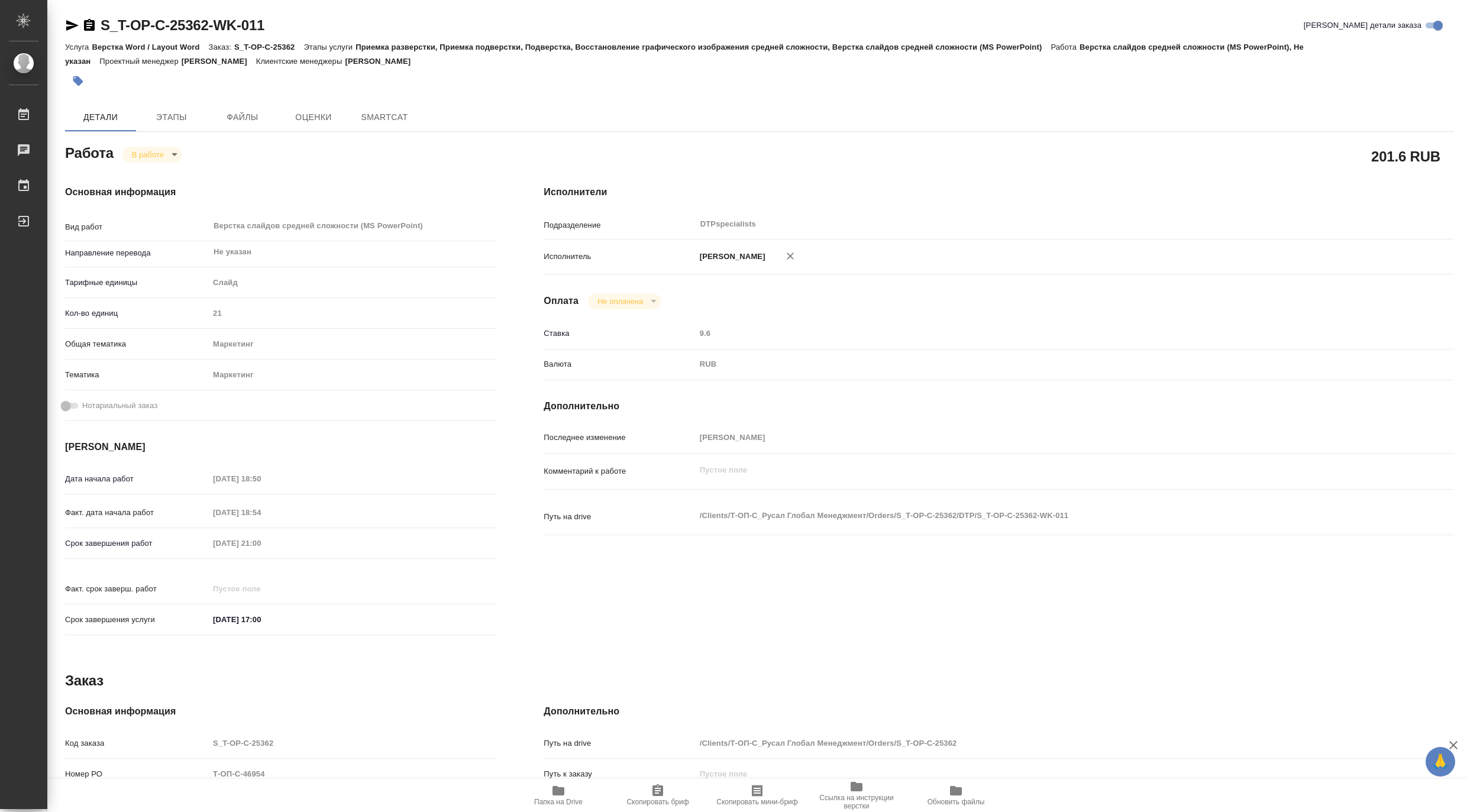
type textarea "x"
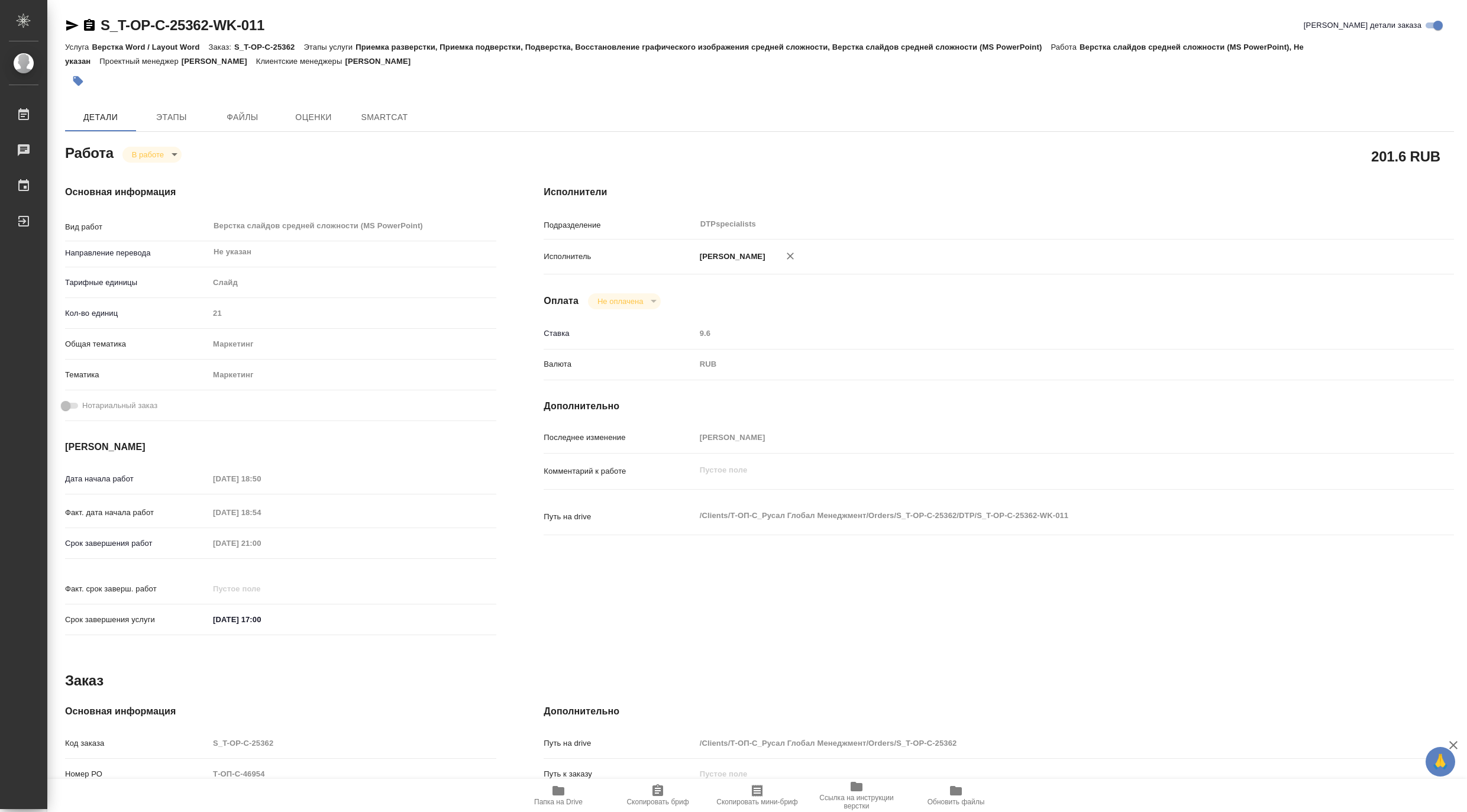
type textarea "x"
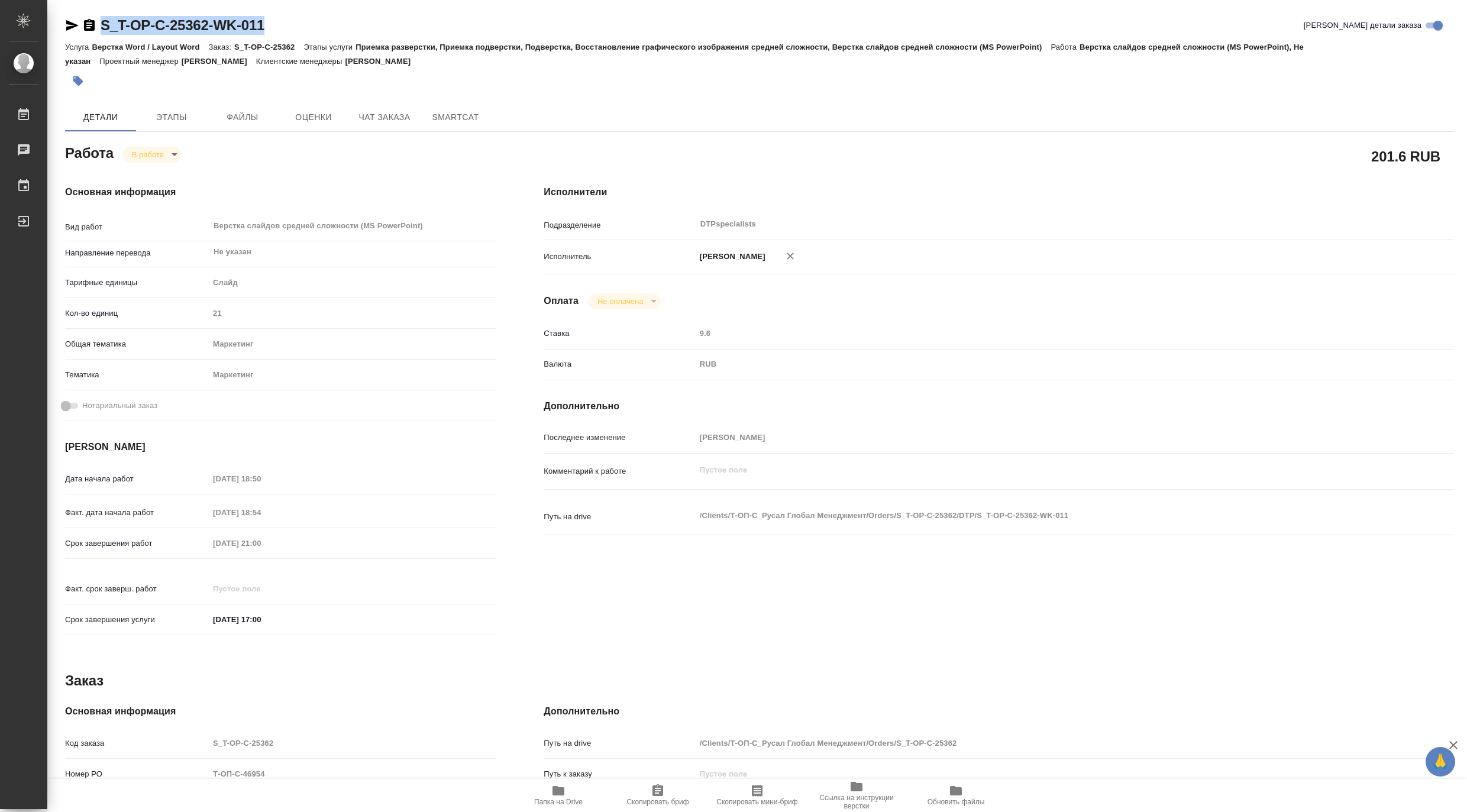
drag, startPoint x: 301, startPoint y: 25, endPoint x: 99, endPoint y: 14, distance: 202.3
click at [99, 14] on div "S_T-OP-C-25362-WK-011 Кратко детали заказа Услуга Верстка Word / Layout Word За…" at bounding box center [759, 511] width 1402 height 1021
copy link "S_T-OP-C-25362-WK-011"
type textarea "x"
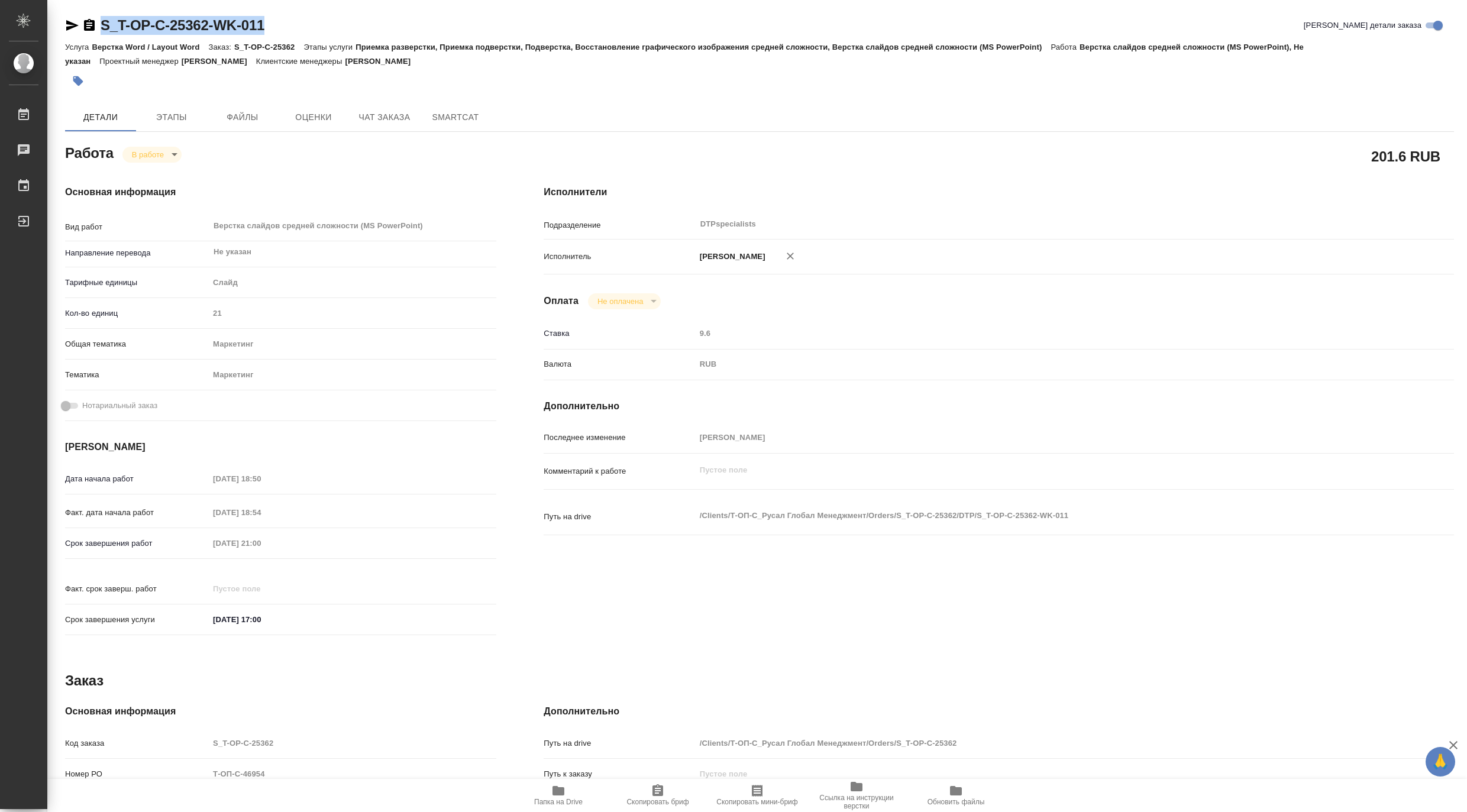
type textarea "x"
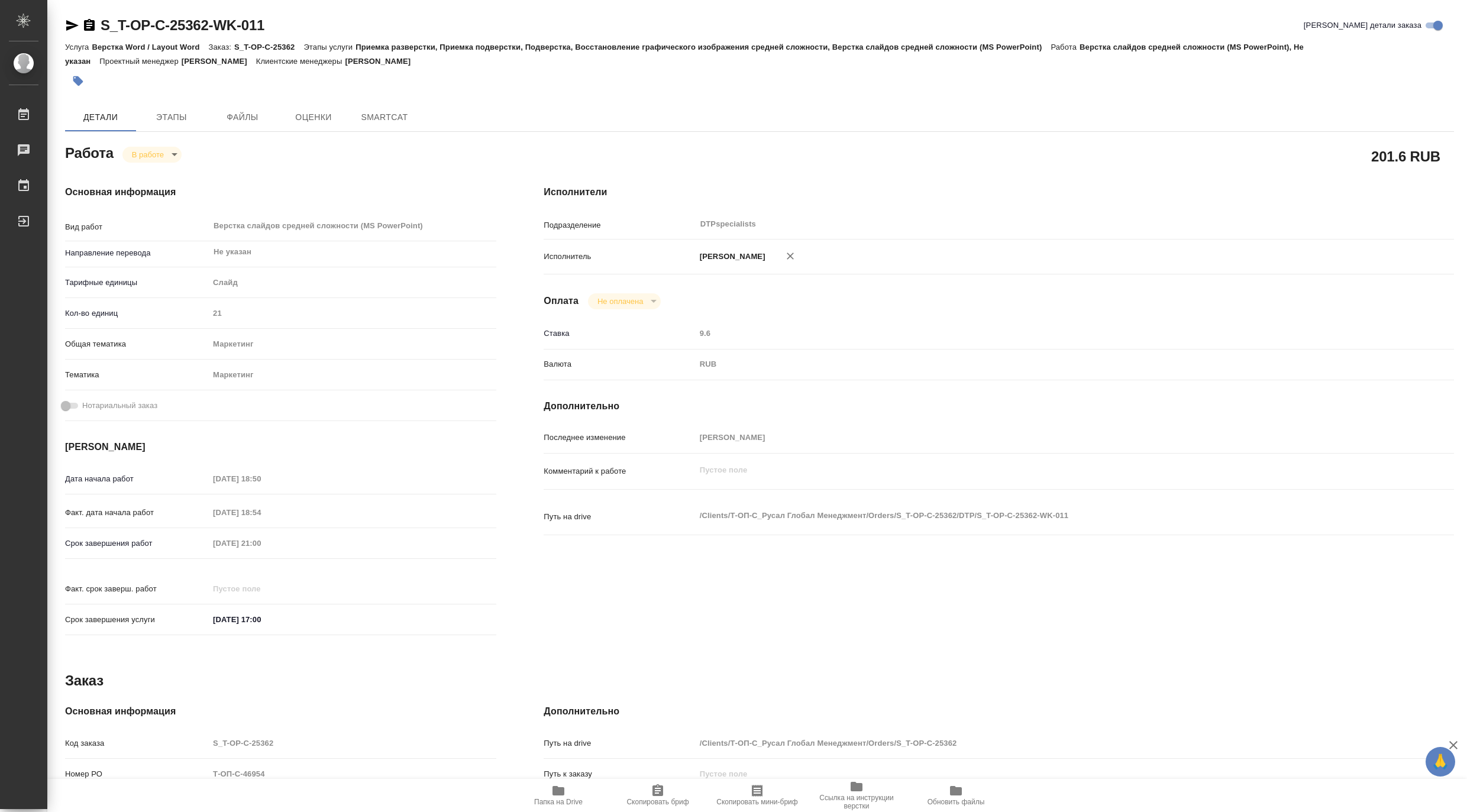
type textarea "x"
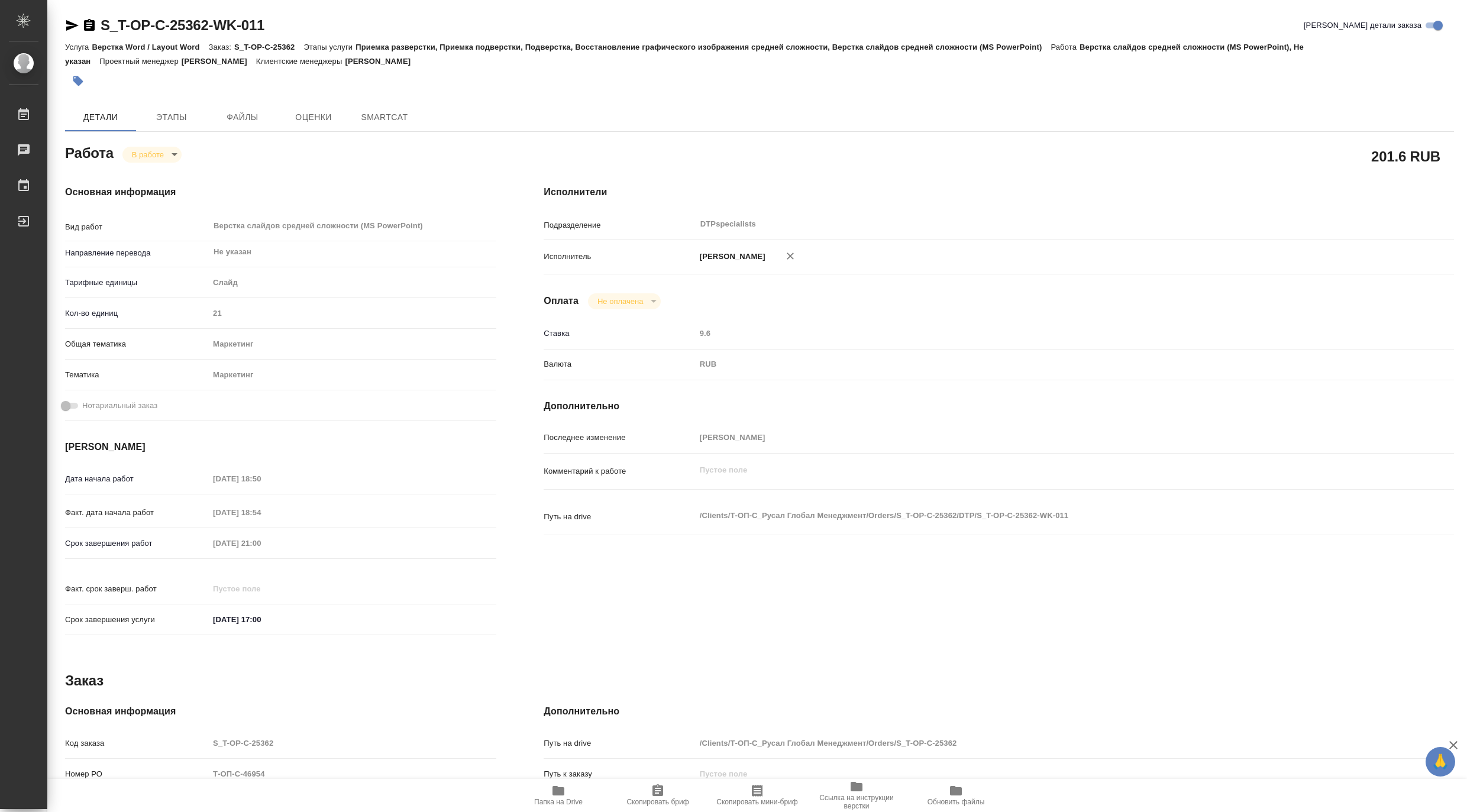
type textarea "x"
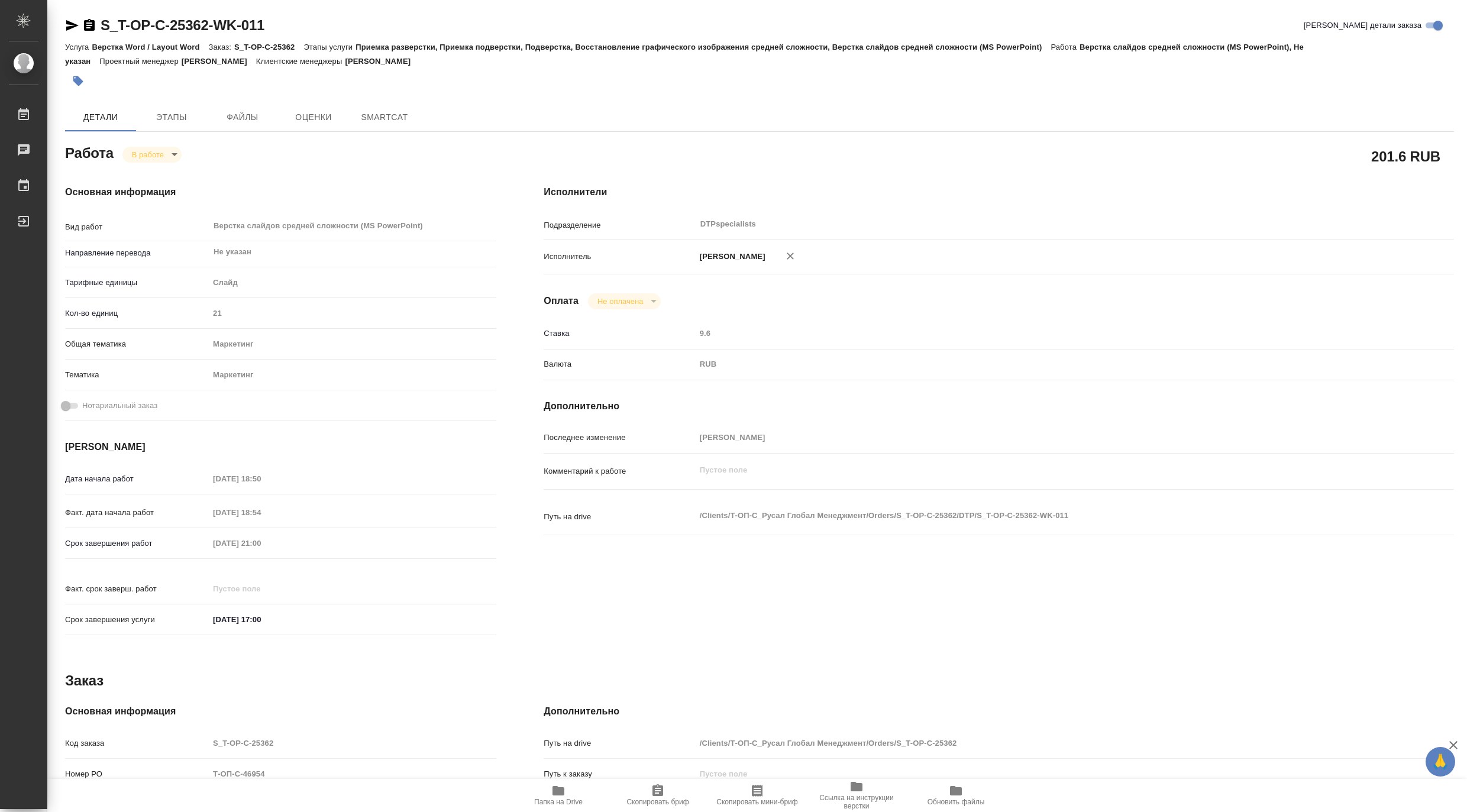
type textarea "x"
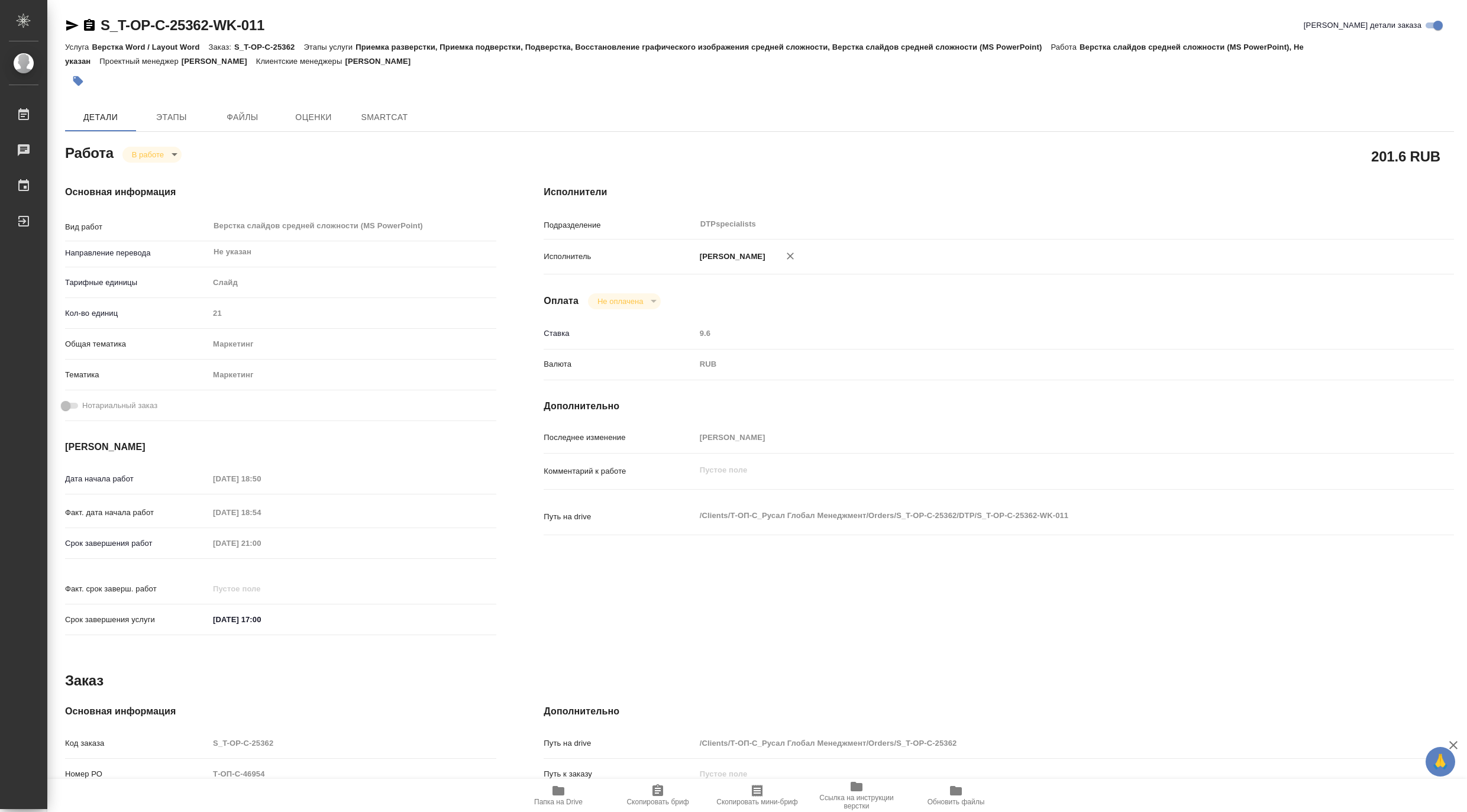
type textarea "x"
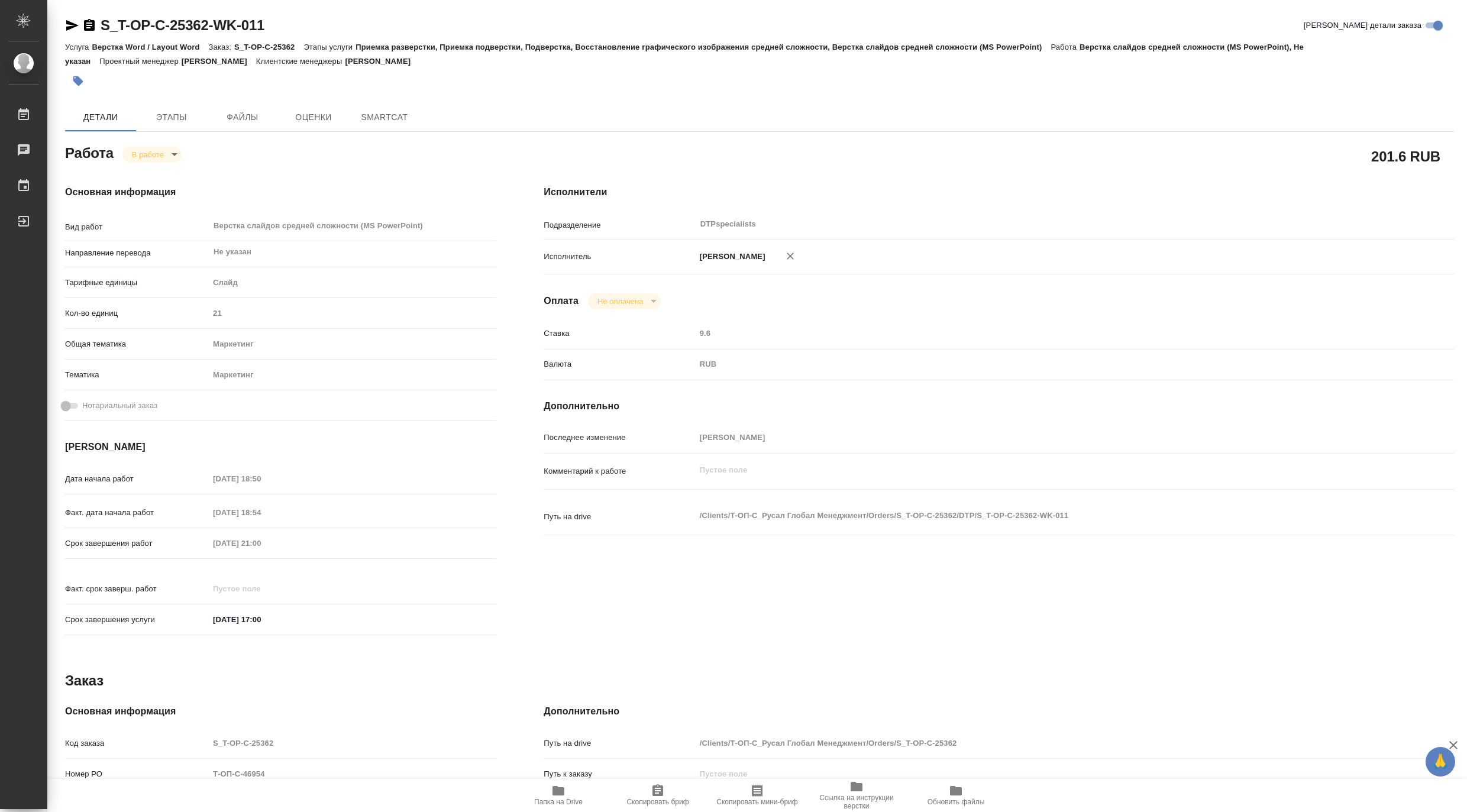
type textarea "x"
click at [379, 123] on span "Чат заказа" at bounding box center [385, 117] width 57 height 15
type textarea "x"
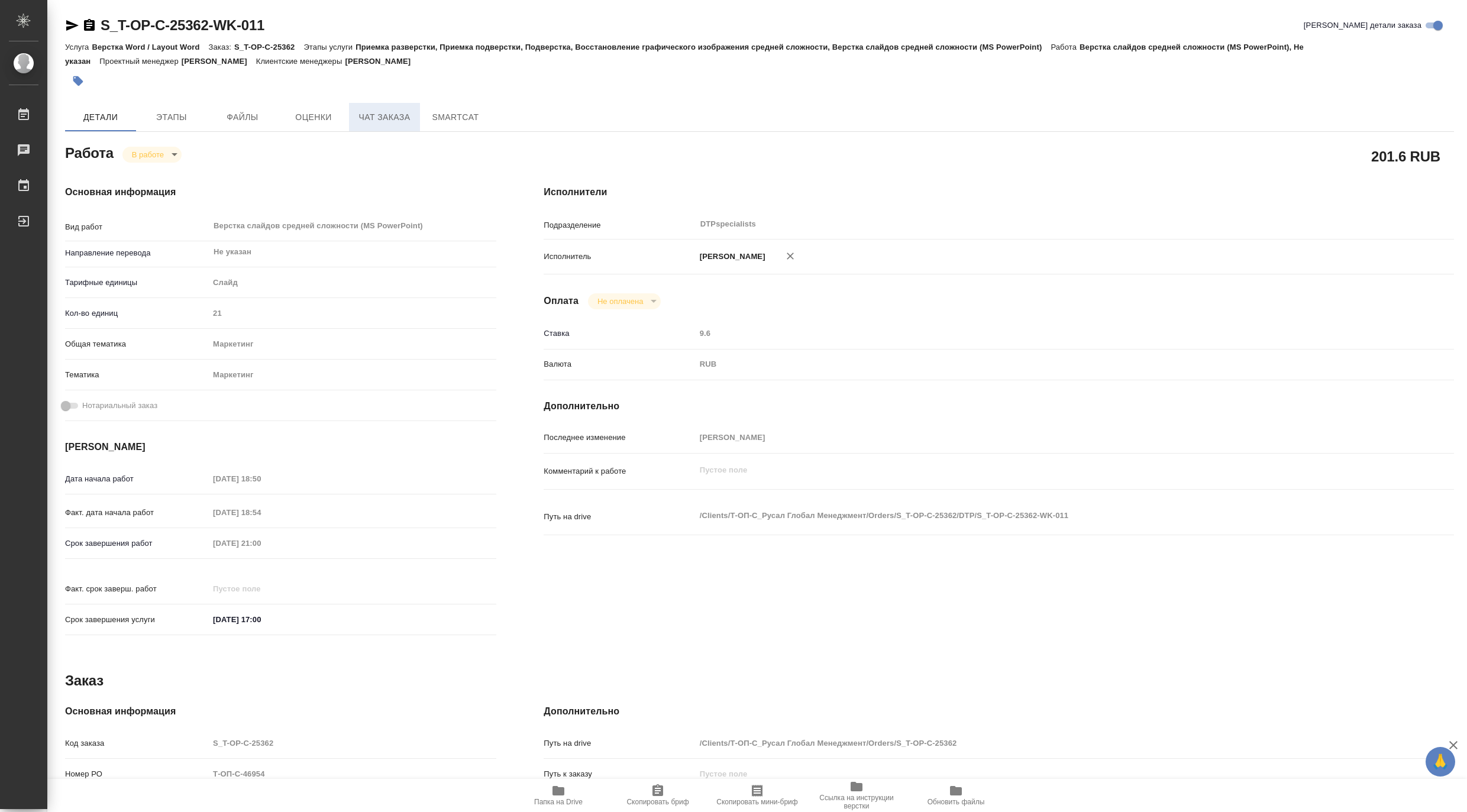
type textarea "x"
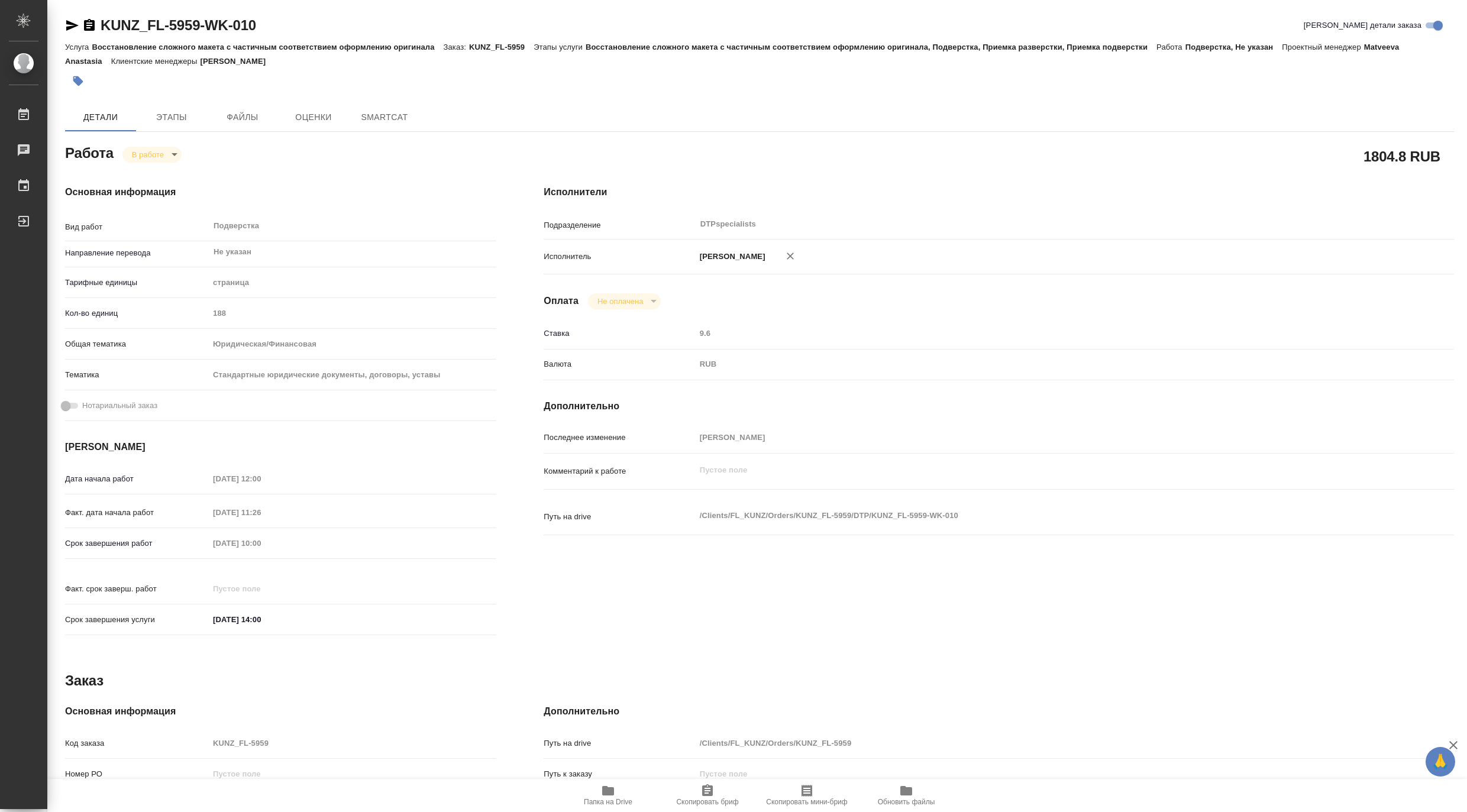
type textarea "x"
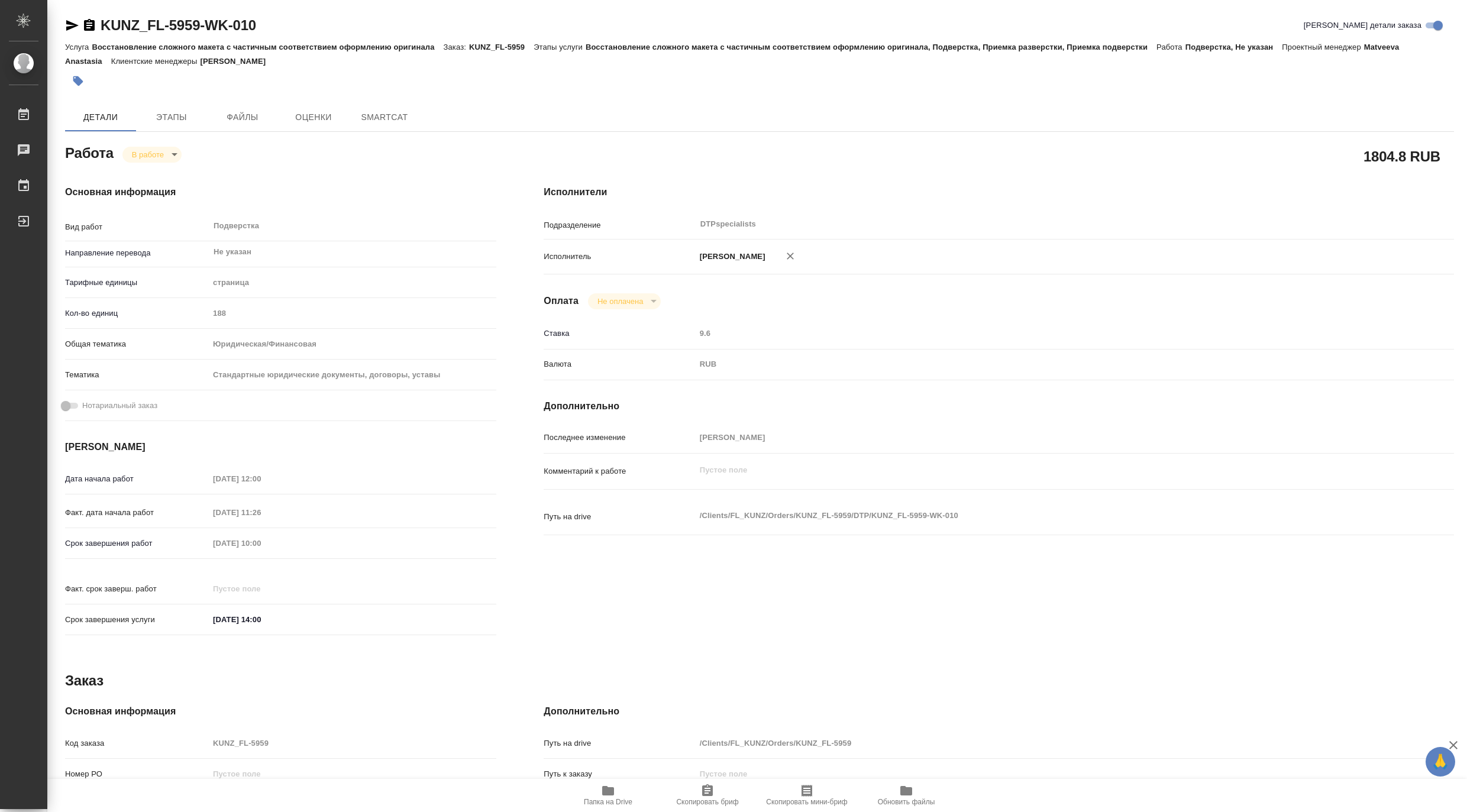
type textarea "x"
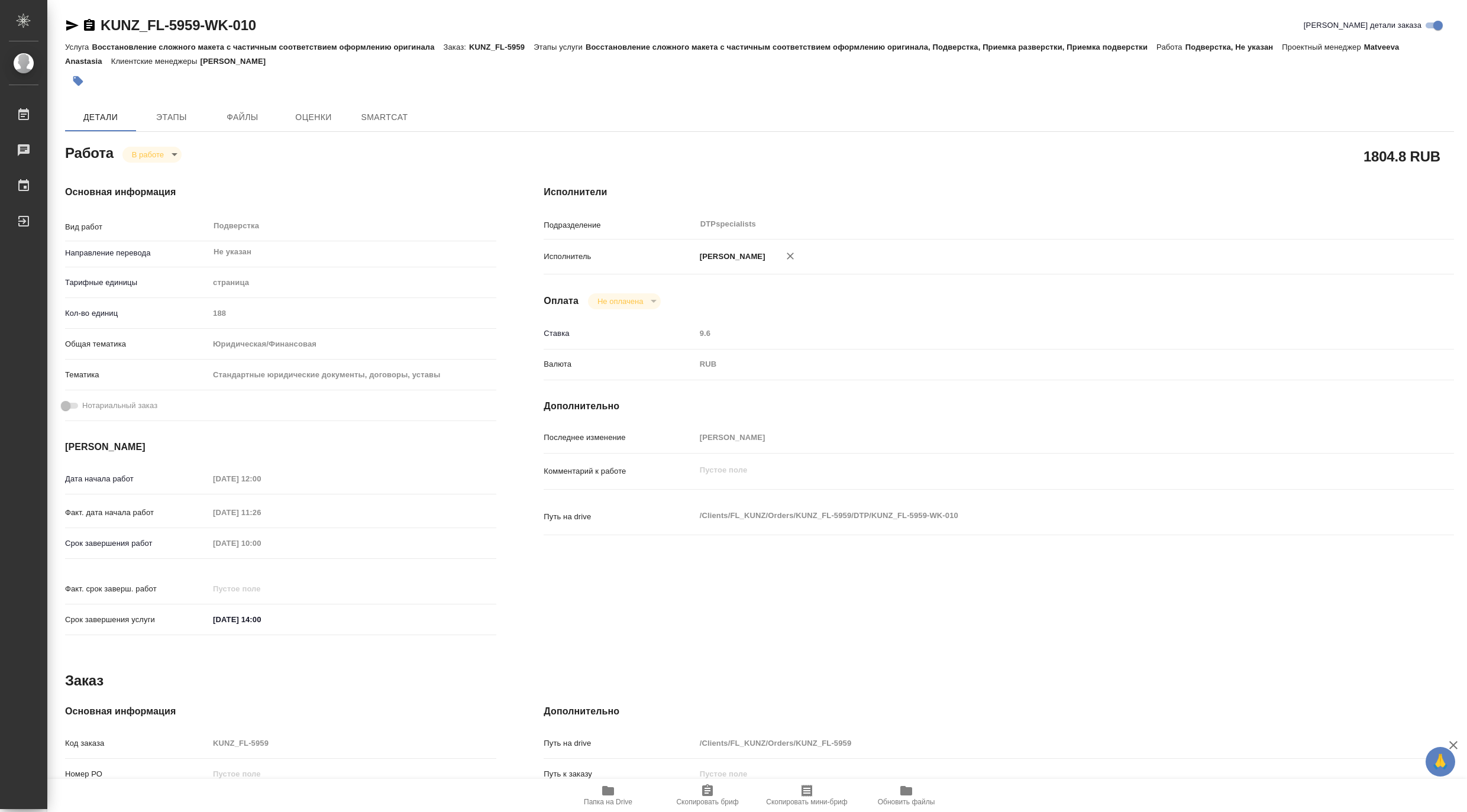
type textarea "x"
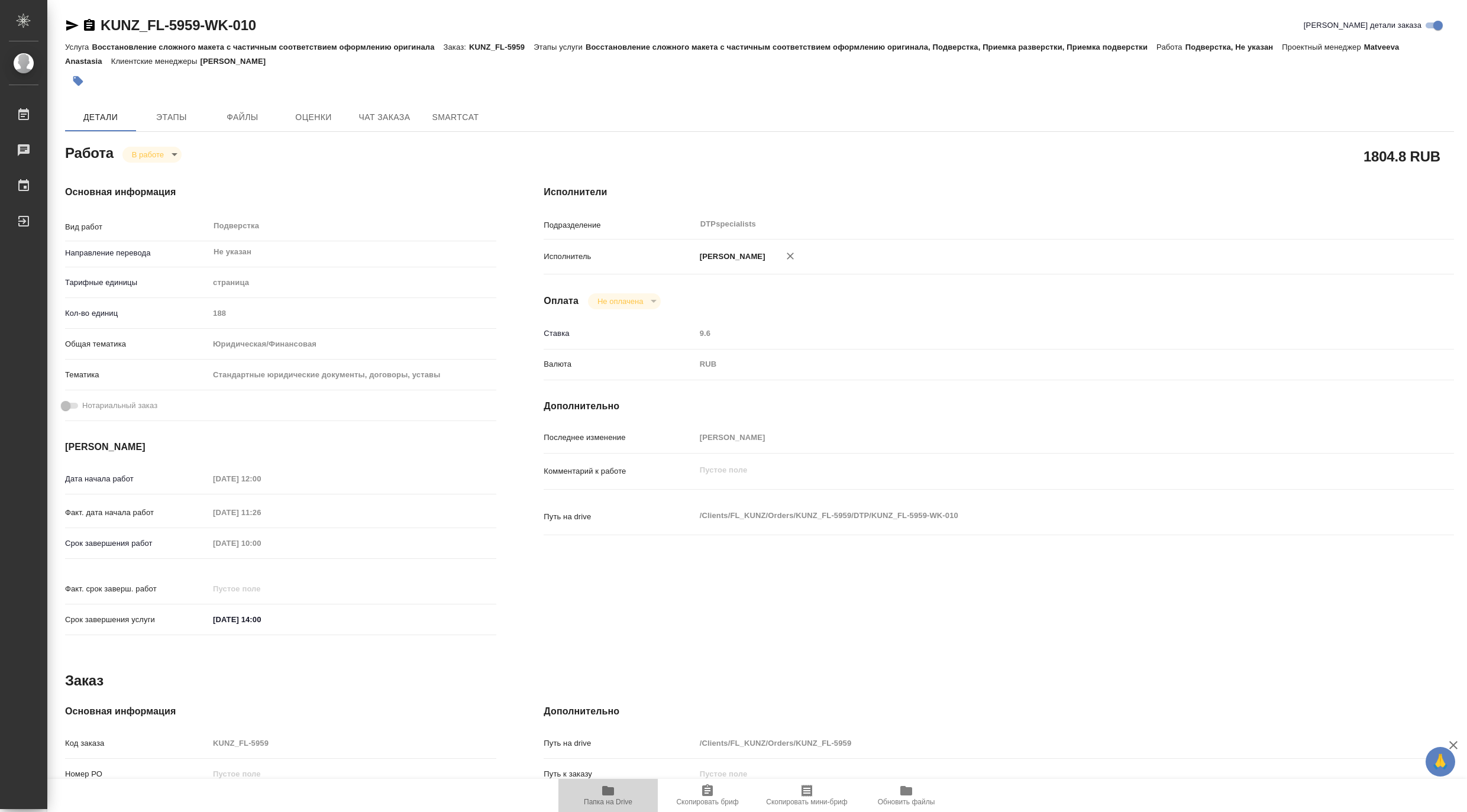
click at [607, 802] on span "Папка на Drive" at bounding box center [608, 802] width 48 height 9
type textarea "x"
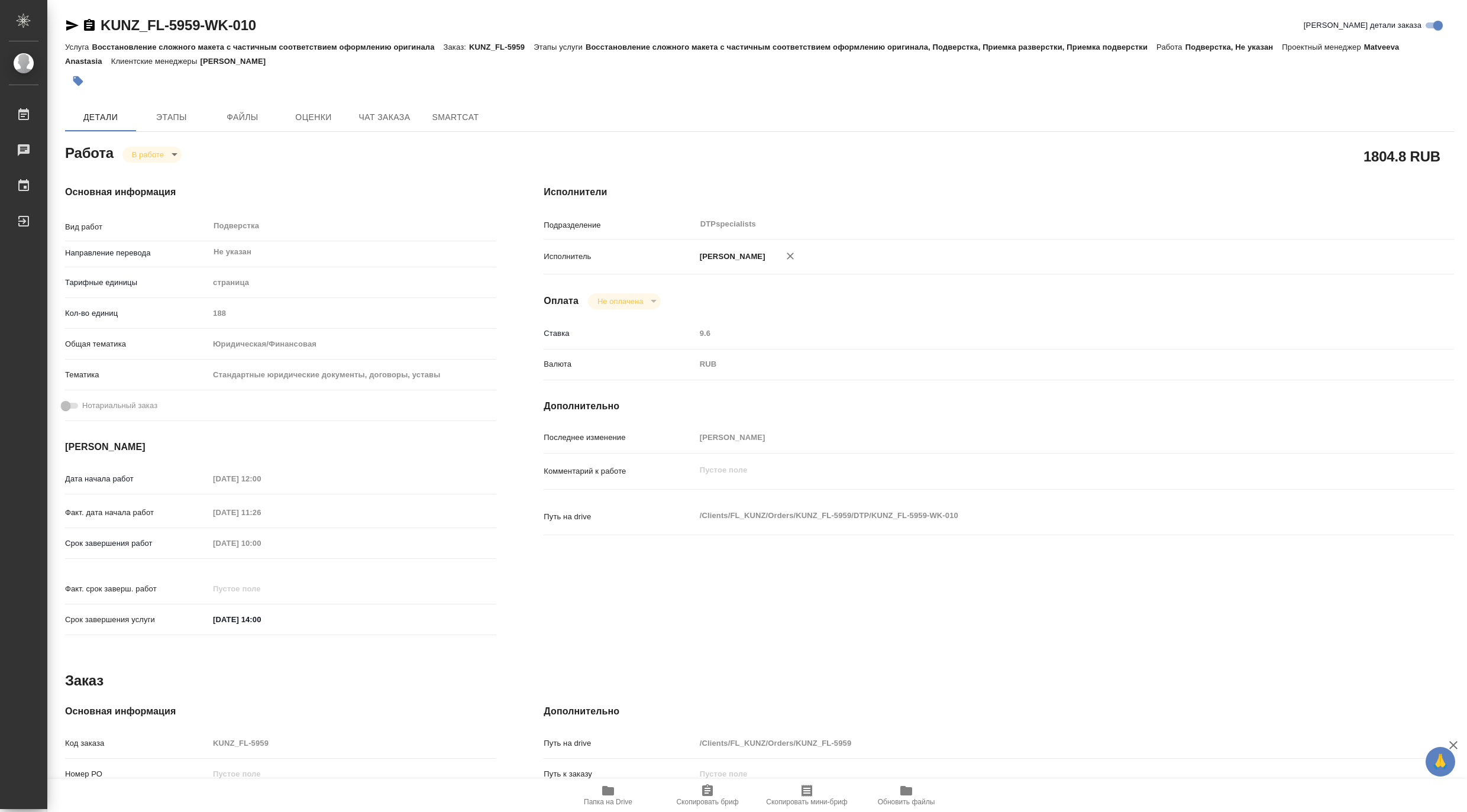
type textarea "x"
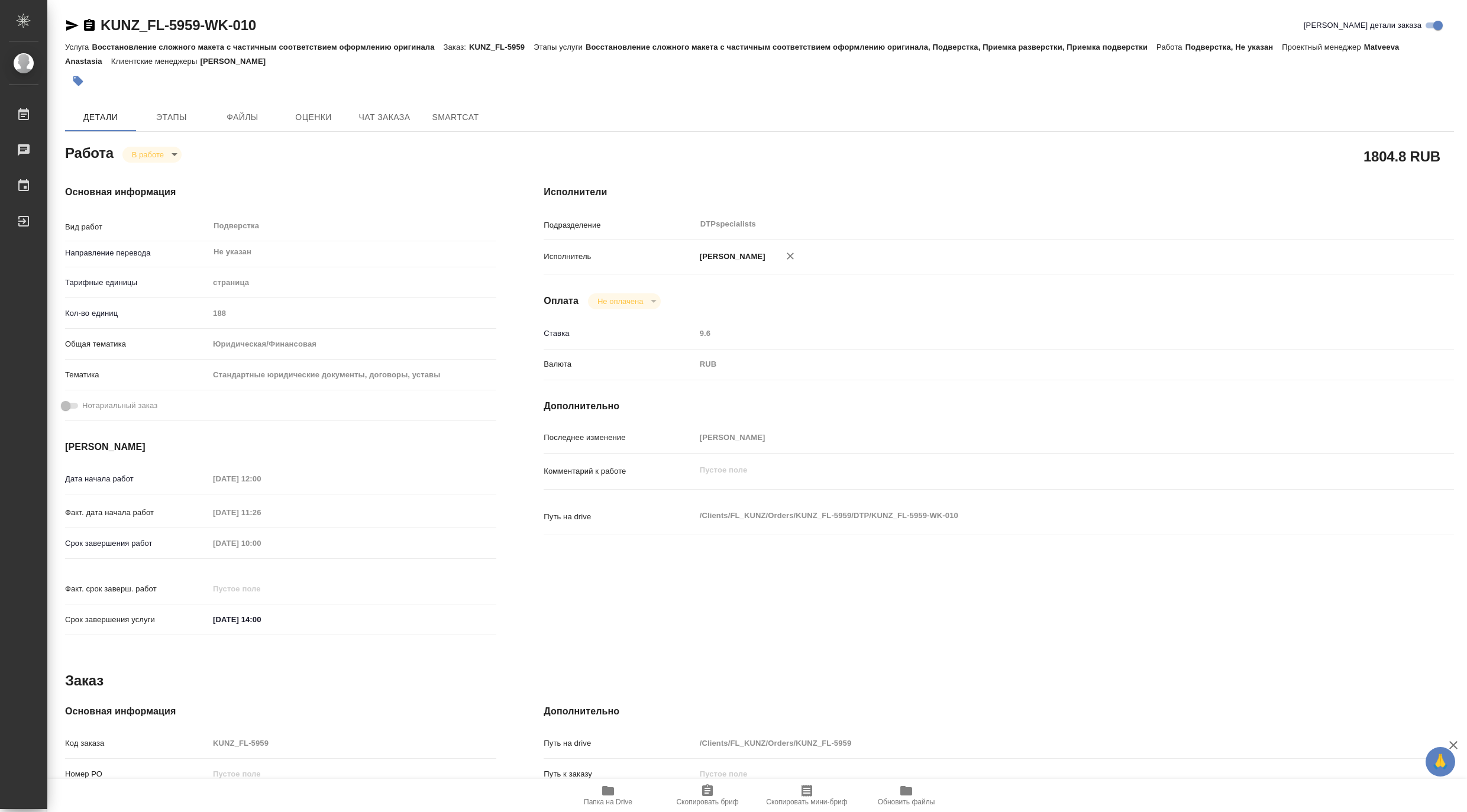
type textarea "x"
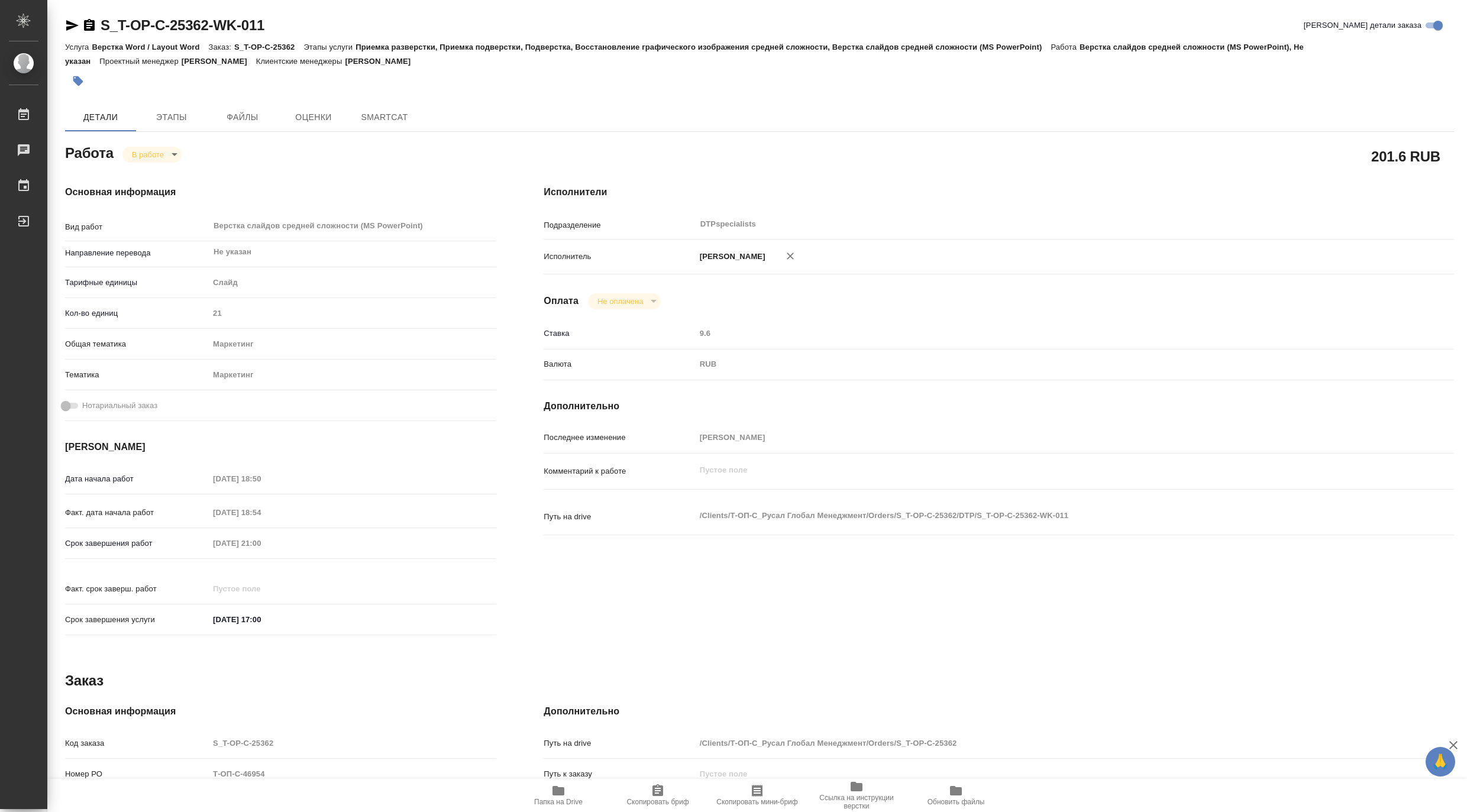
type textarea "x"
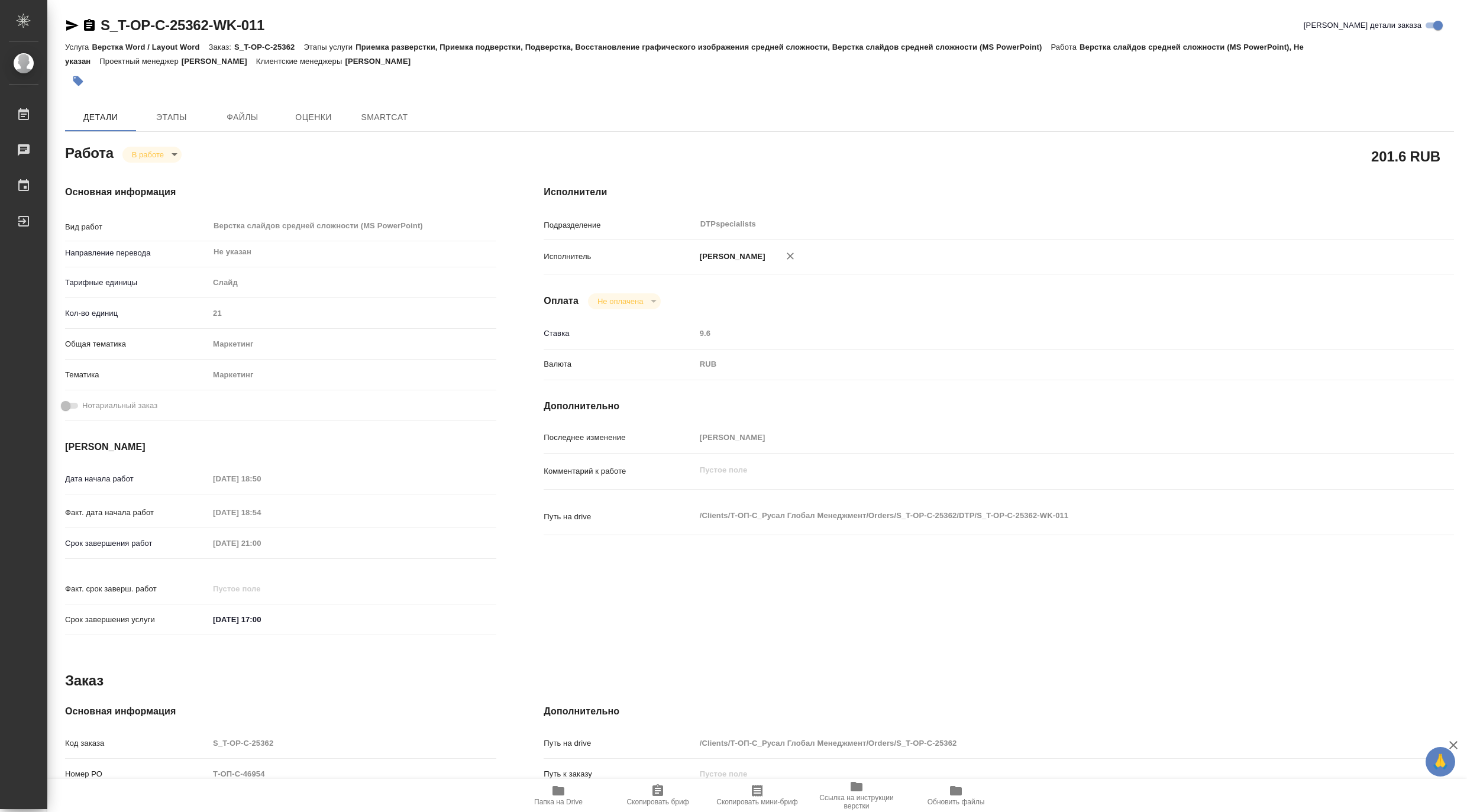
type textarea "x"
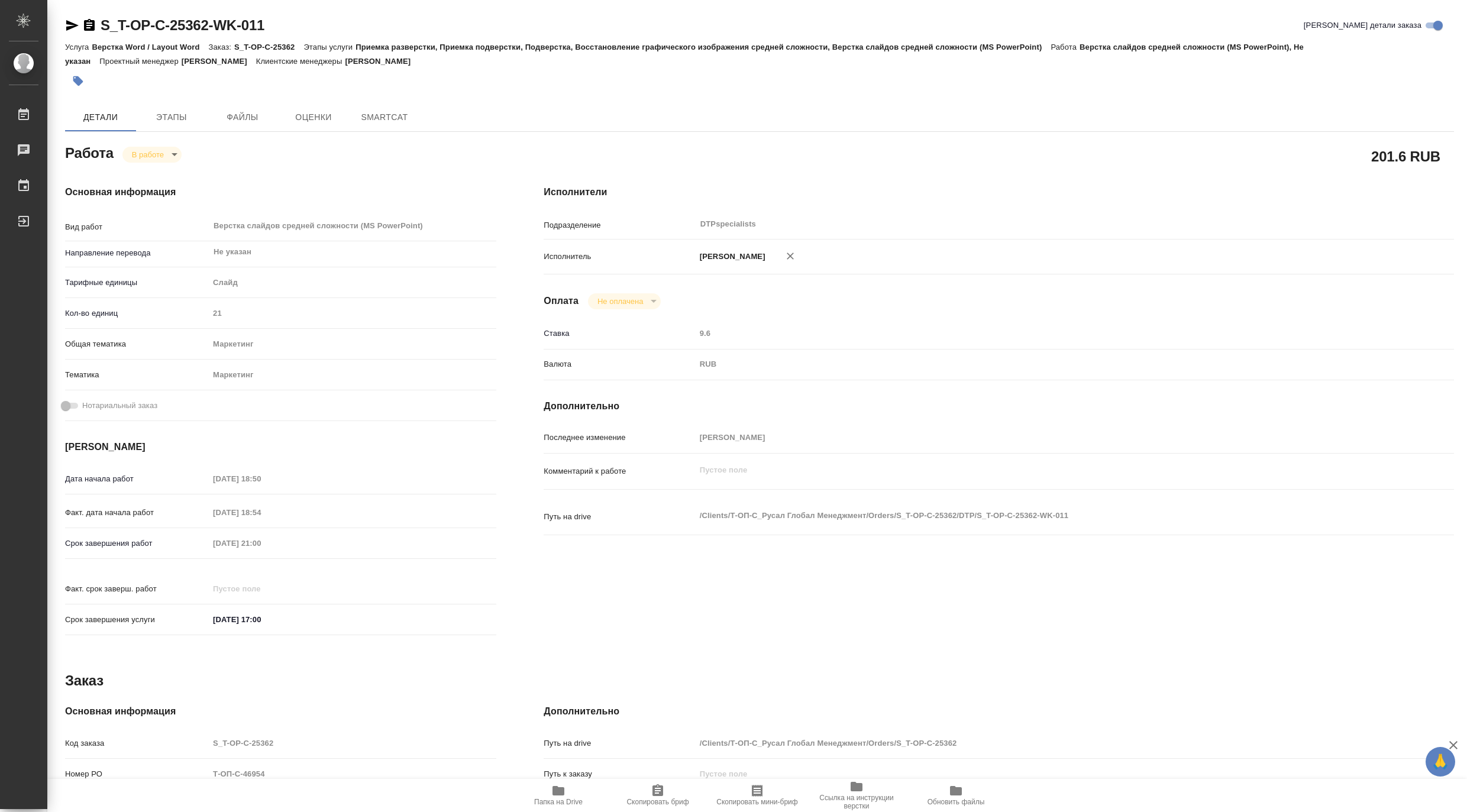
type textarea "x"
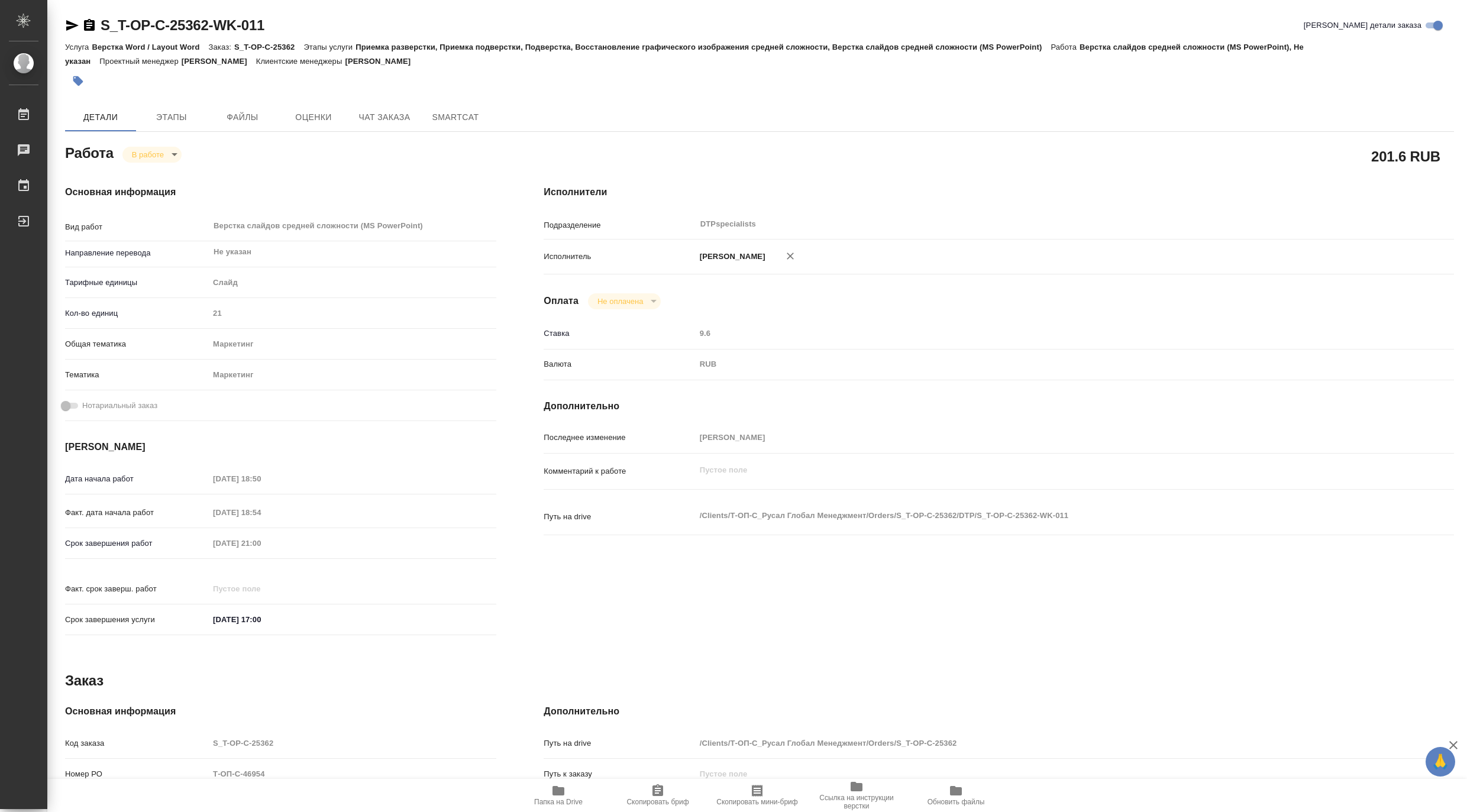
click at [554, 798] on span "Папка на Drive" at bounding box center [558, 802] width 48 height 9
type textarea "x"
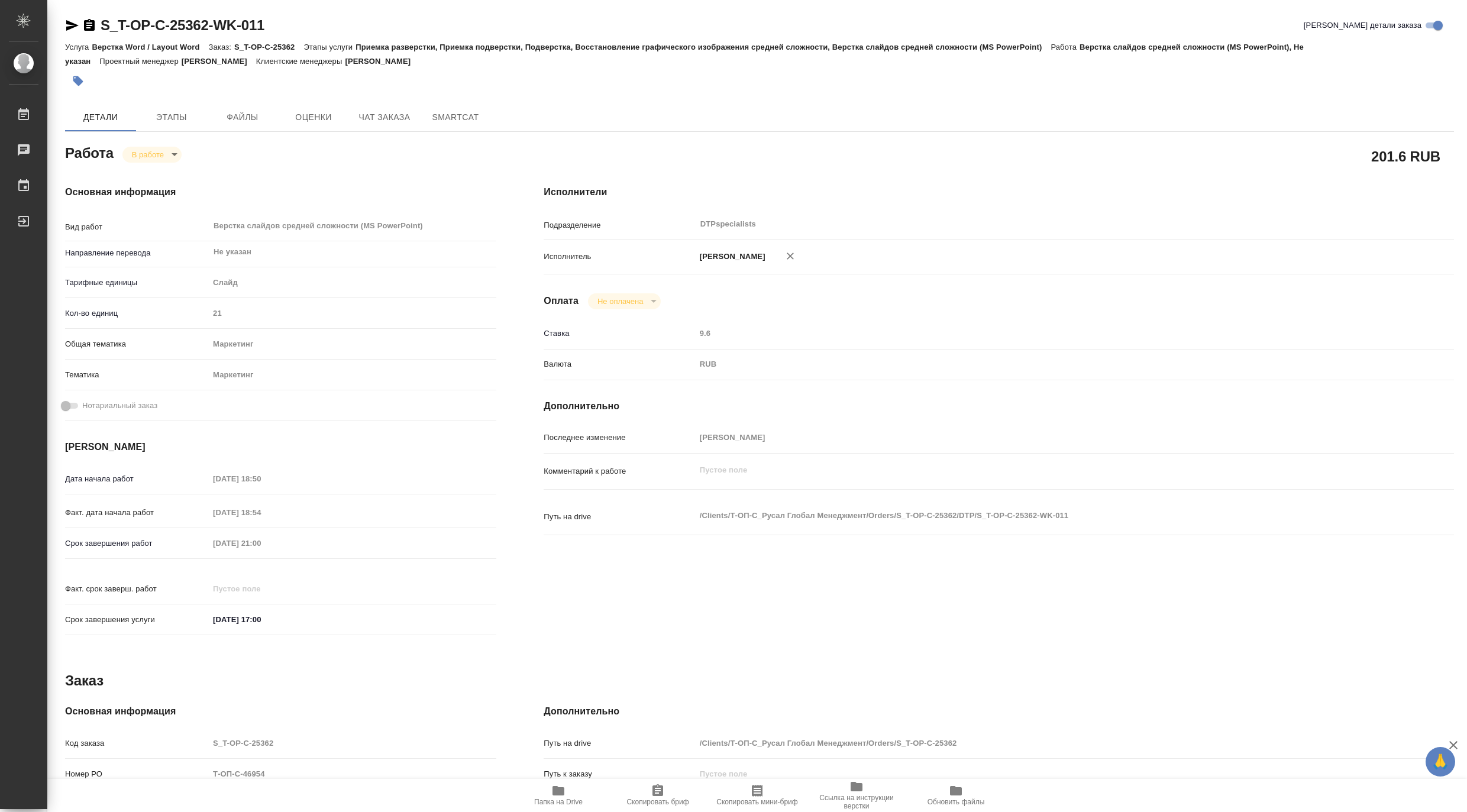
type textarea "x"
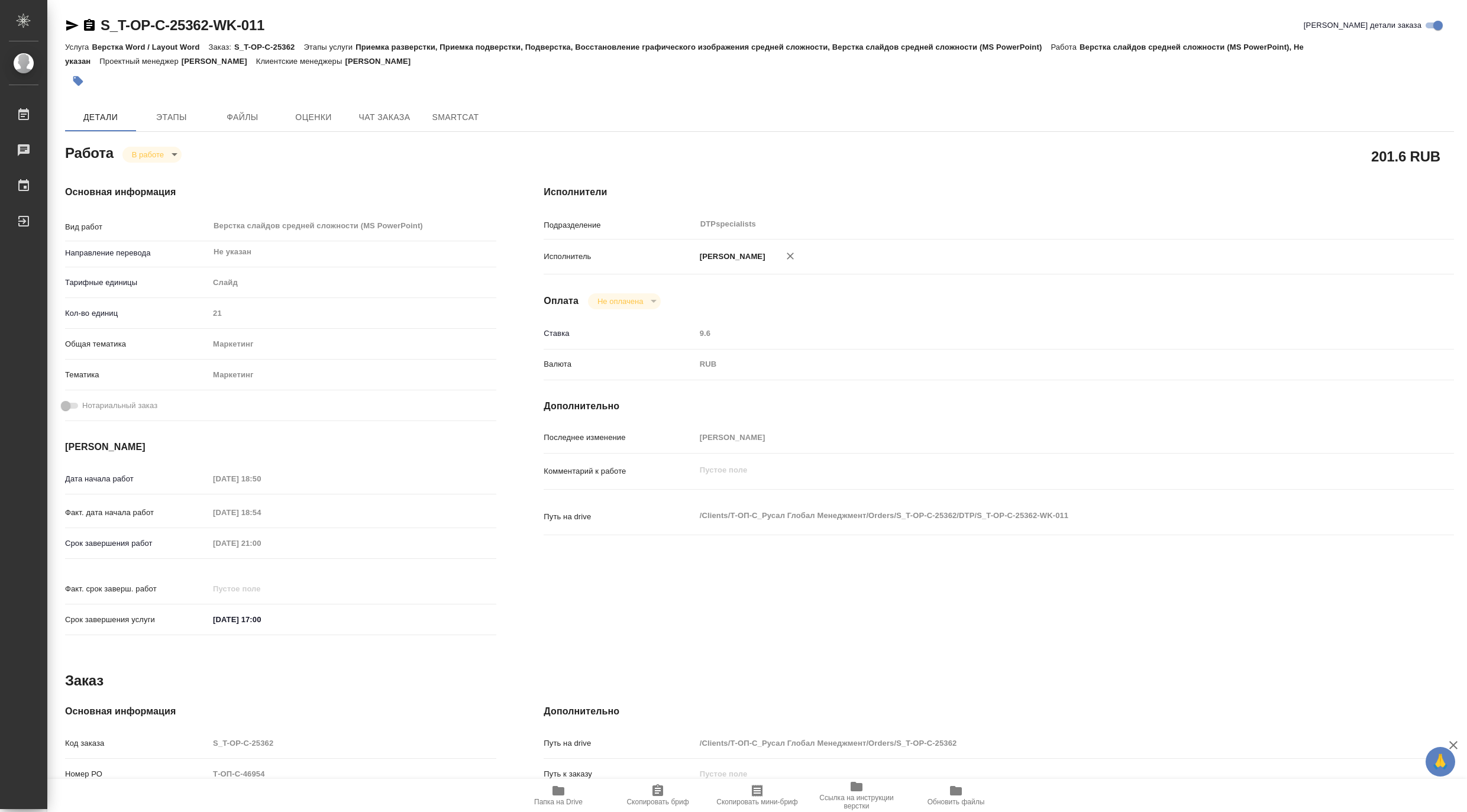
type textarea "x"
click at [65, 19] on icon "button" at bounding box center [72, 25] width 14 height 14
click at [139, 151] on body "🙏 .cls-1 fill:#fff; AWATERA Matveeva Maria Работы 0 Чаты График Выйти S_T-OP-C-…" at bounding box center [733, 406] width 1467 height 812
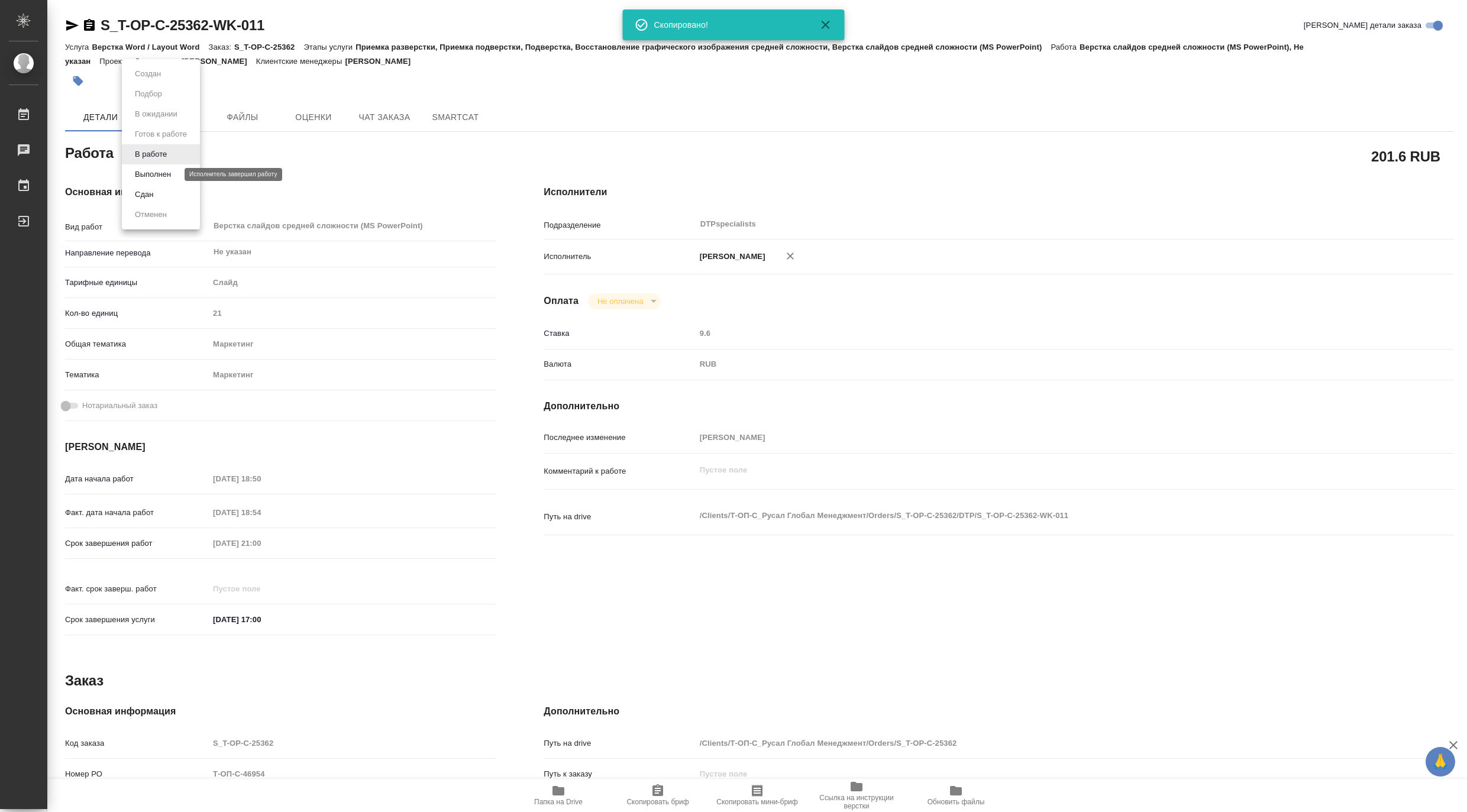
click at [137, 172] on button "Выполнен" at bounding box center [152, 175] width 43 height 13
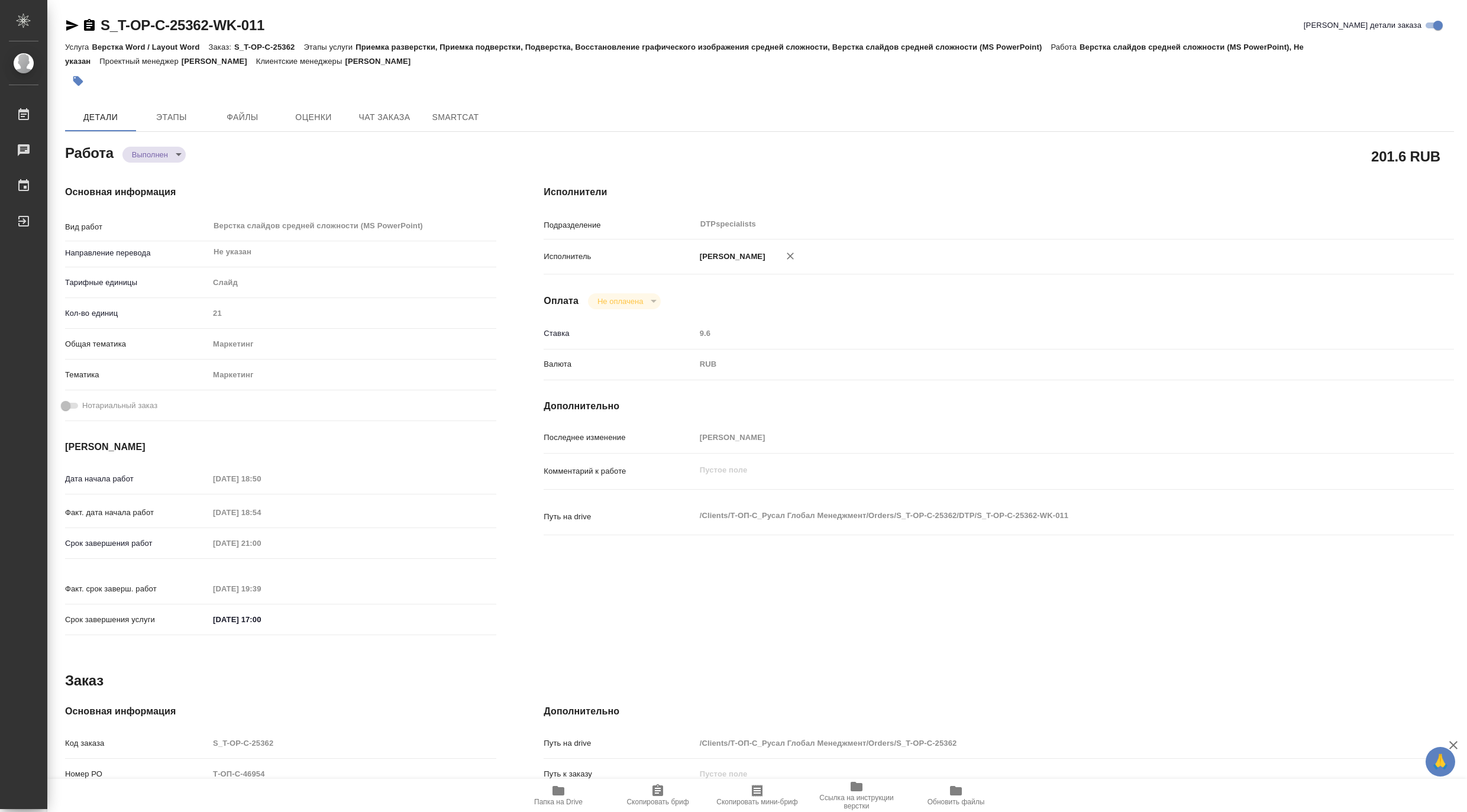
type textarea "x"
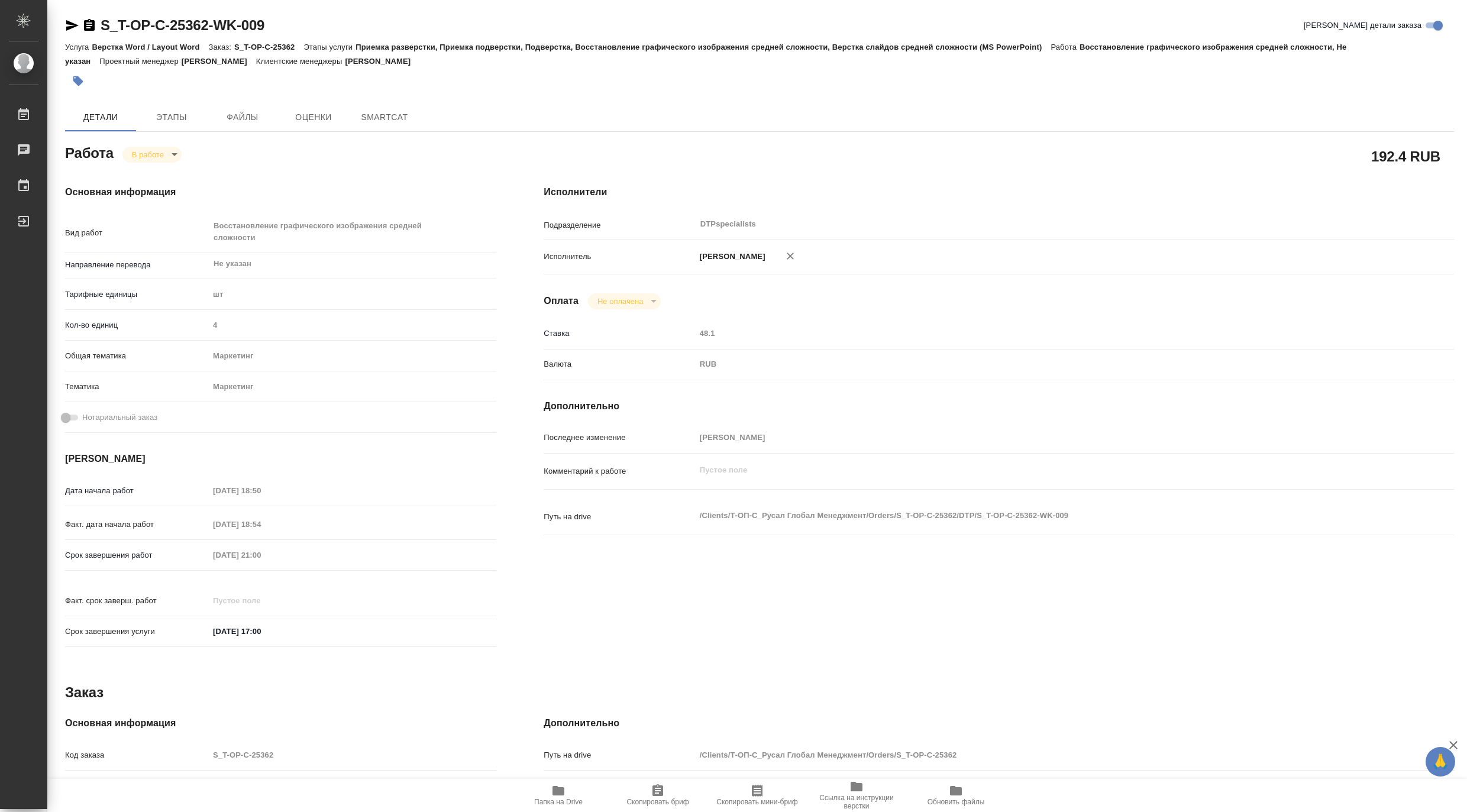
type textarea "x"
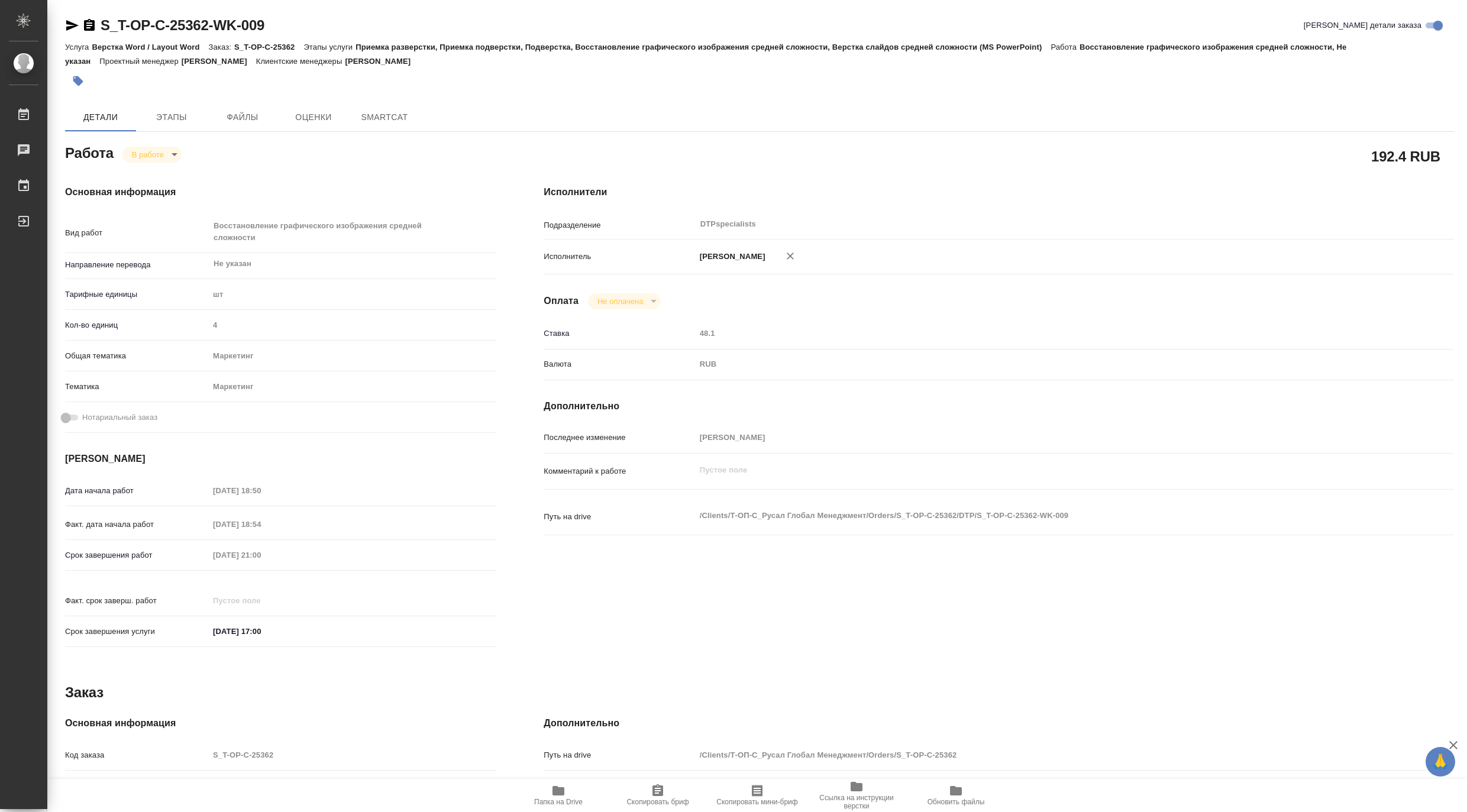
type textarea "x"
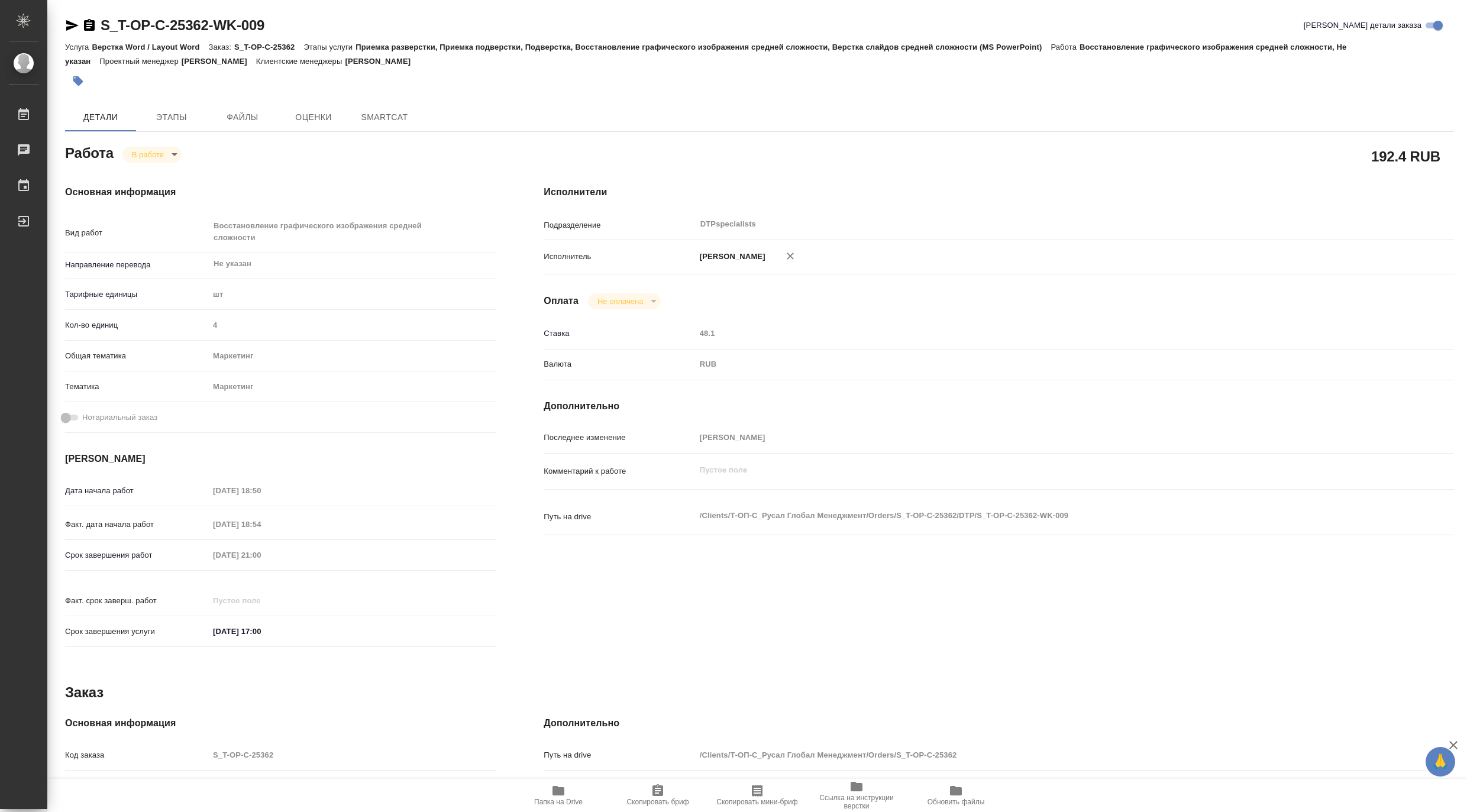
type textarea "x"
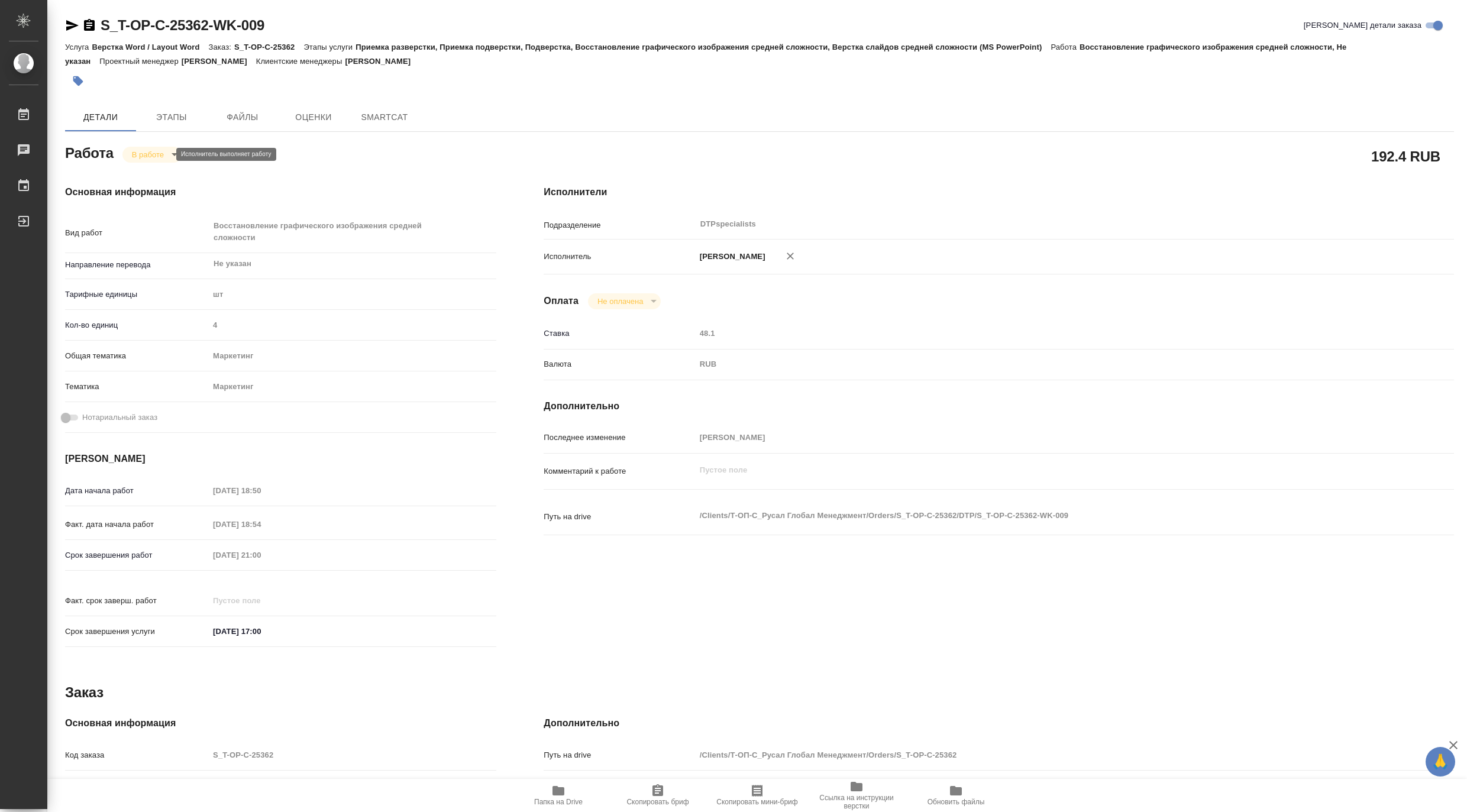
click at [127, 155] on body "🙏 .cls-1 fill:#fff; AWATERA [PERSON_NAME] Чаты График Выйти S_T-OP-C-25362-WK-0…" at bounding box center [733, 406] width 1467 height 812
type textarea "x"
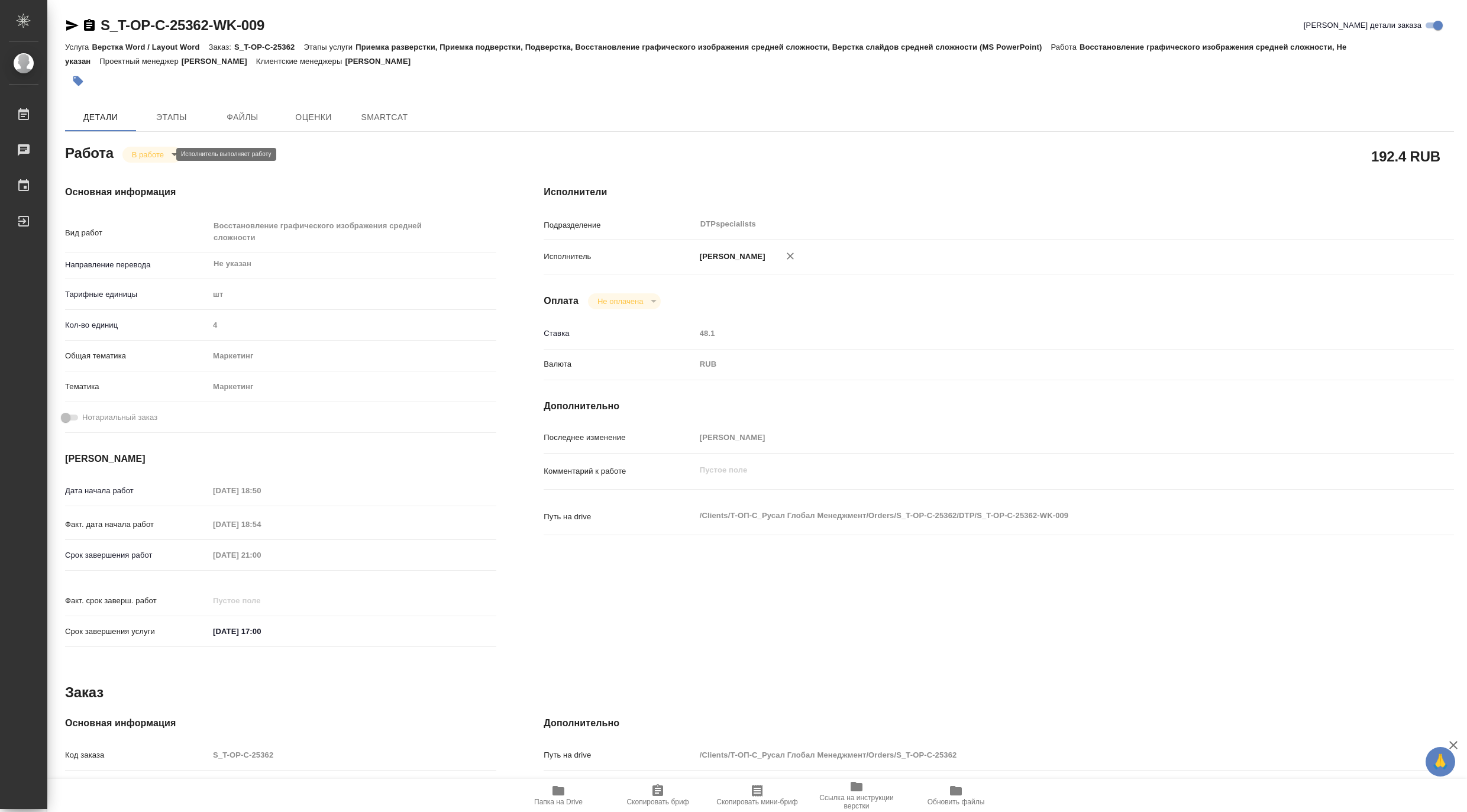
type textarea "x"
click at [127, 155] on li "В работе" at bounding box center [161, 154] width 78 height 20
type textarea "x"
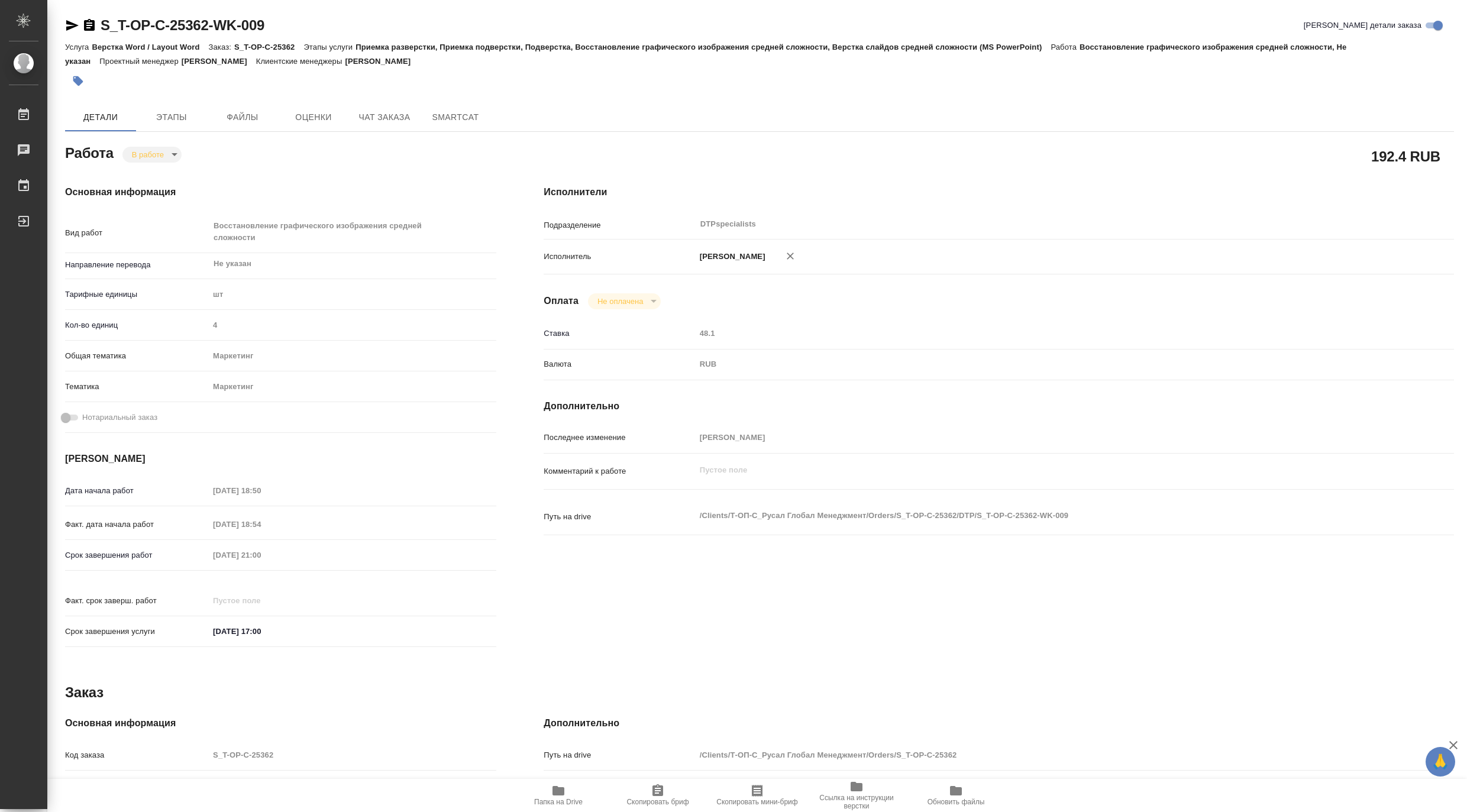
type textarea "x"
click at [140, 152] on body "🙏 .cls-1 fill:#fff; AWATERA [PERSON_NAME] Чаты График Выйти S_T-OP-C-25362-WK-0…" at bounding box center [733, 406] width 1467 height 812
type textarea "x"
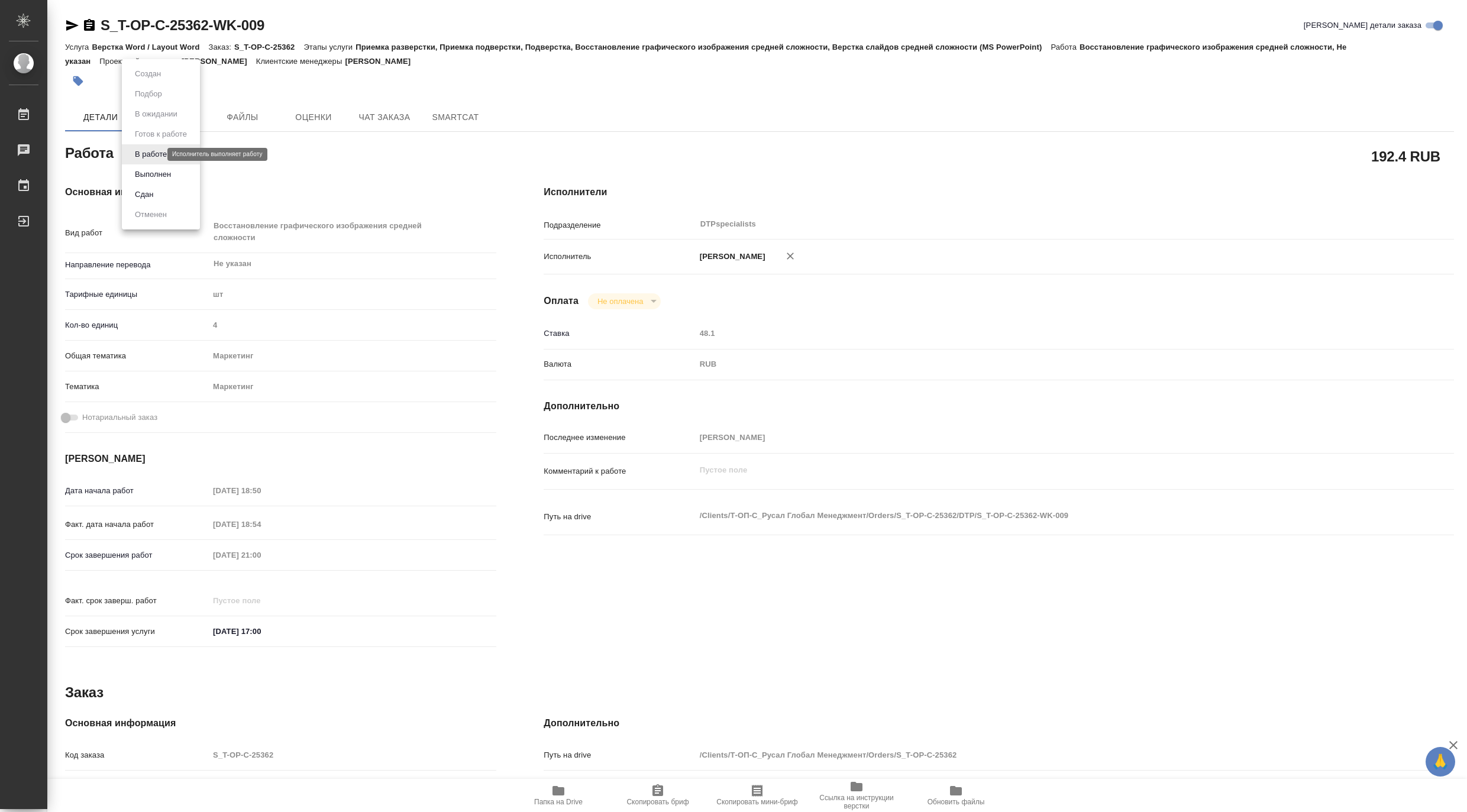
type textarea "x"
click at [140, 167] on li "Выполнен" at bounding box center [161, 174] width 78 height 20
type textarea "x"
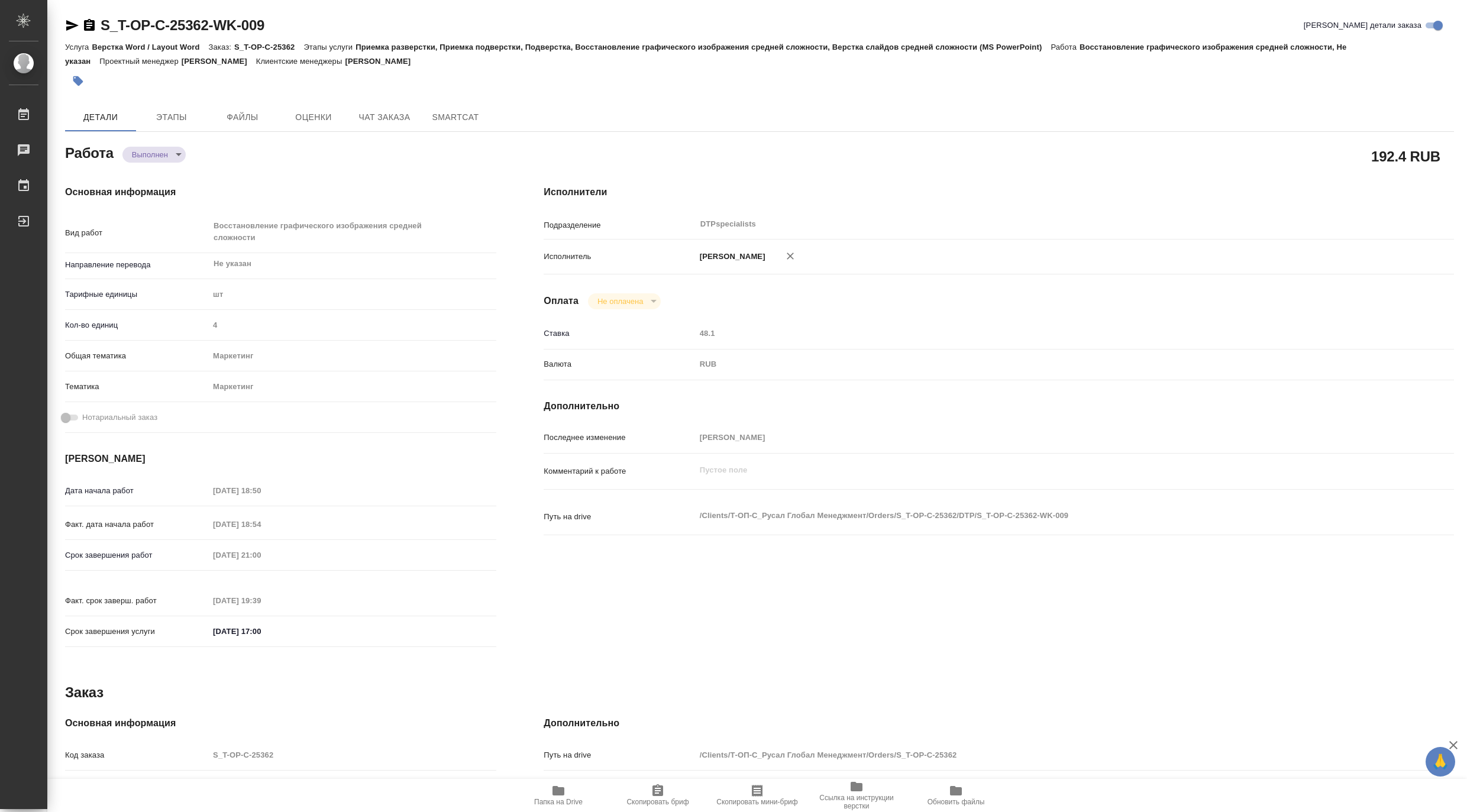
type textarea "x"
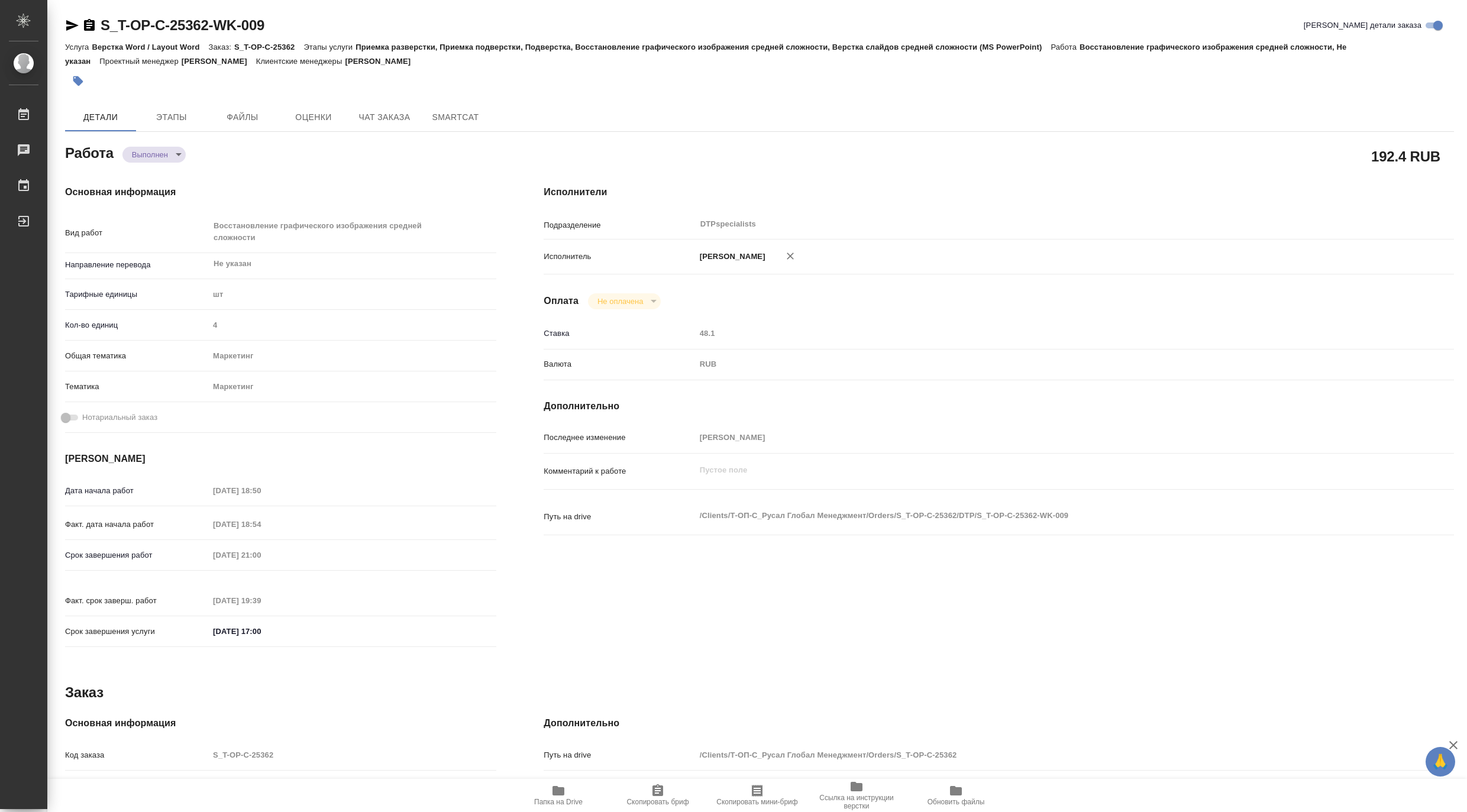
type textarea "x"
